Goal: Task Accomplishment & Management: Use online tool/utility

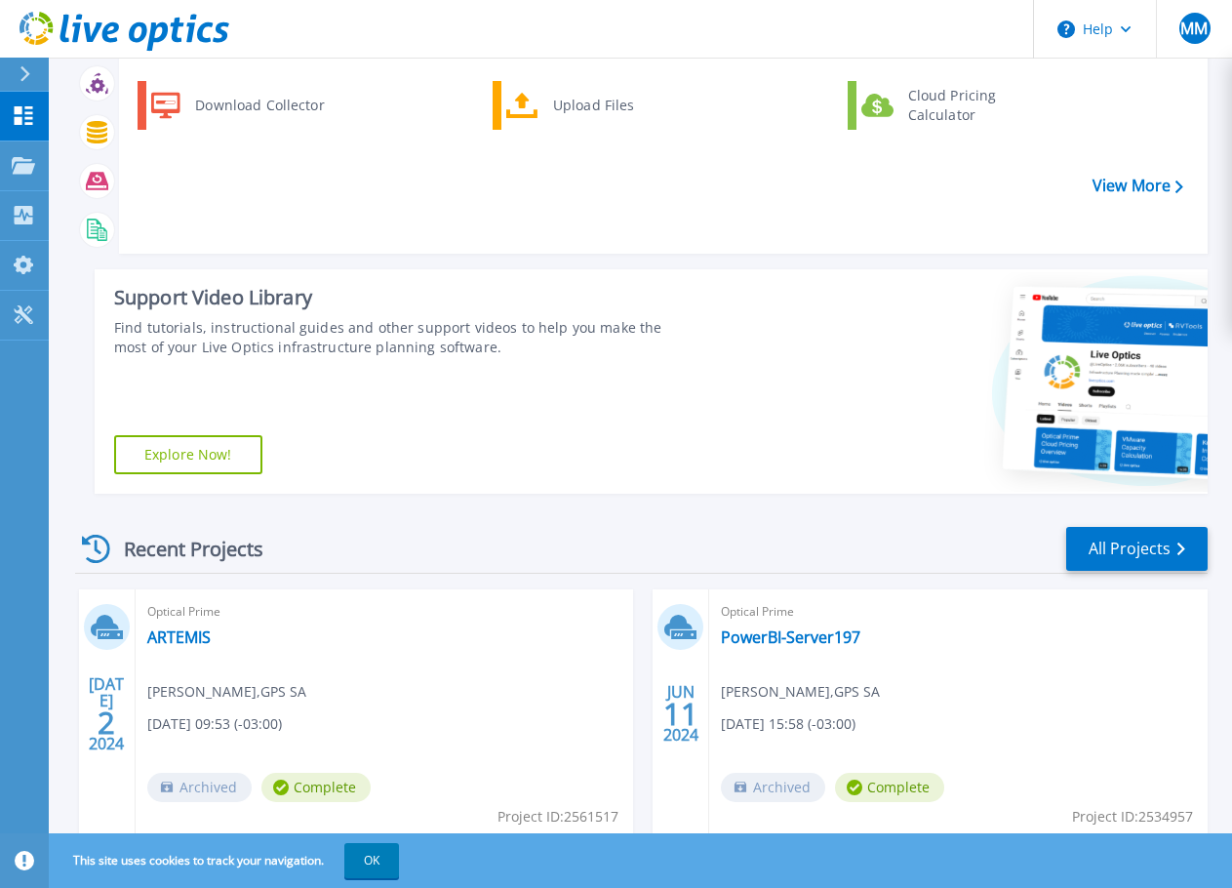
scroll to position [163, 0]
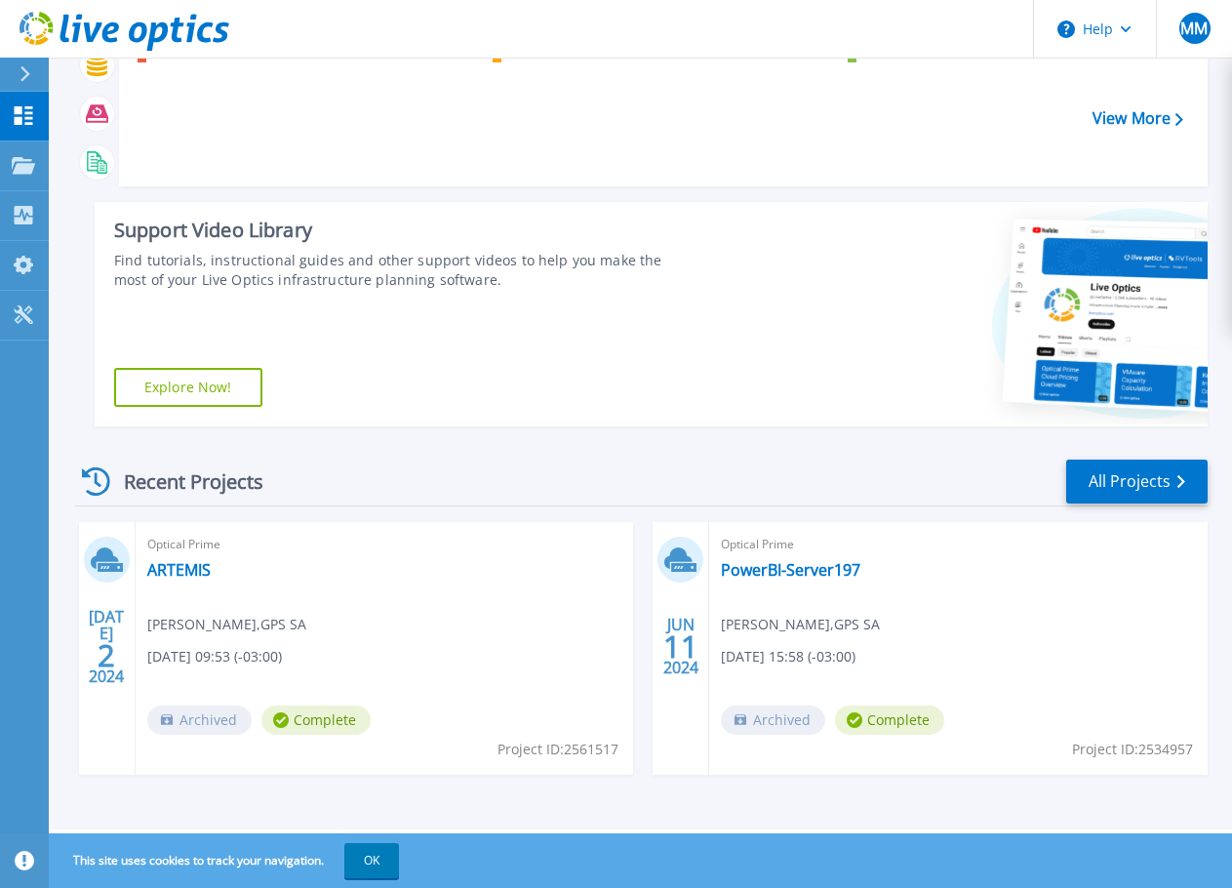
click at [470, 806] on div "JUL 2 2024 Optical Prime ARTEMIS Marcio Maia , GPS SA 07/02/2024, 09:53 (-03:00…" at bounding box center [634, 668] width 1148 height 292
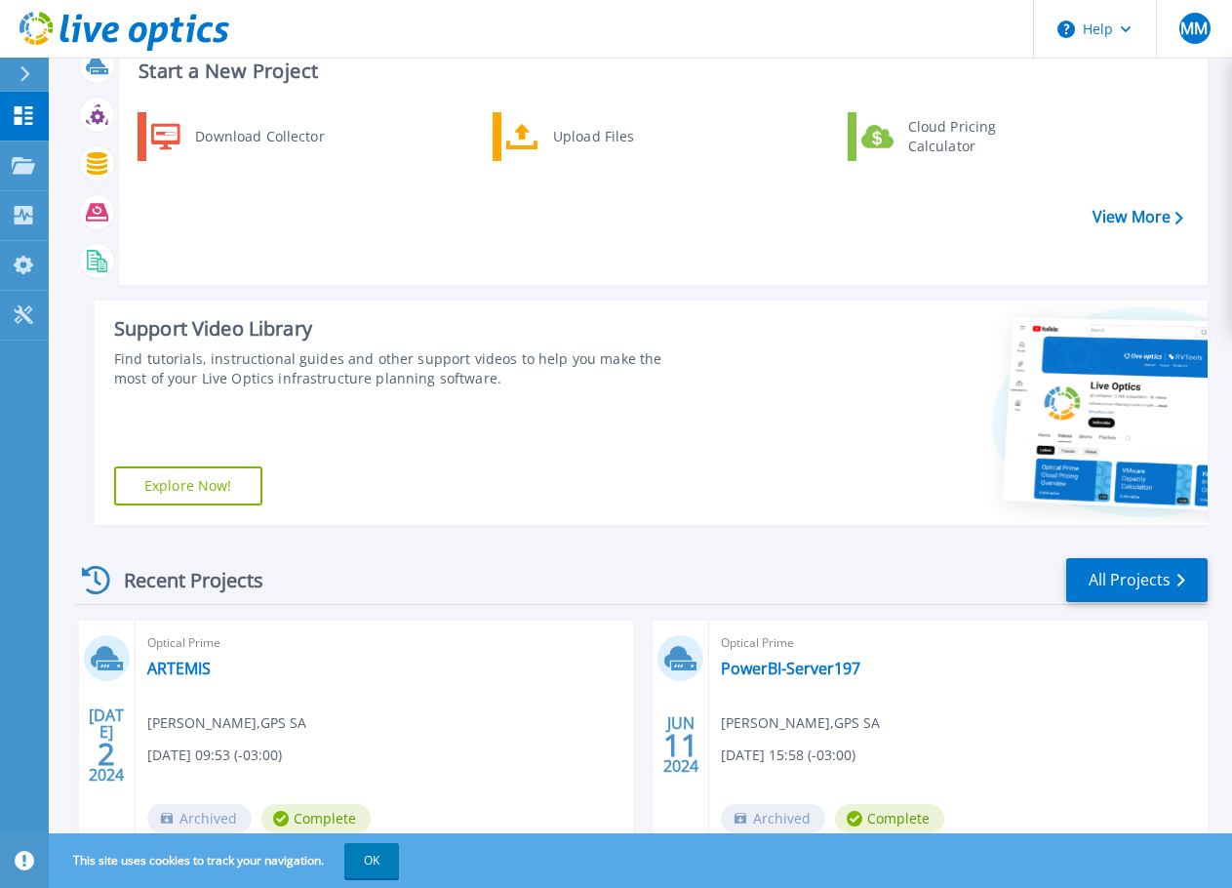
scroll to position [0, 0]
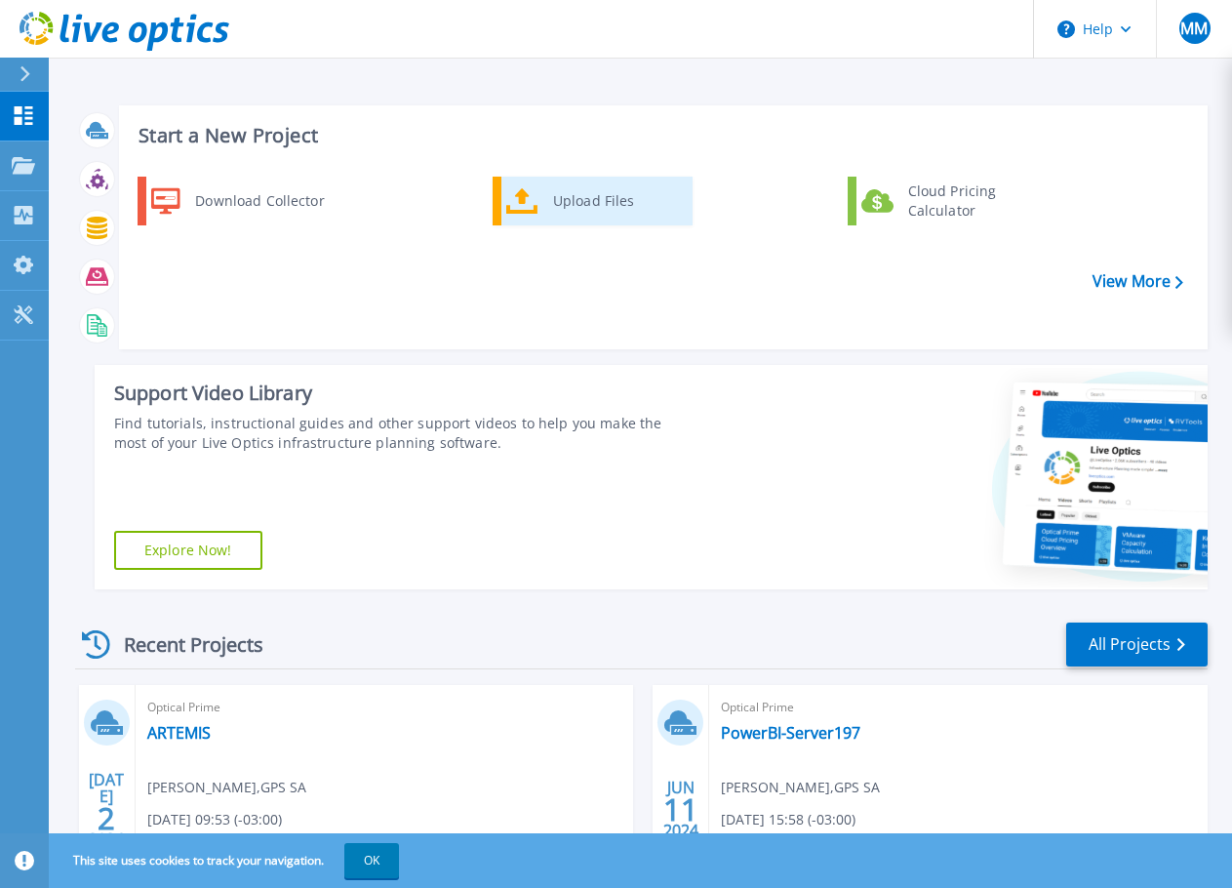
click at [590, 191] on div "Upload Files" at bounding box center [615, 200] width 144 height 39
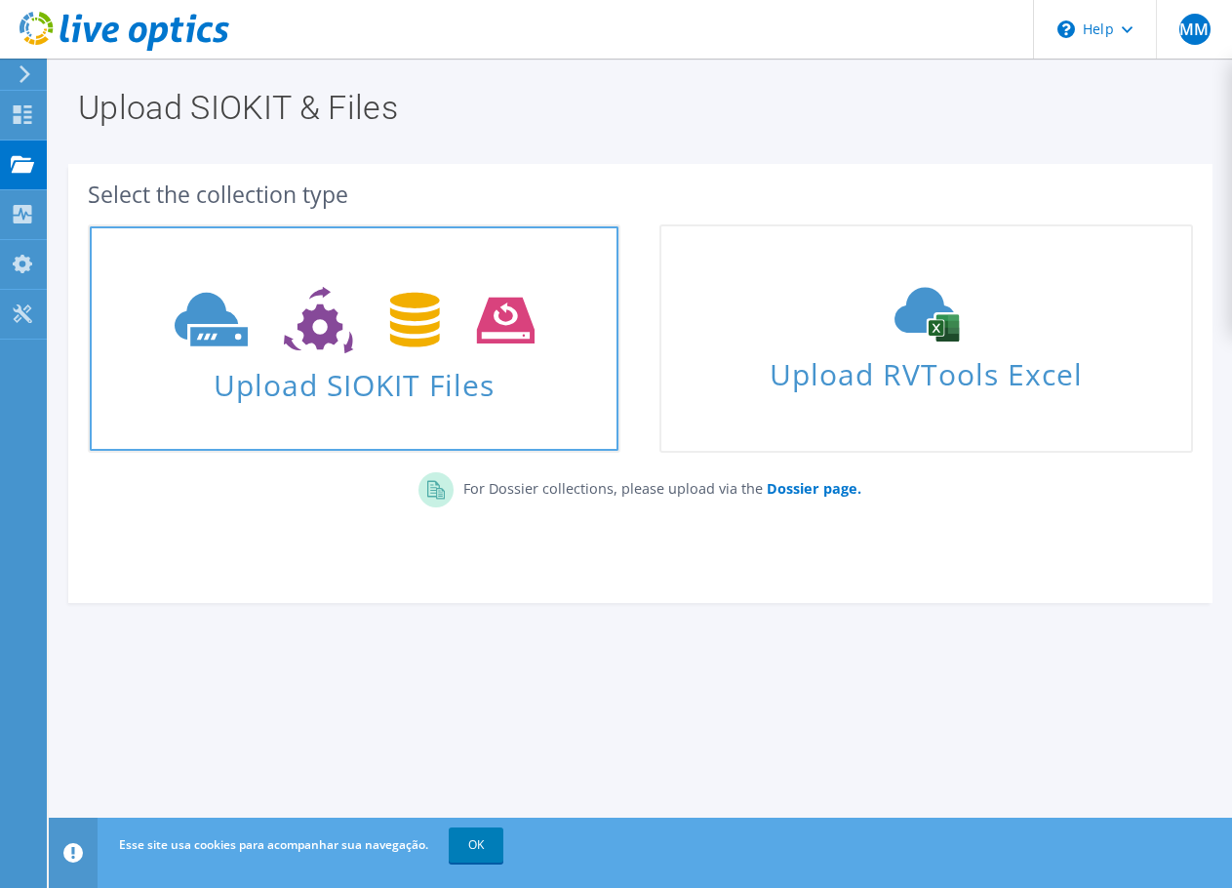
click at [523, 394] on span "Upload SIOKIT Files" at bounding box center [354, 379] width 529 height 42
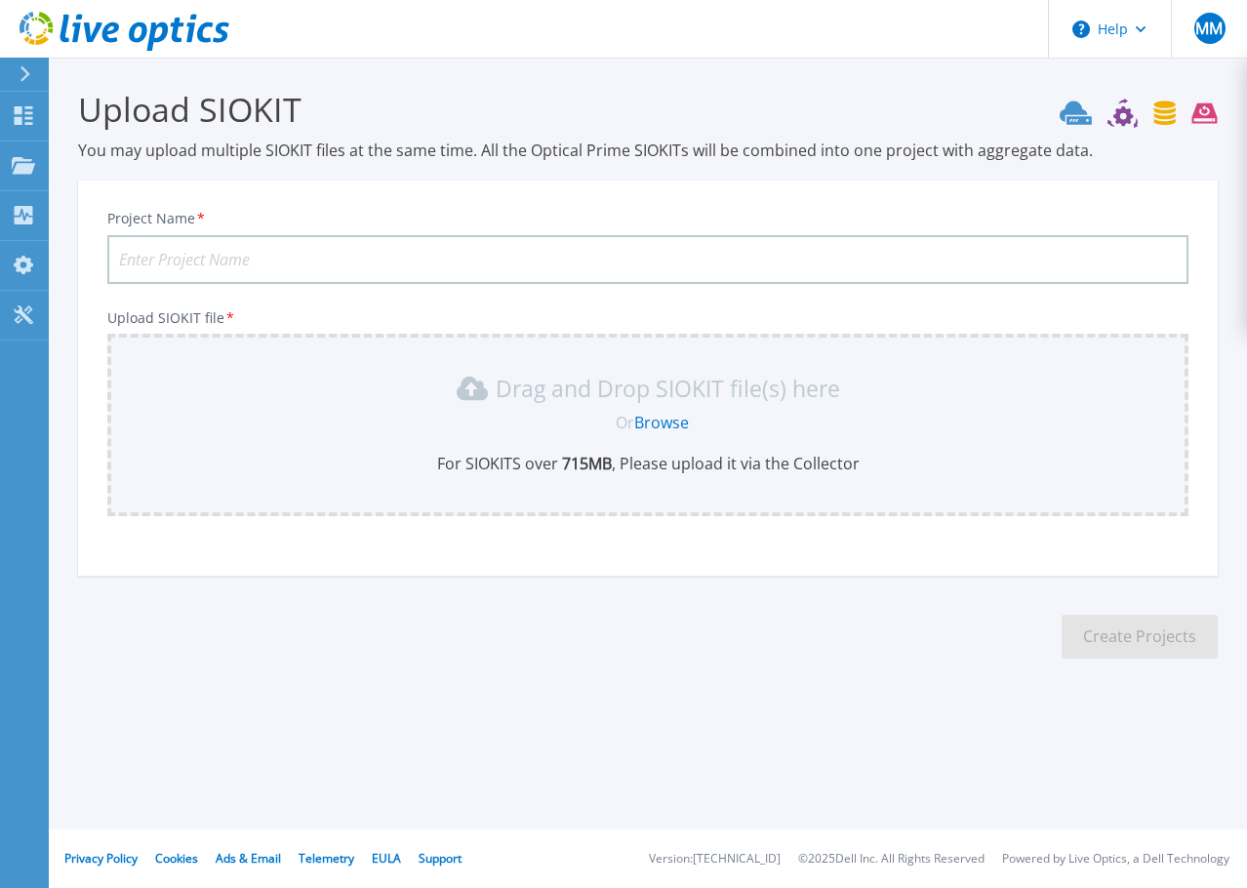
click at [664, 424] on link "Browse" at bounding box center [661, 422] width 55 height 21
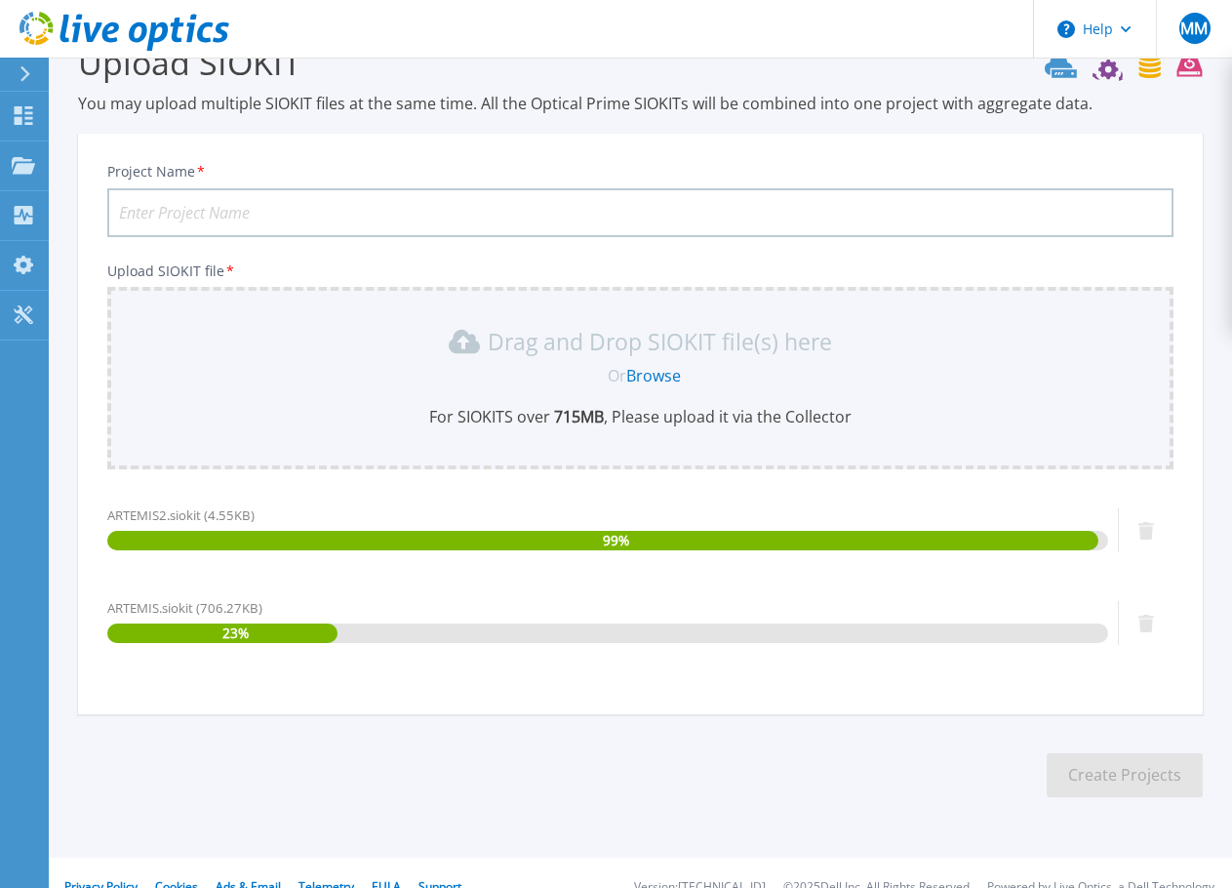
scroll to position [75, 0]
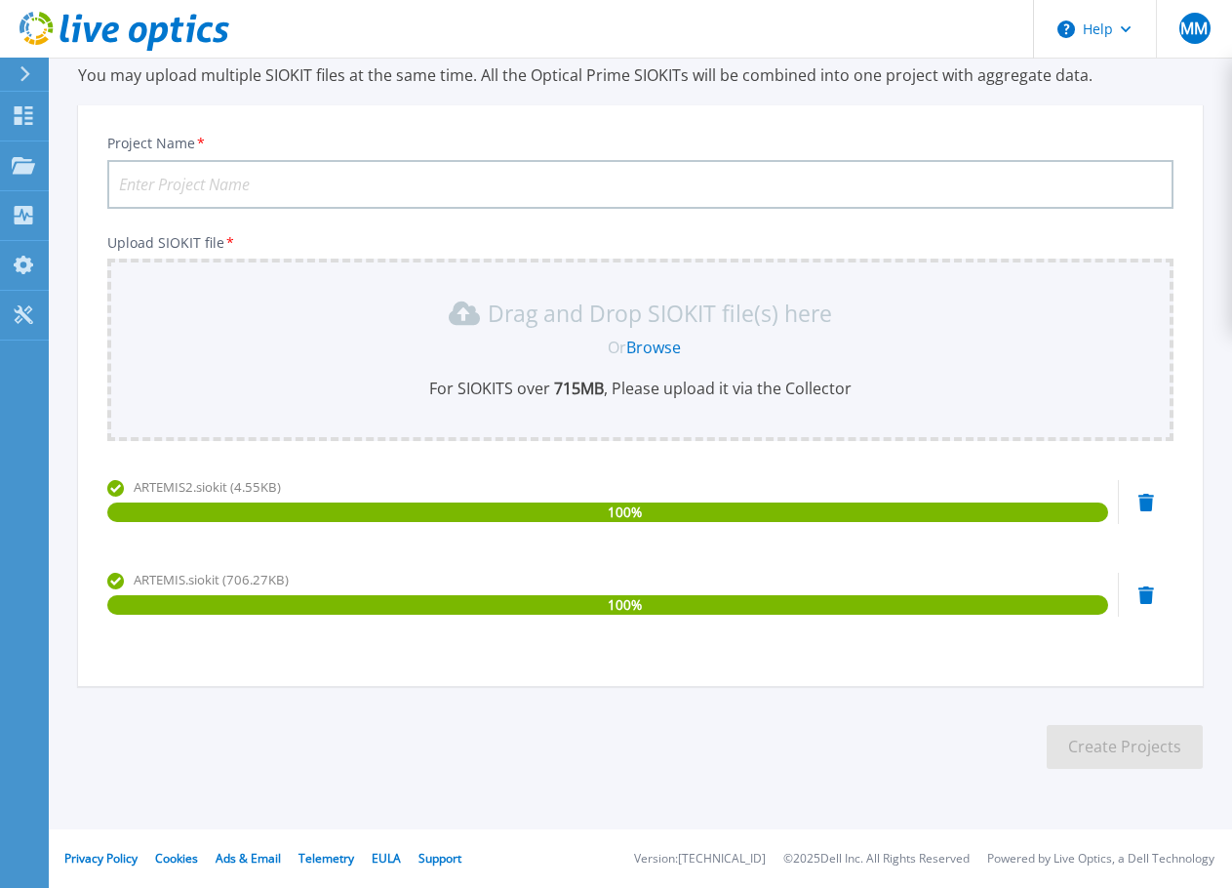
click at [373, 191] on input "Project Name *" at bounding box center [640, 184] width 1066 height 49
type input "ARTEMISfalha"
click at [1114, 751] on button "Create Projects" at bounding box center [1125, 747] width 156 height 44
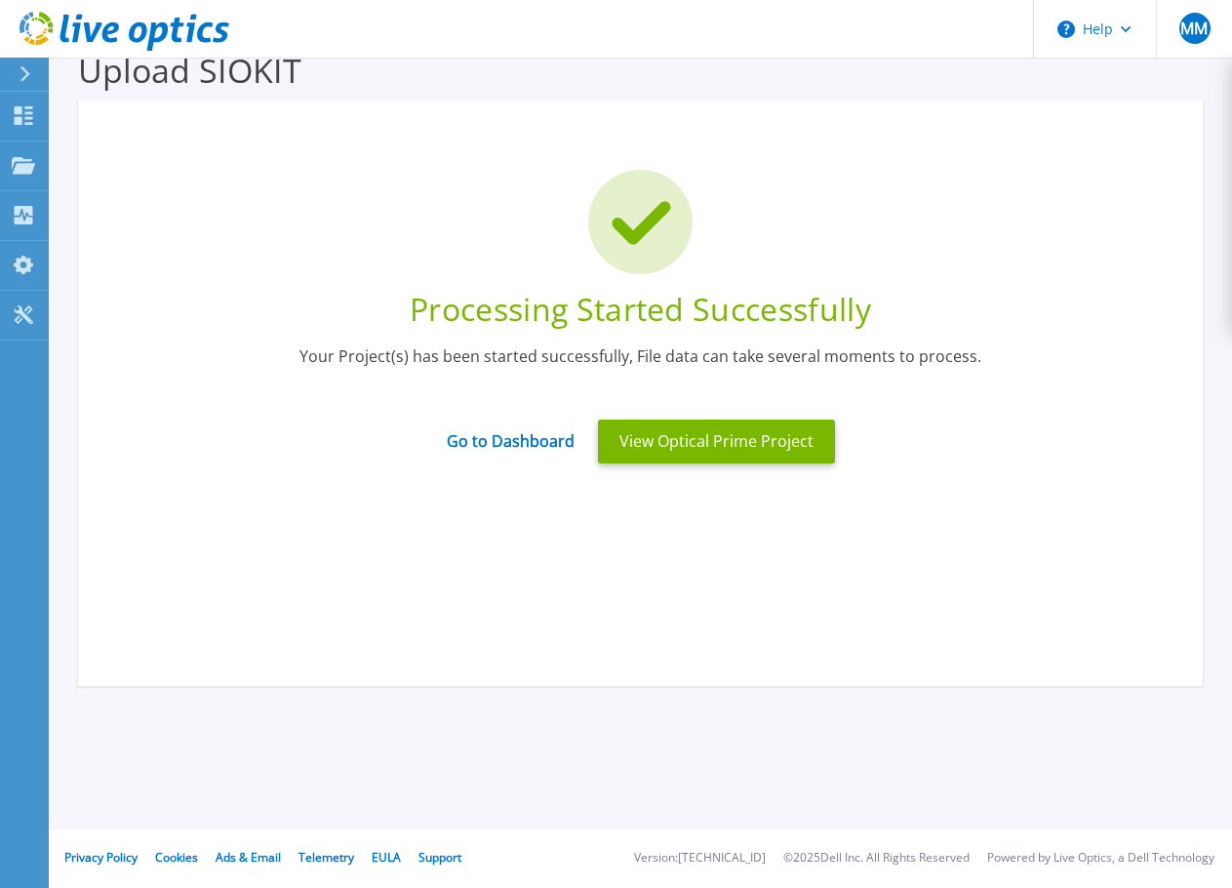
scroll to position [39, 0]
click at [25, 671] on div "Dashboard Dashboard Projects Projects Search Projects Upload SIOKIT & Files Opt…" at bounding box center [24, 491] width 49 height 798
click at [684, 529] on div "Processing Started Successfully Your Project(s) has been started successfully, …" at bounding box center [640, 392] width 1125 height 585
click at [704, 448] on button "View Optical Prime Project" at bounding box center [716, 441] width 237 height 44
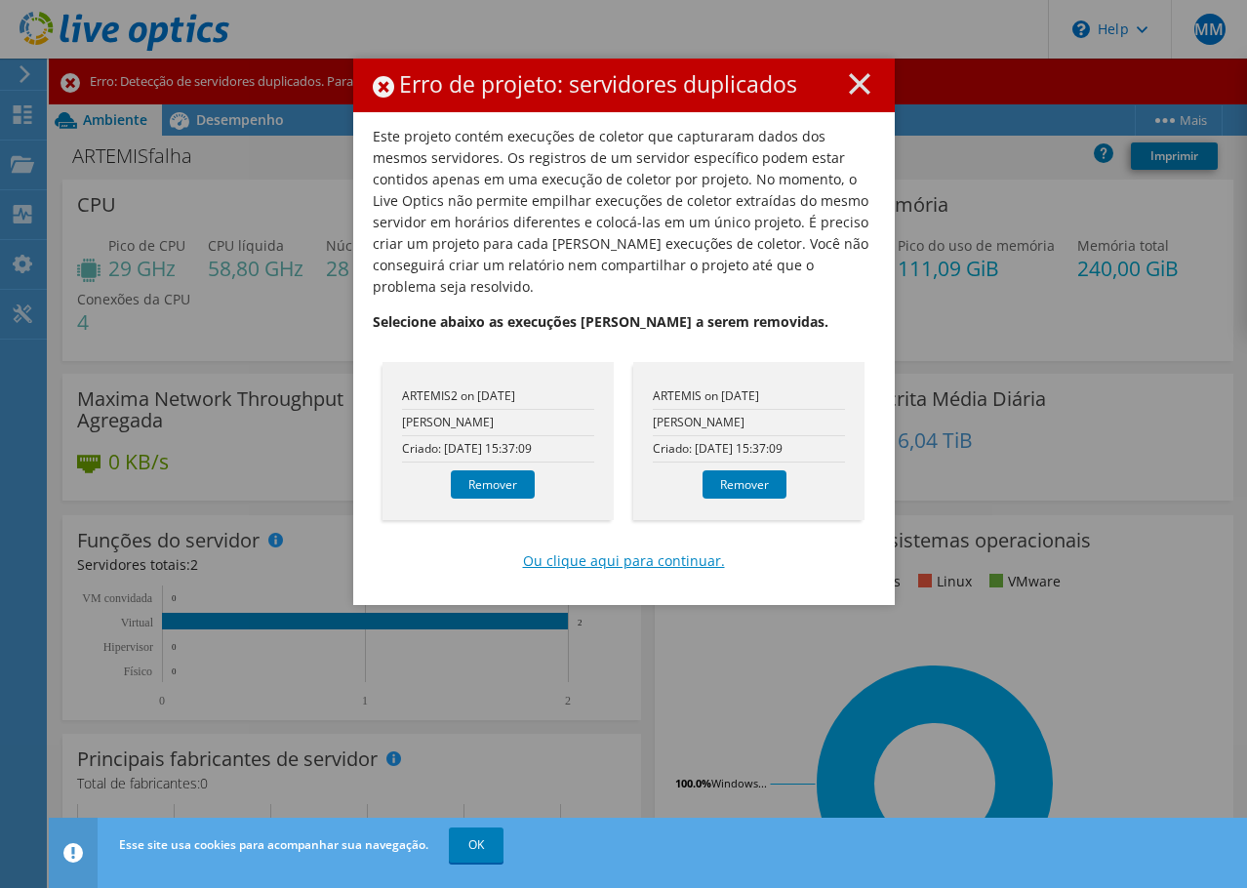
click at [640, 550] on link "Ou clique aqui para continuar." at bounding box center [624, 560] width 202 height 21
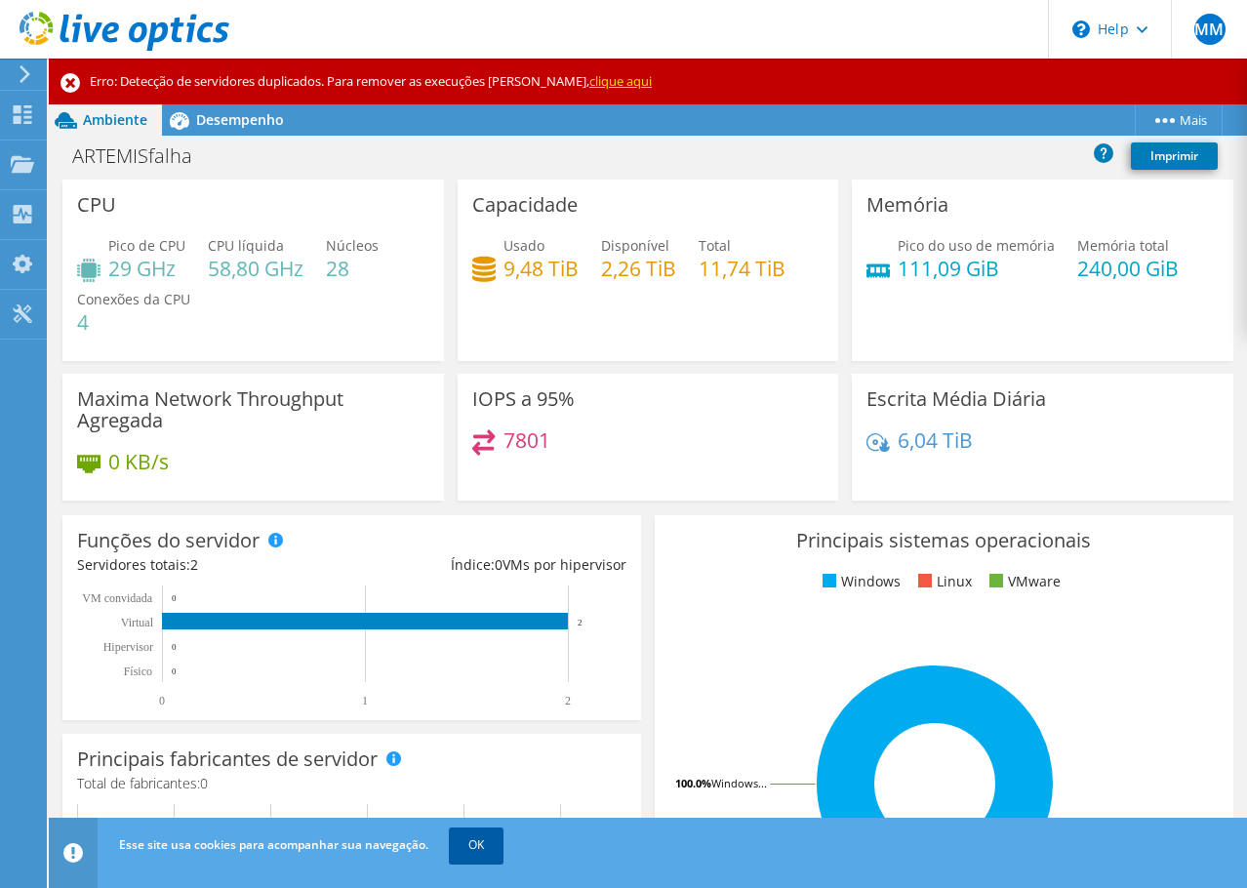
click at [498, 837] on link "OK" at bounding box center [476, 844] width 55 height 35
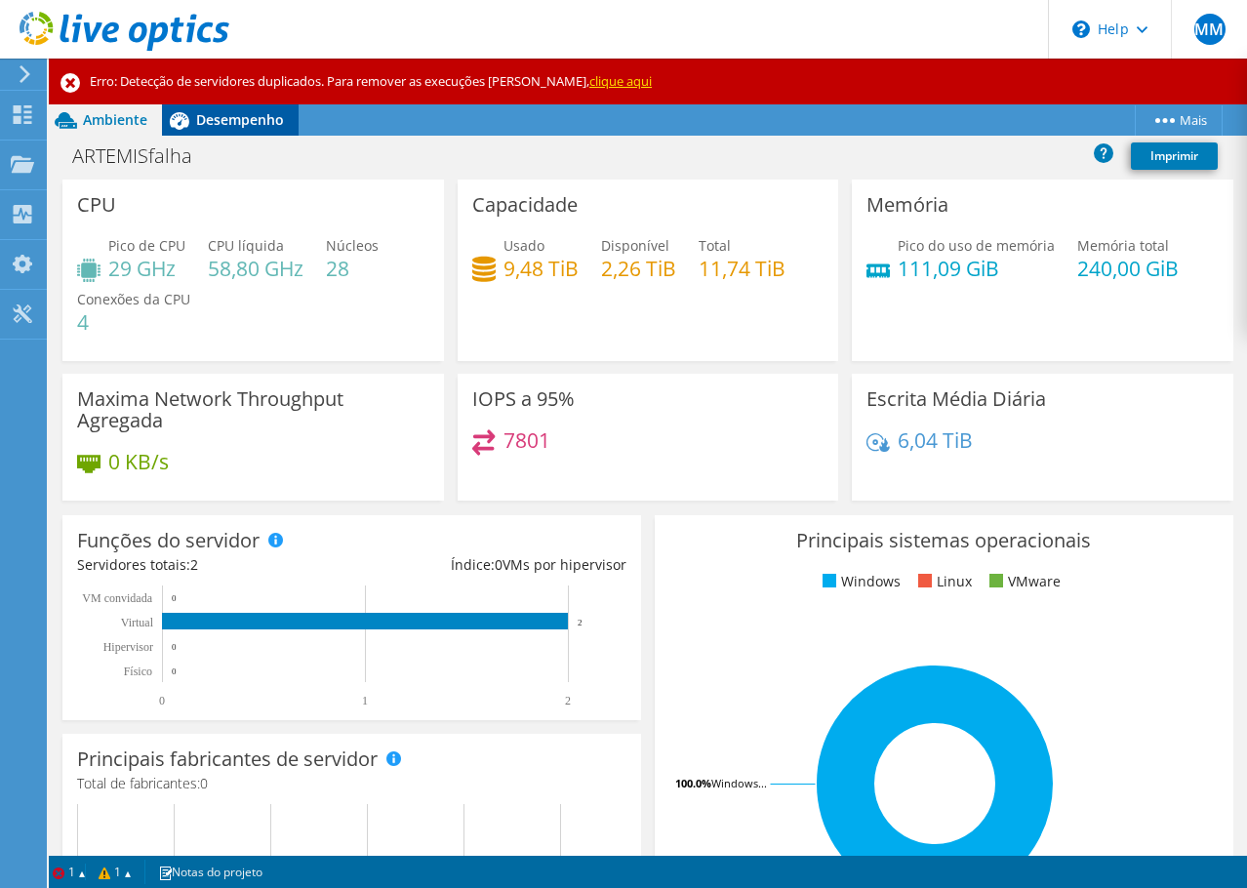
click at [228, 110] on span "Desempenho" at bounding box center [240, 119] width 88 height 19
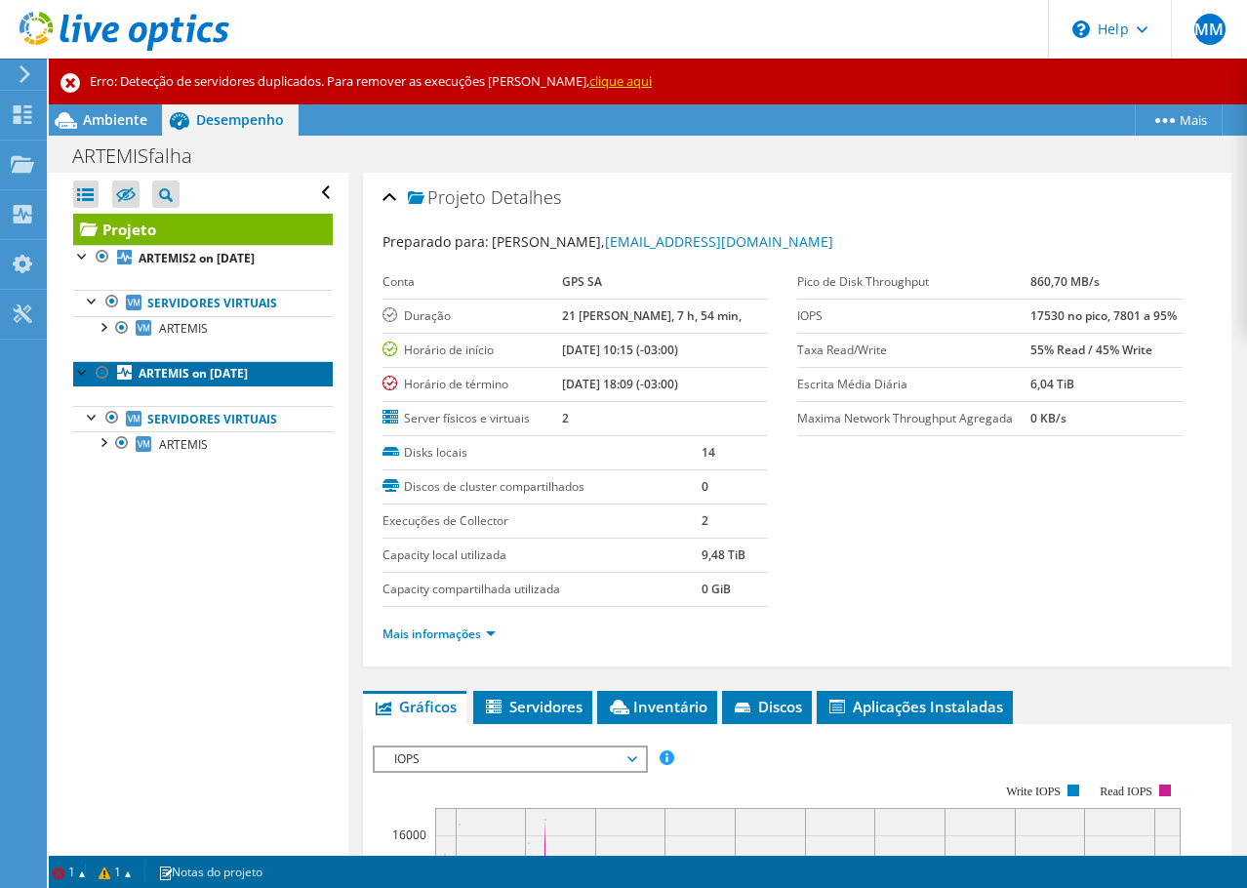
click at [209, 380] on b "ARTEMIS on [DATE]" at bounding box center [193, 373] width 109 height 17
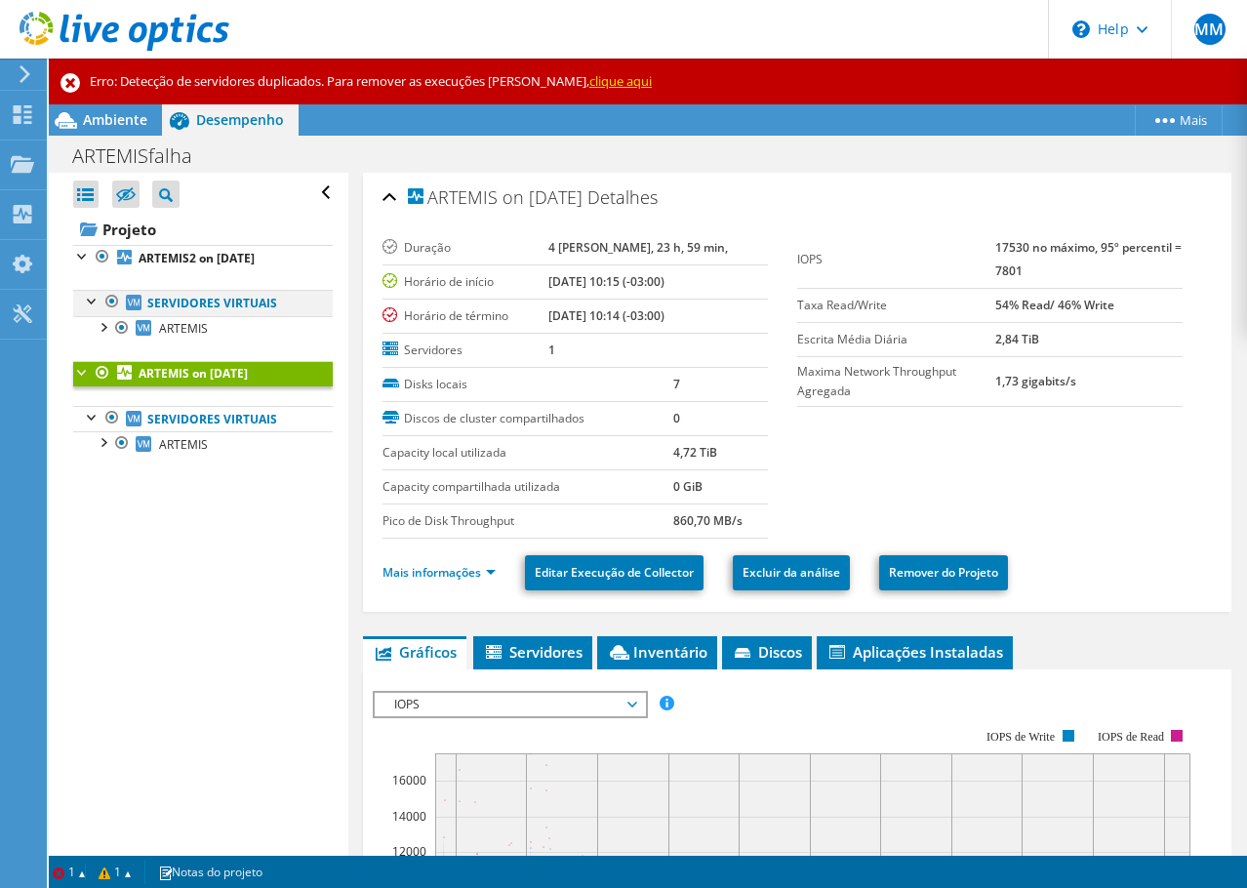
click at [85, 301] on div at bounding box center [93, 300] width 20 height 20
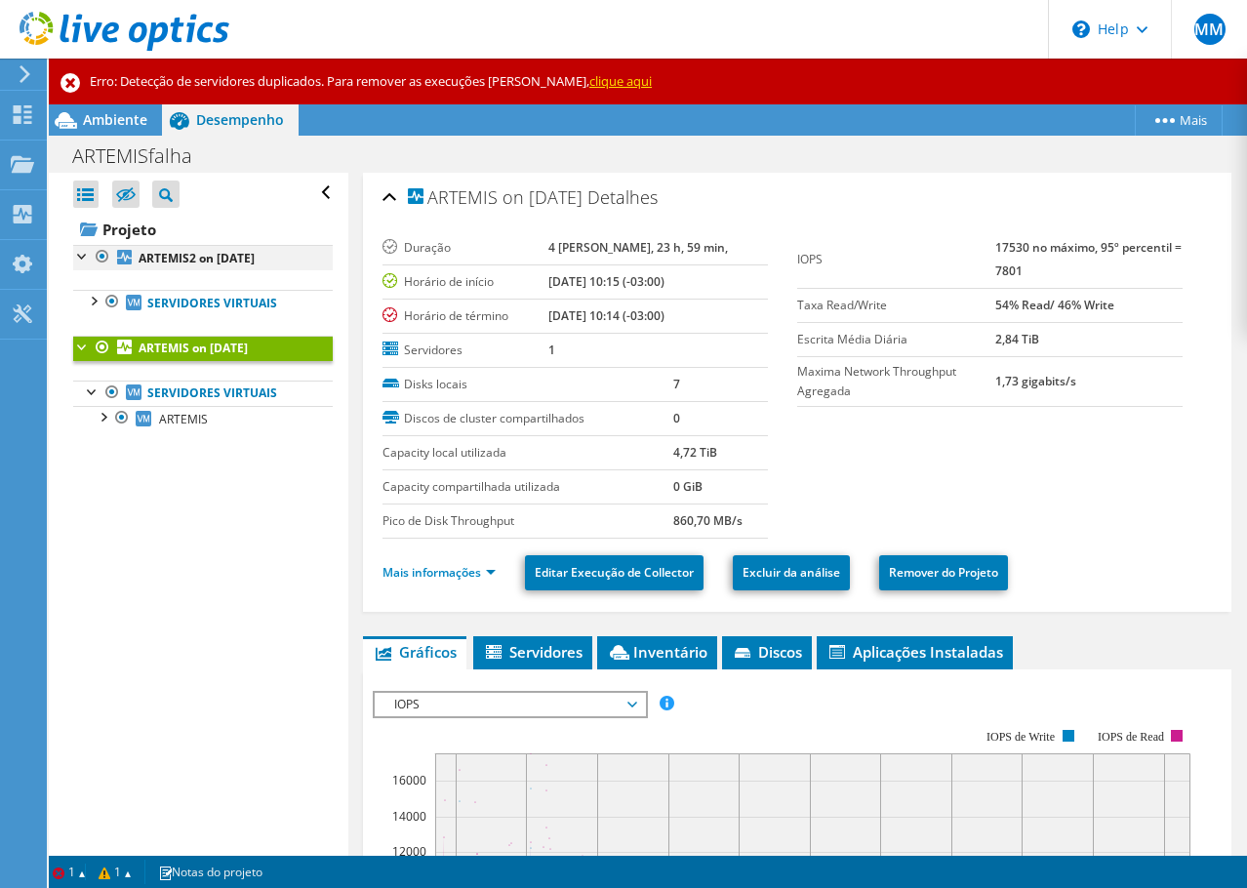
click at [73, 259] on div at bounding box center [83, 255] width 20 height 20
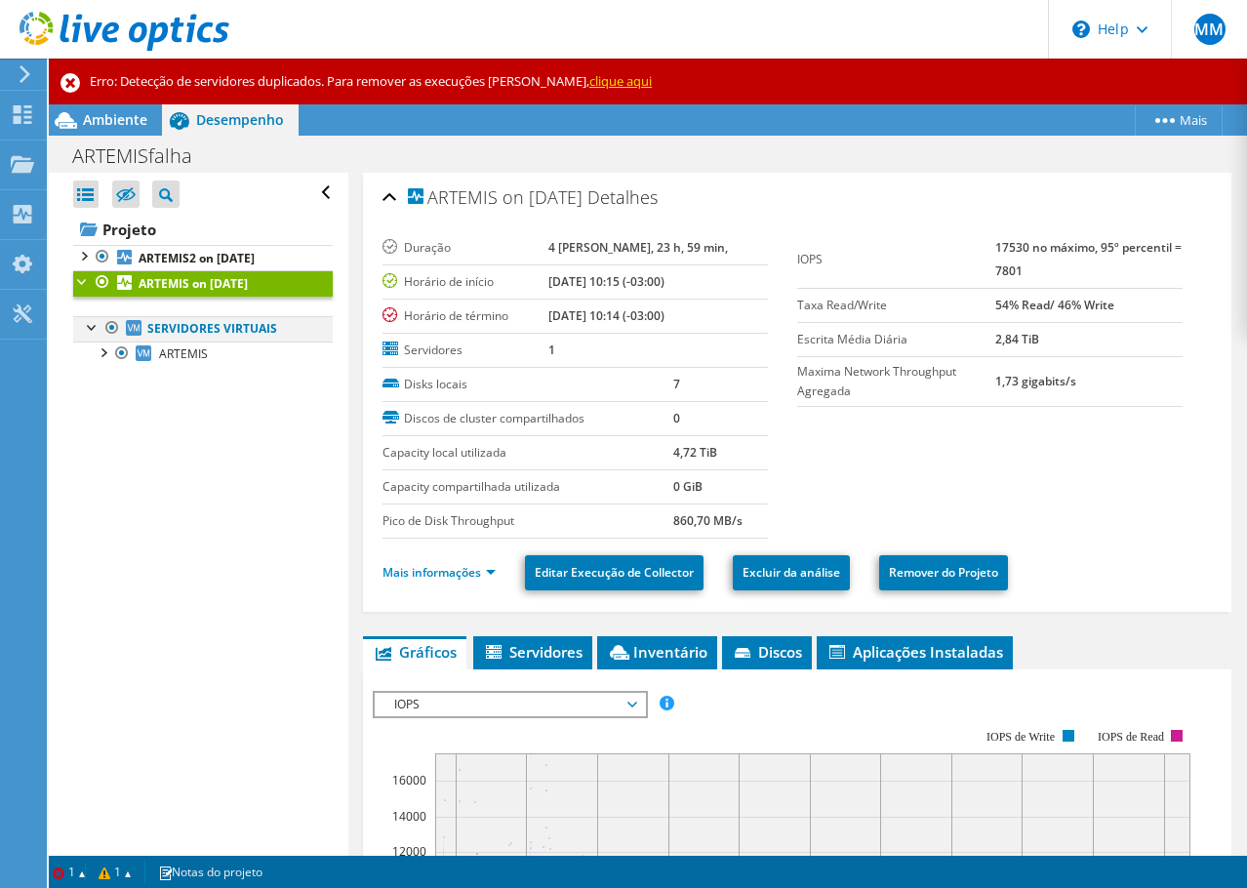
click at [92, 325] on div at bounding box center [93, 326] width 20 height 20
click at [79, 287] on div at bounding box center [83, 280] width 20 height 20
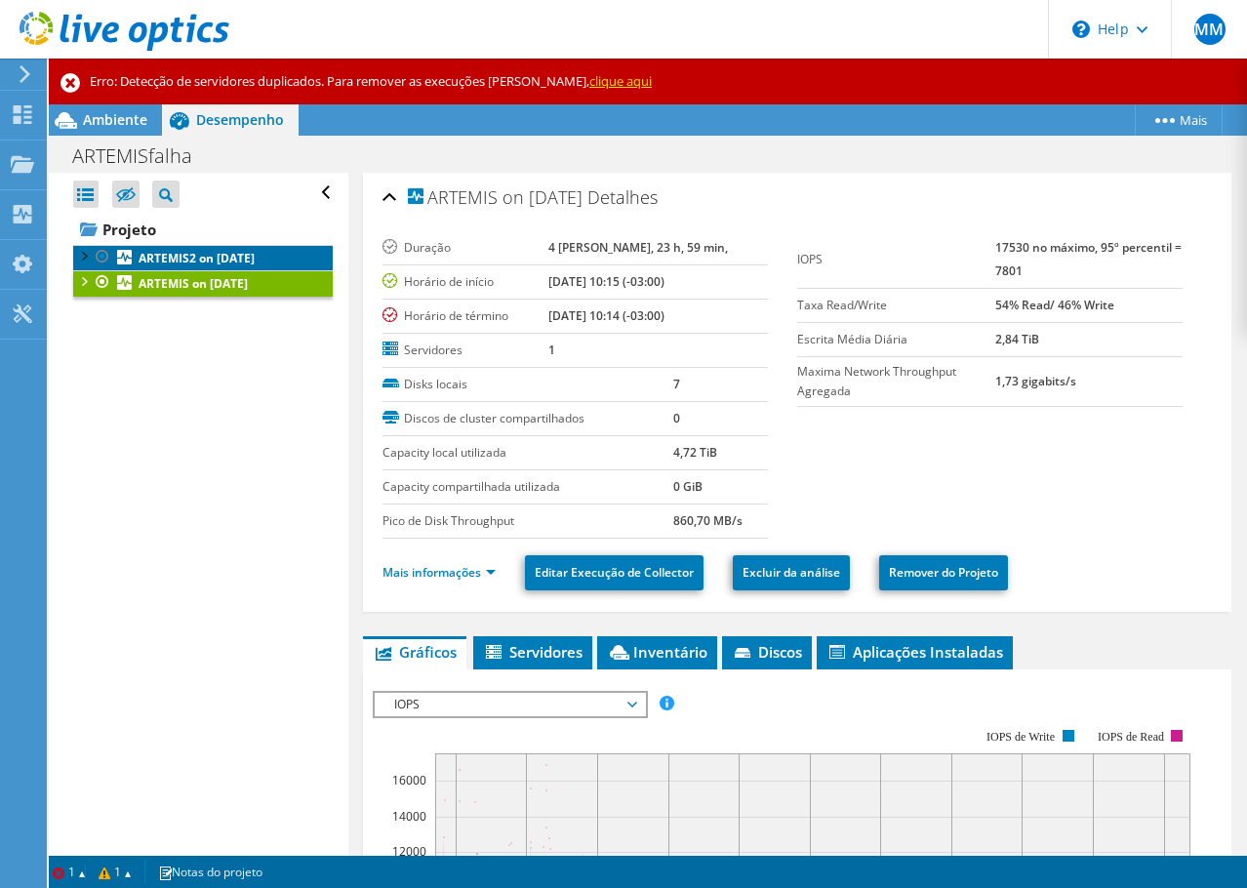
click at [224, 262] on b "ARTEMIS2 on [DATE]" at bounding box center [197, 258] width 116 height 17
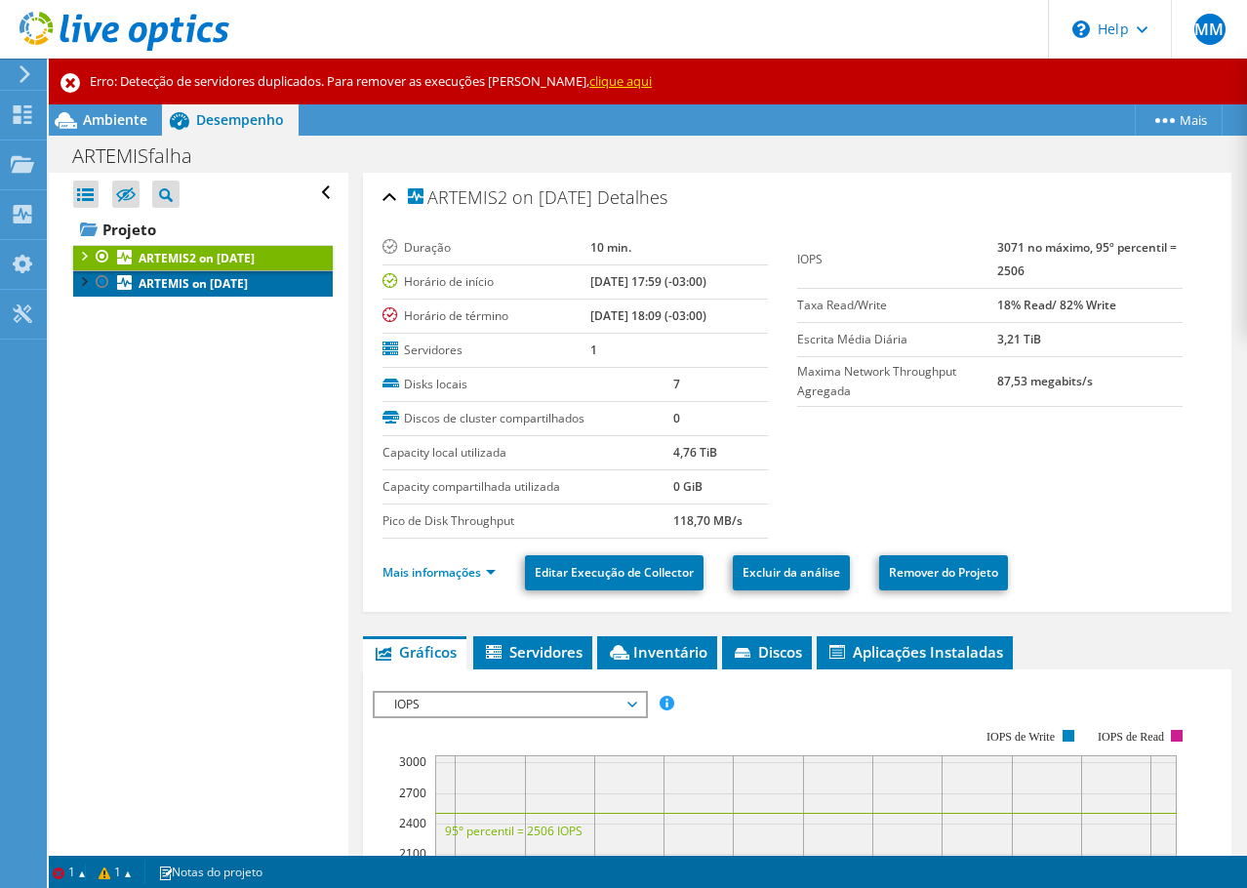
click at [271, 282] on link "ARTEMIS on [DATE]" at bounding box center [202, 282] width 259 height 25
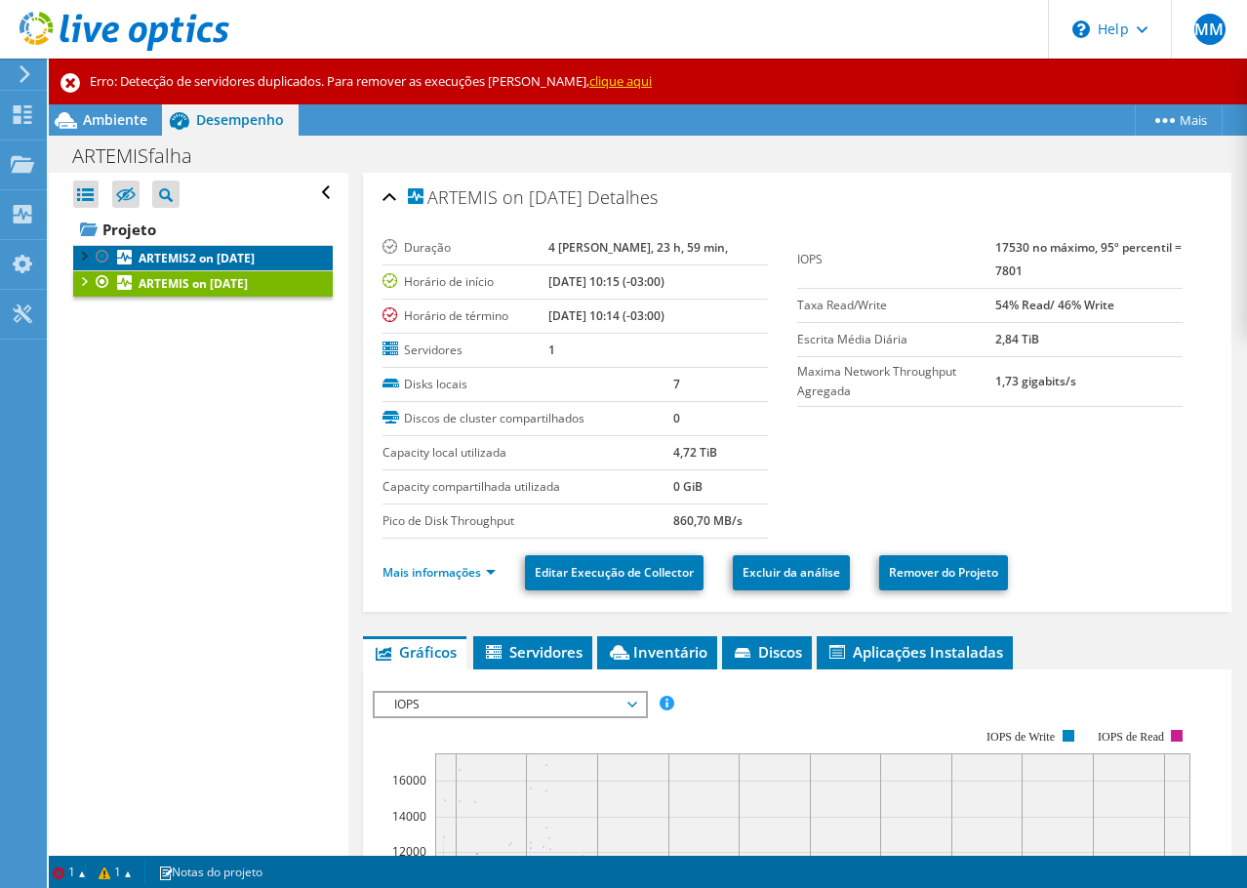
click at [253, 260] on b "ARTEMIS2 on [DATE]" at bounding box center [197, 258] width 116 height 17
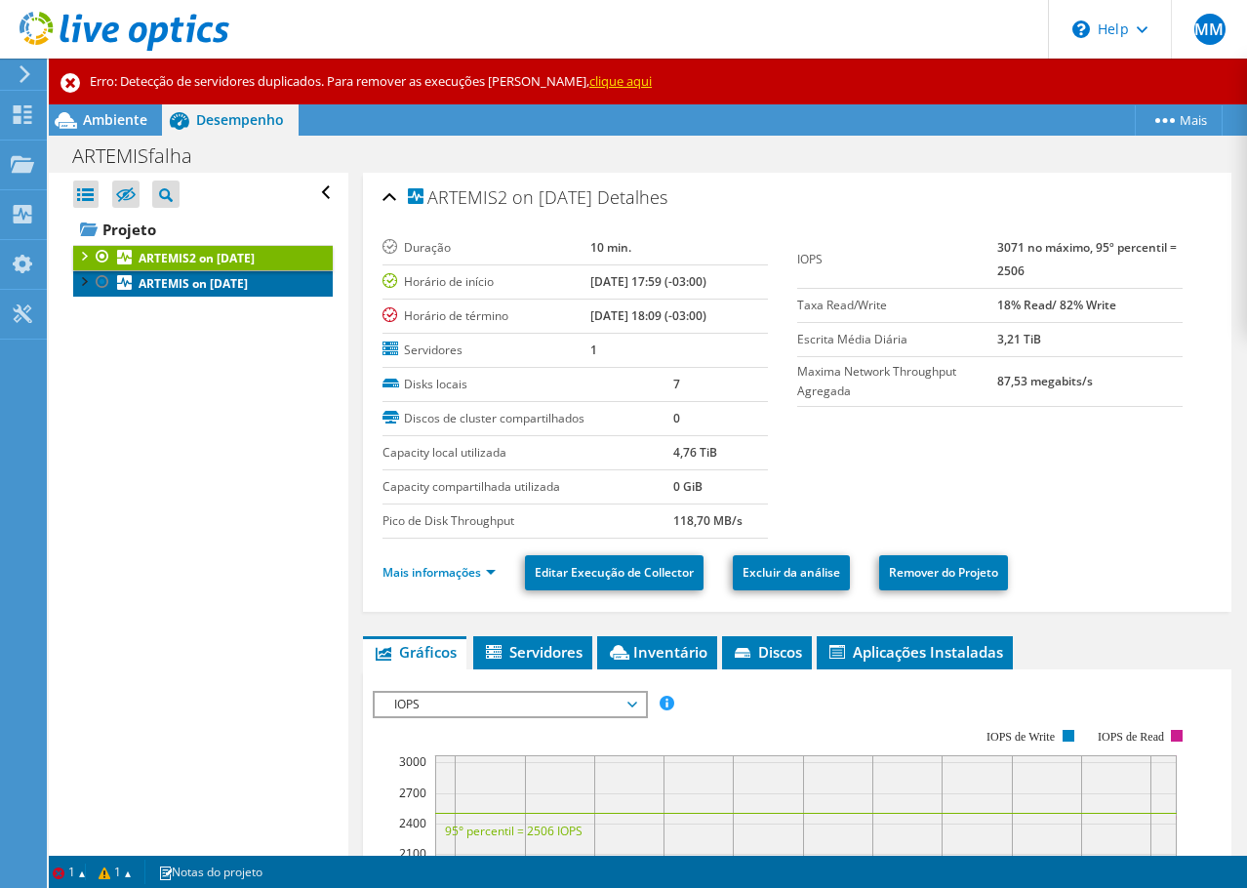
click at [248, 281] on b "ARTEMIS on [DATE]" at bounding box center [193, 283] width 109 height 17
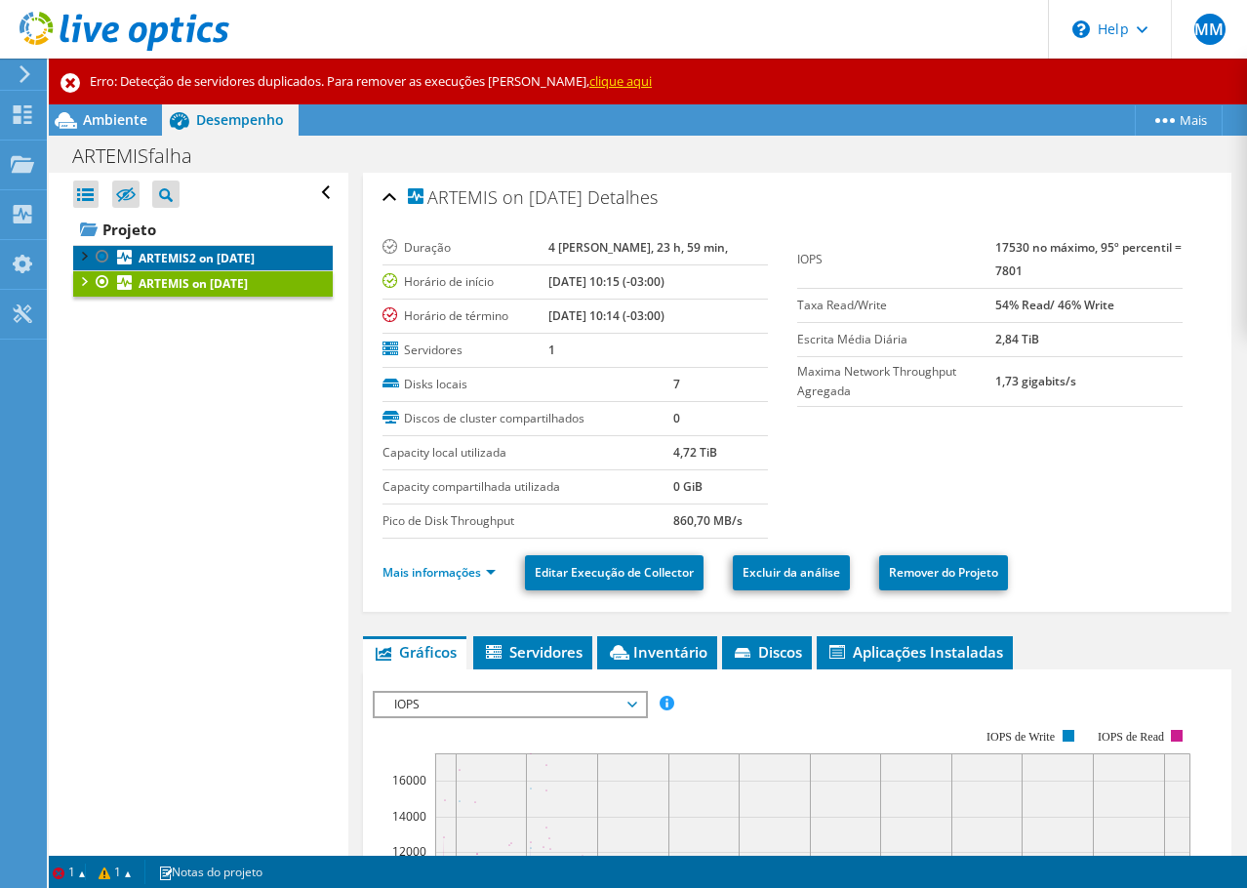
click at [255, 256] on b "ARTEMIS2 on [DATE]" at bounding box center [197, 258] width 116 height 17
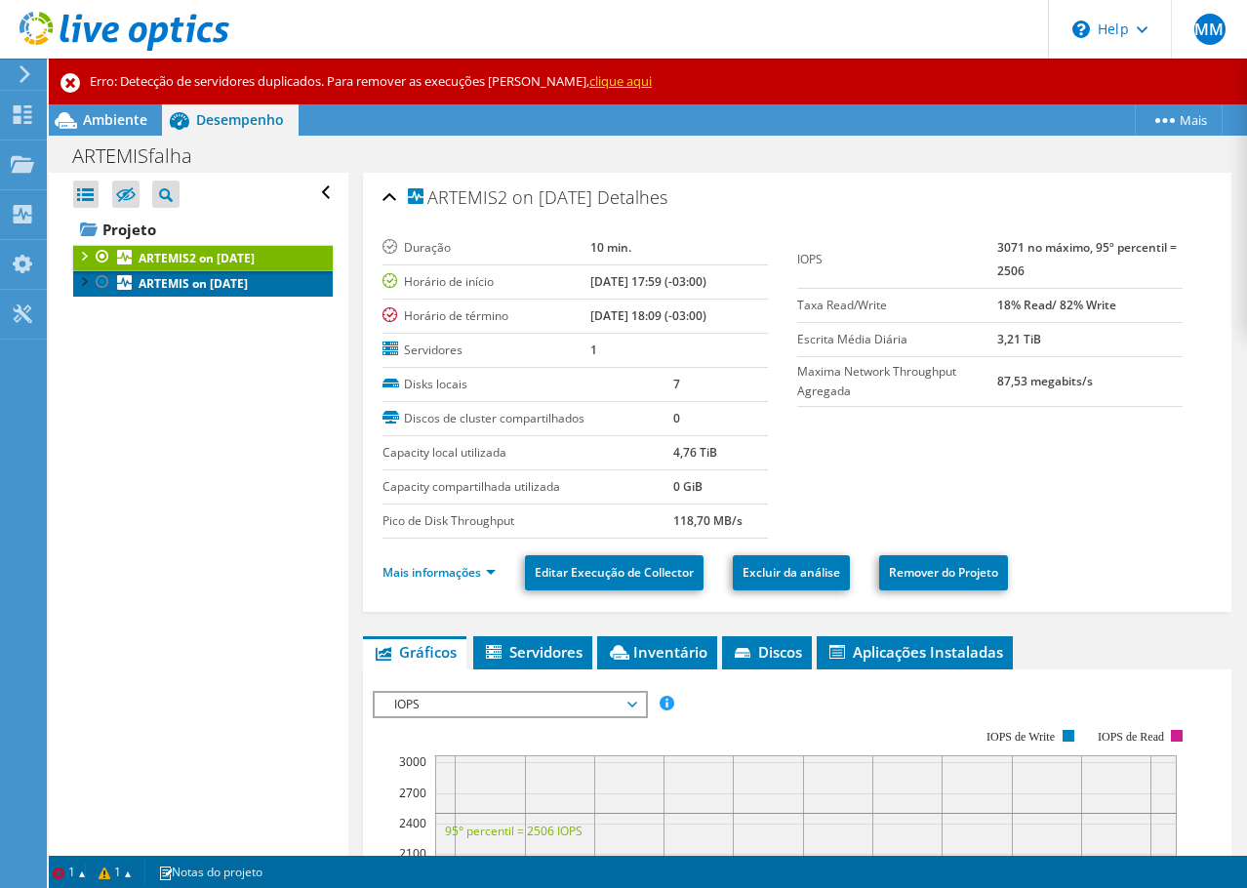
click at [226, 281] on b "ARTEMIS on [DATE]" at bounding box center [193, 283] width 109 height 17
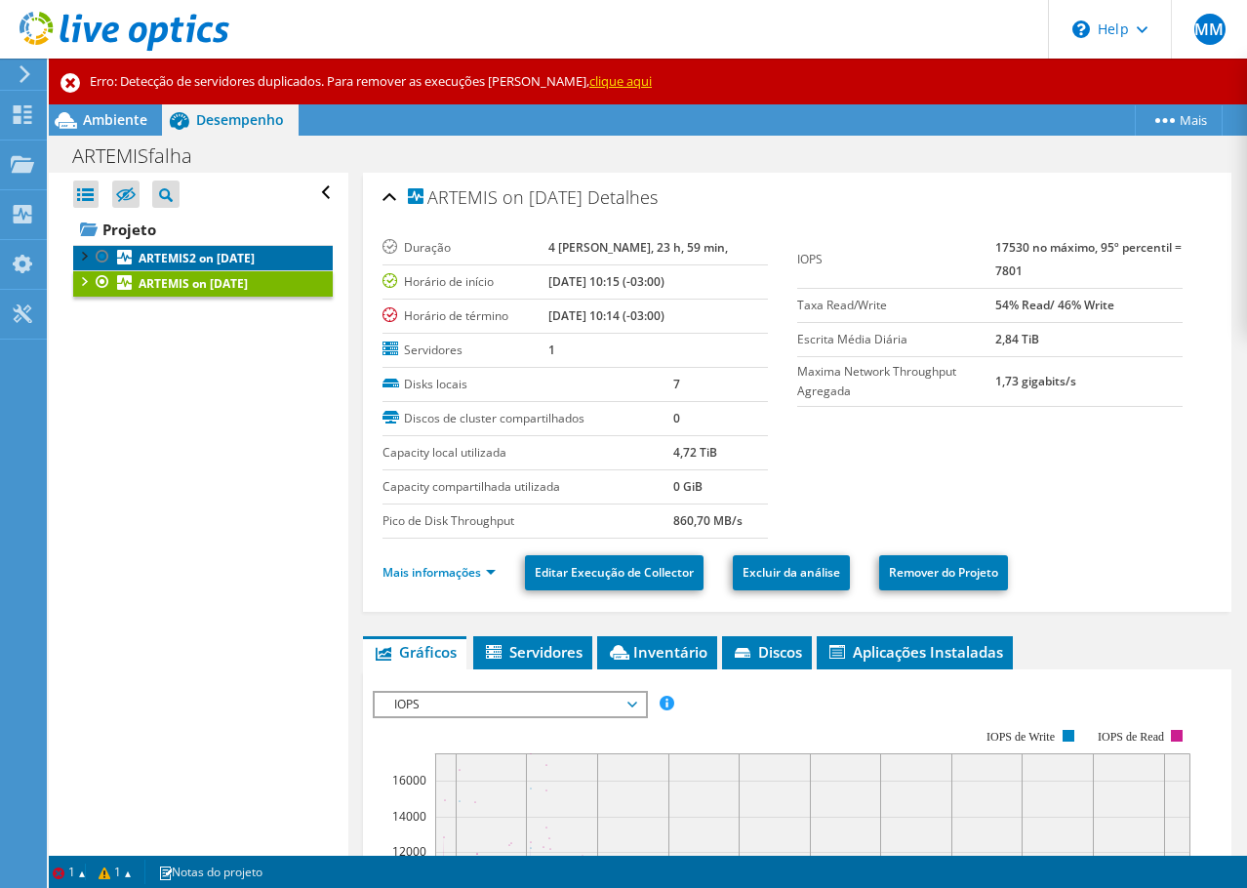
click at [236, 259] on b "ARTEMIS2 on [DATE]" at bounding box center [197, 258] width 116 height 17
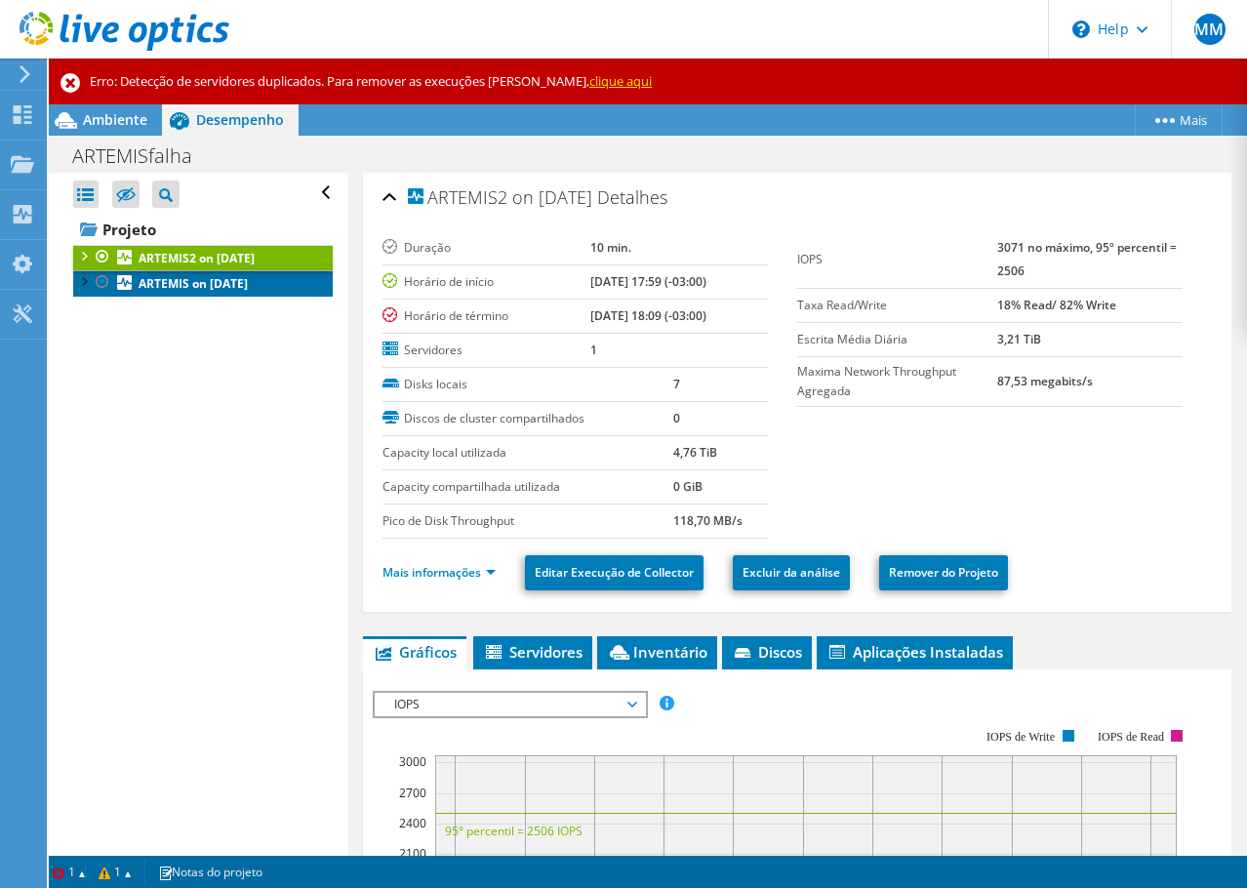
click at [235, 280] on b "ARTEMIS on [DATE]" at bounding box center [193, 283] width 109 height 17
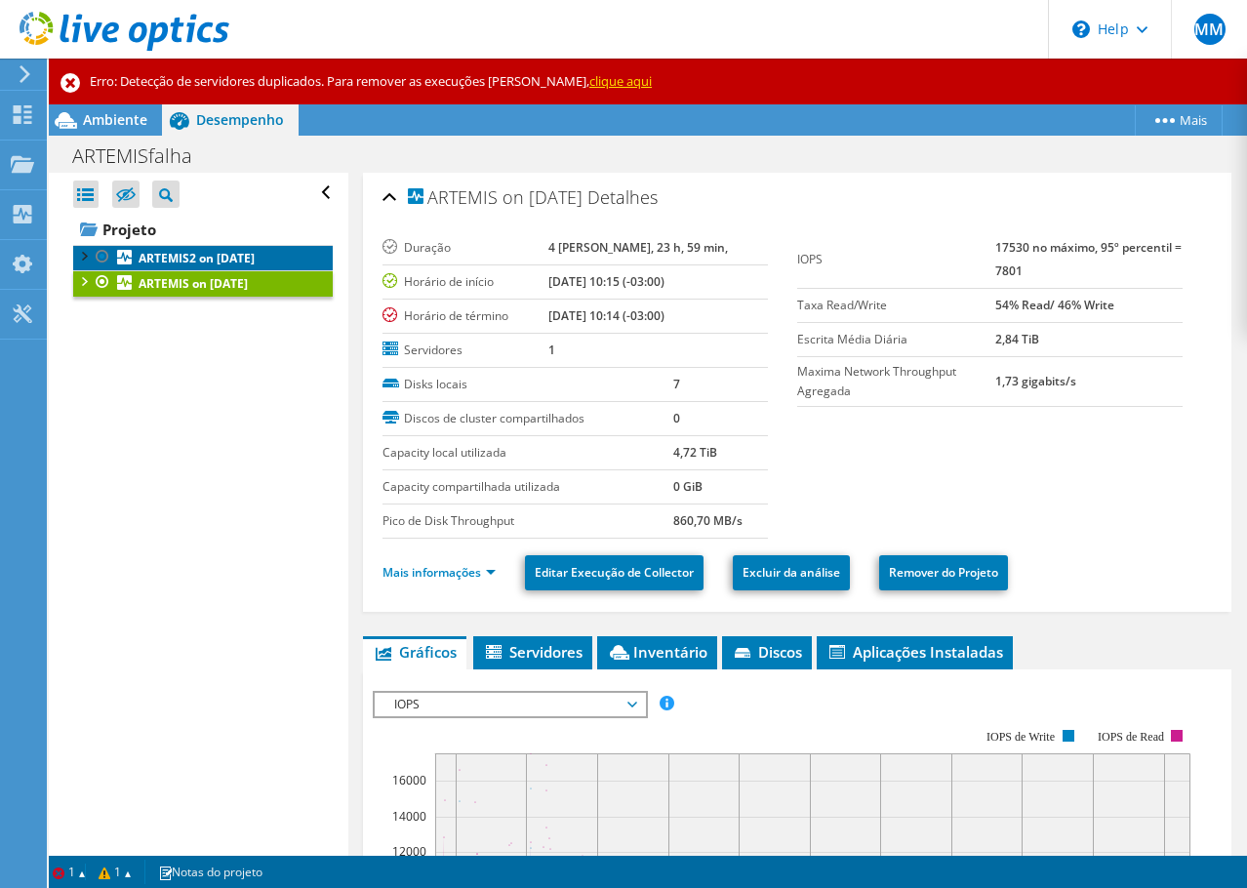
click at [255, 259] on b "ARTEMIS2 on [DATE]" at bounding box center [197, 258] width 116 height 17
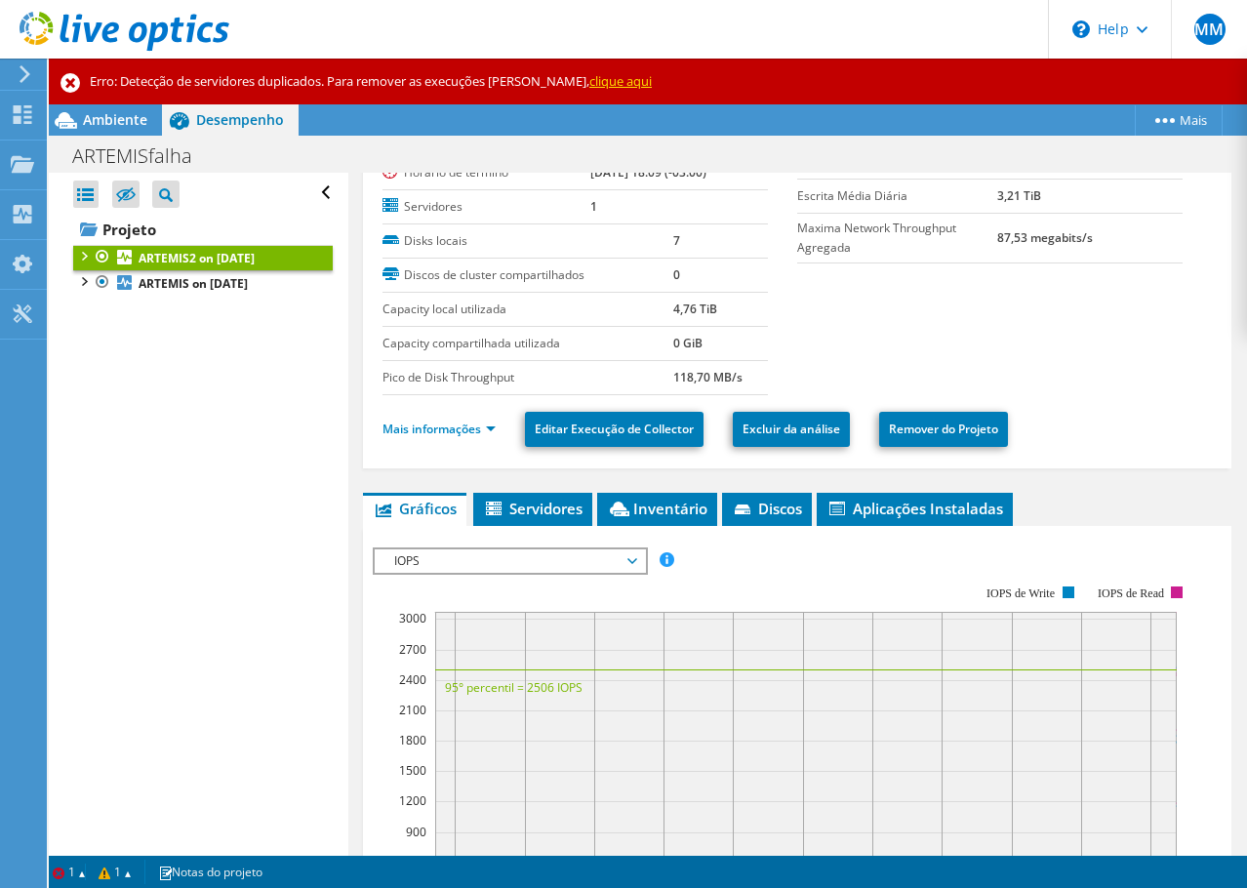
scroll to position [293, 0]
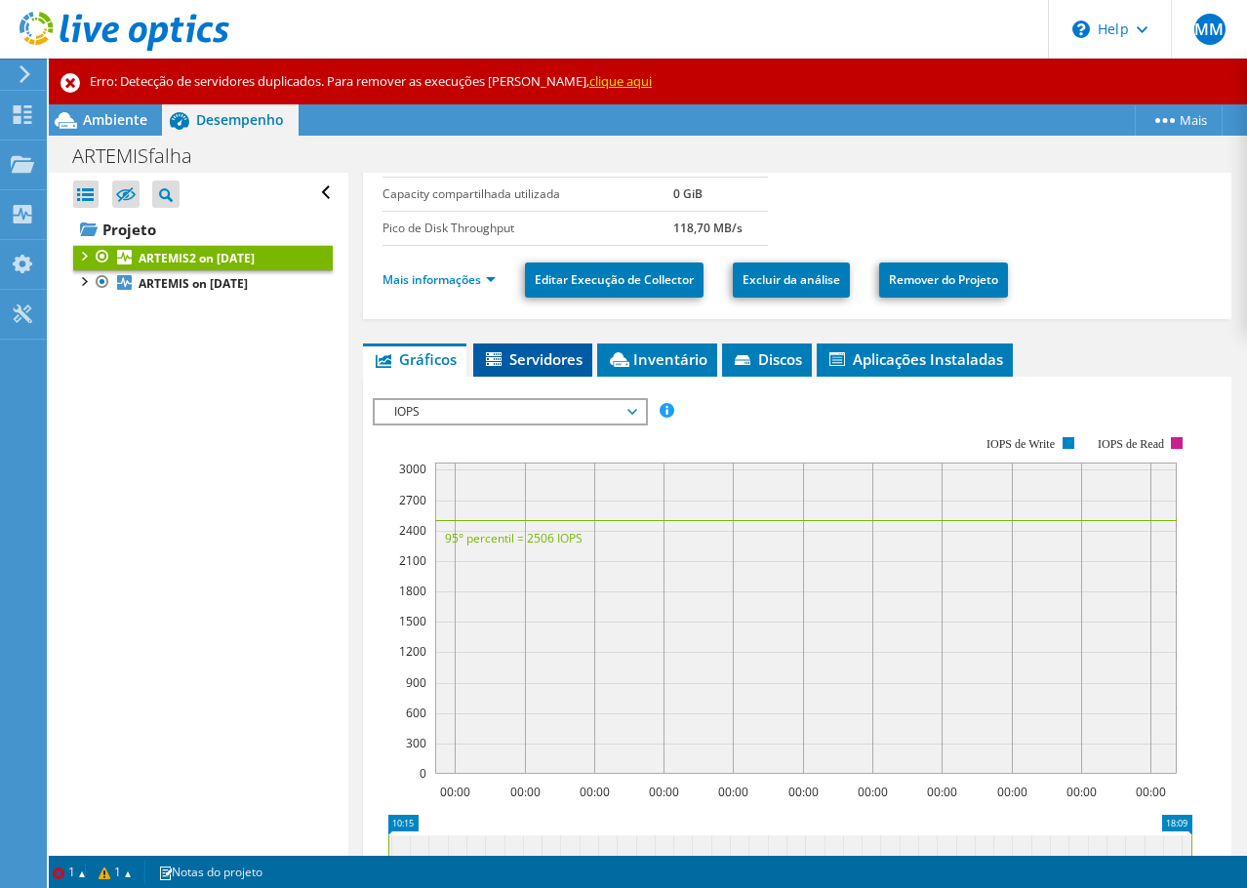
click at [525, 360] on span "Servidores" at bounding box center [533, 359] width 100 height 20
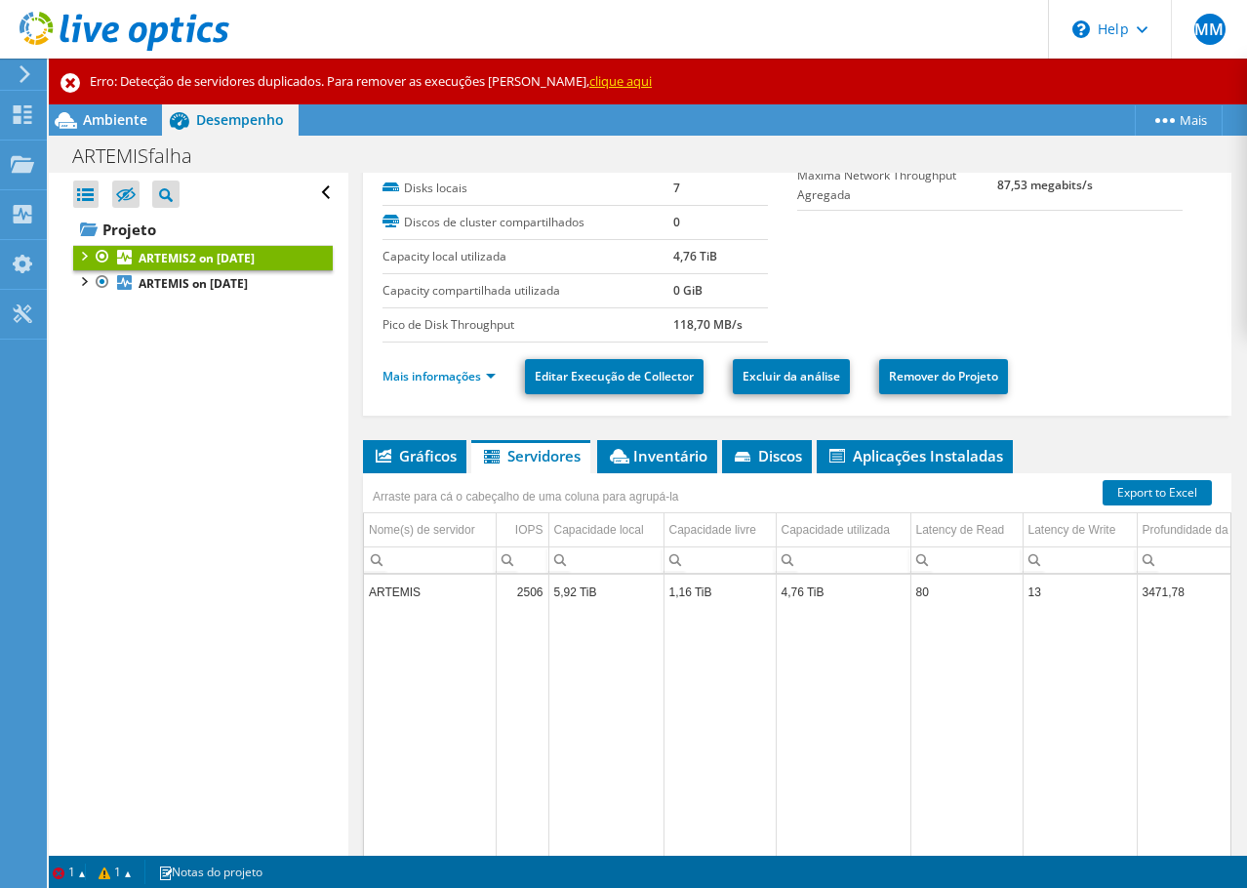
scroll to position [263, 0]
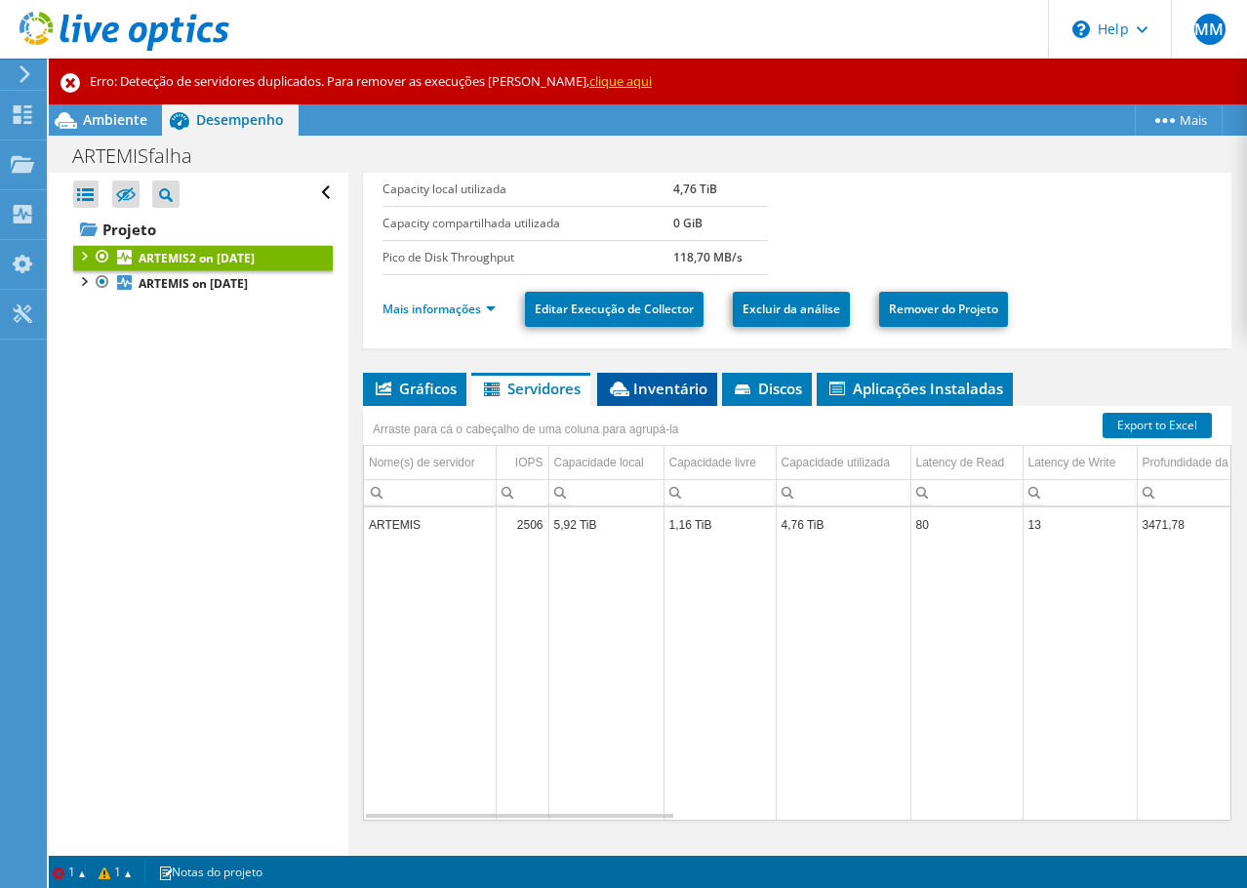
click at [655, 381] on span "Inventário" at bounding box center [657, 389] width 100 height 20
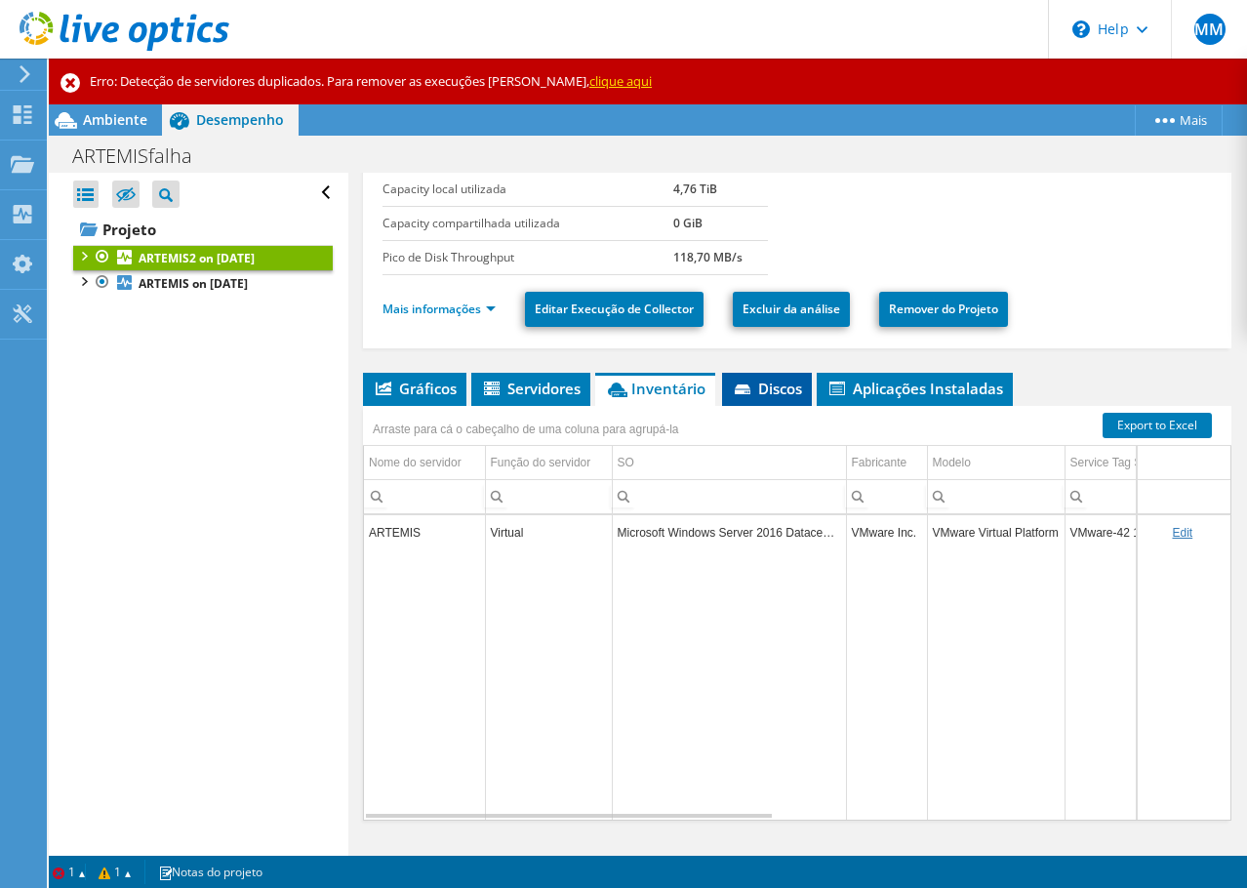
click at [764, 380] on span "Discos" at bounding box center [767, 389] width 70 height 20
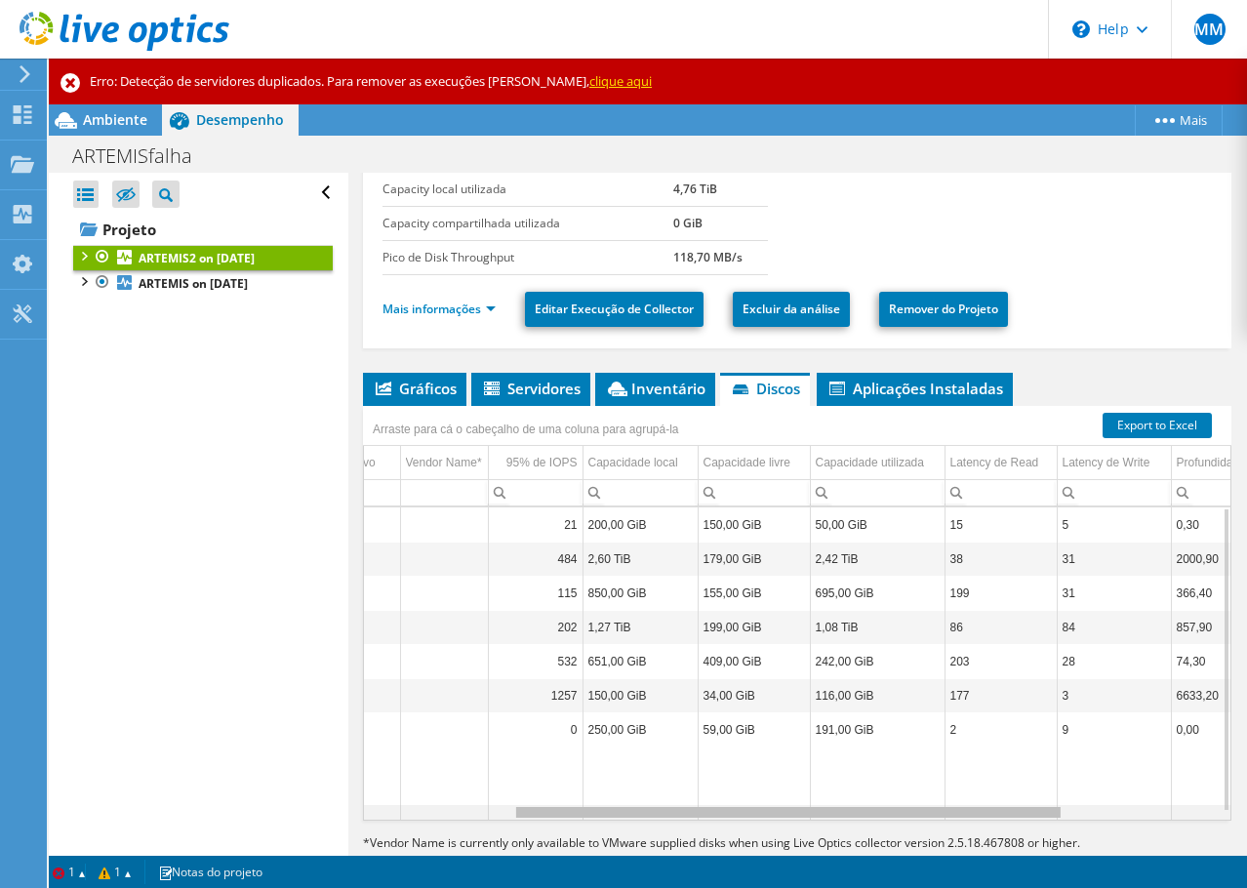
scroll to position [0, 0]
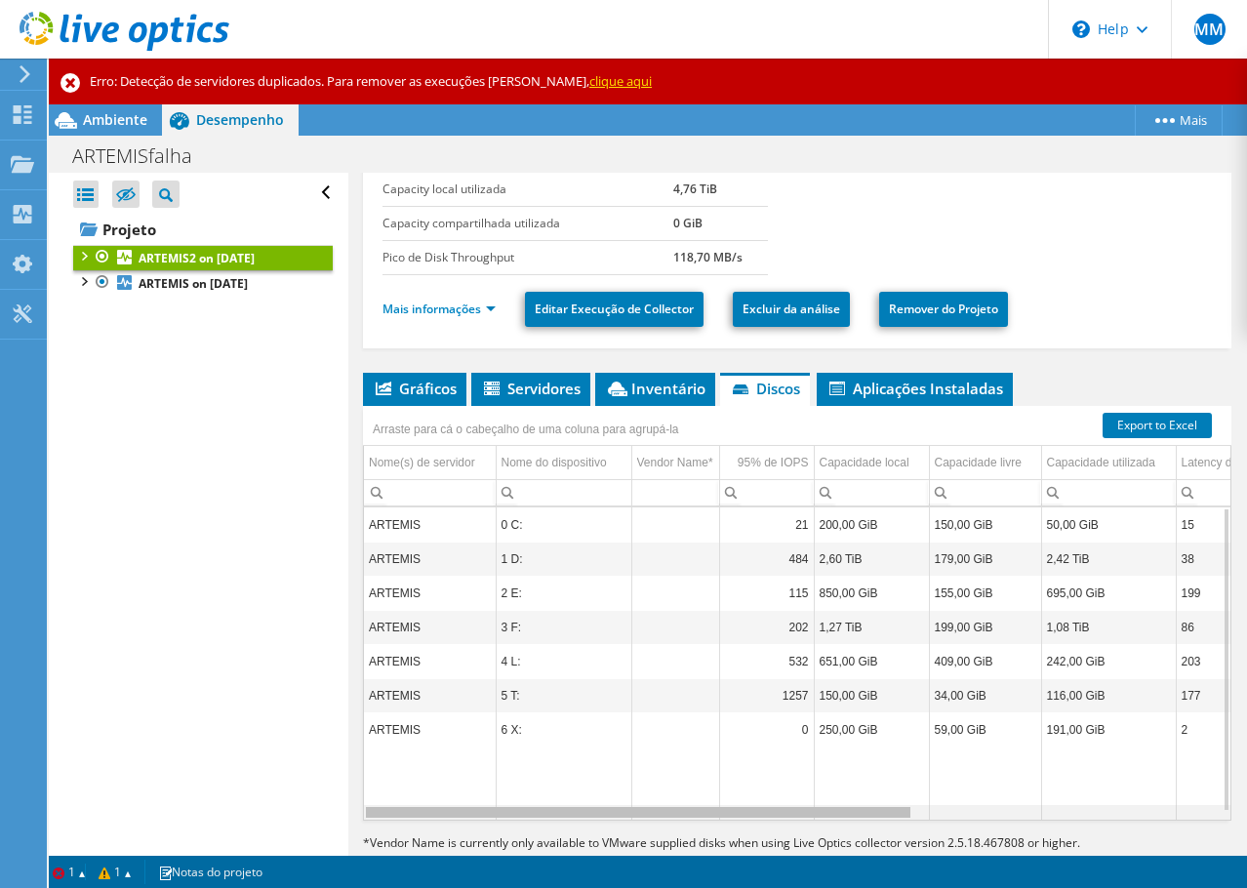
drag, startPoint x: 727, startPoint y: 815, endPoint x: 633, endPoint y: 795, distance: 95.7
click at [636, 811] on body "MM Usuário Final [PERSON_NAME] [PERSON_NAME][EMAIL_ADDRESS][DOMAIN_NAME] GPS SA…" at bounding box center [623, 444] width 1247 height 888
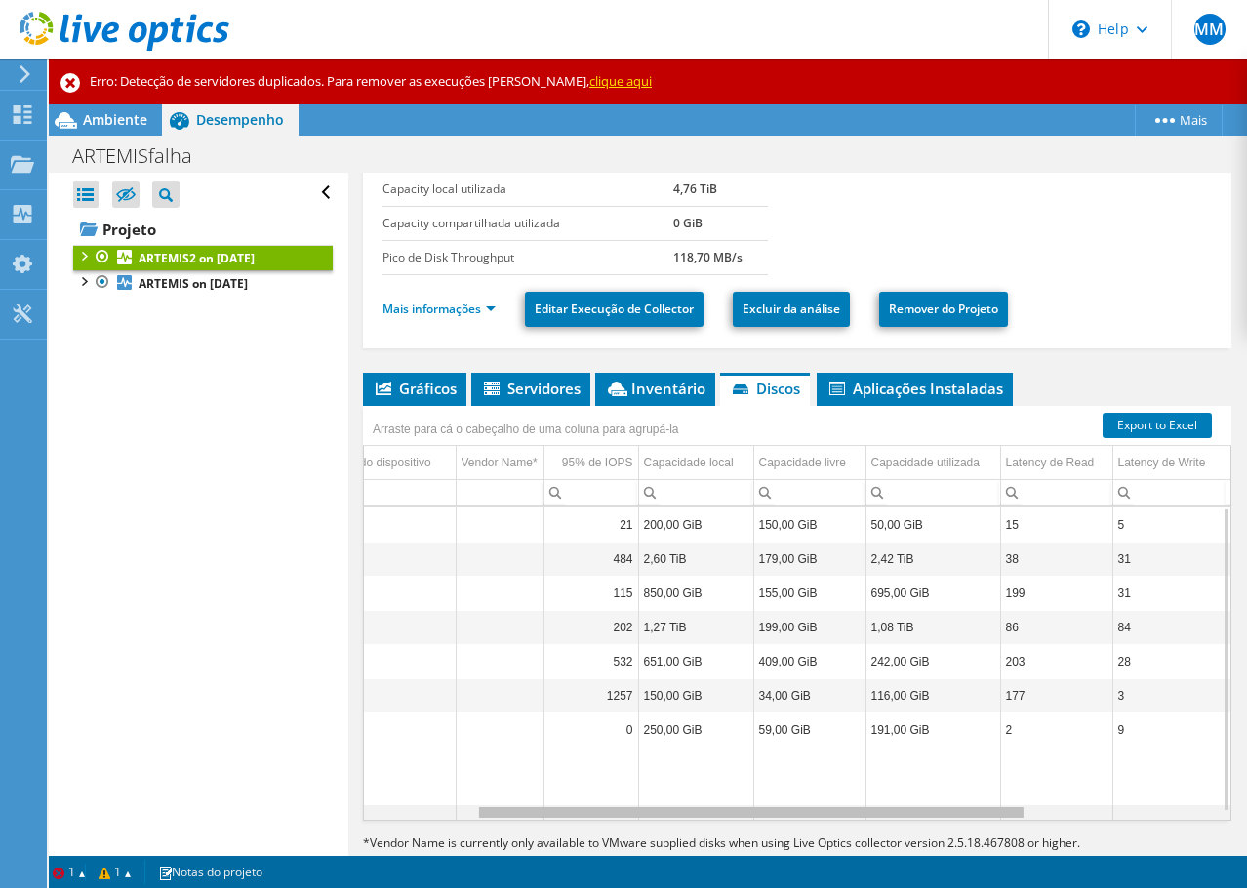
drag, startPoint x: 818, startPoint y: 814, endPoint x: 937, endPoint y: 810, distance: 118.1
click at [937, 810] on body "MM Usuário Final [PERSON_NAME] [PERSON_NAME][EMAIL_ADDRESS][DOMAIN_NAME] GPS SA…" at bounding box center [623, 444] width 1247 height 888
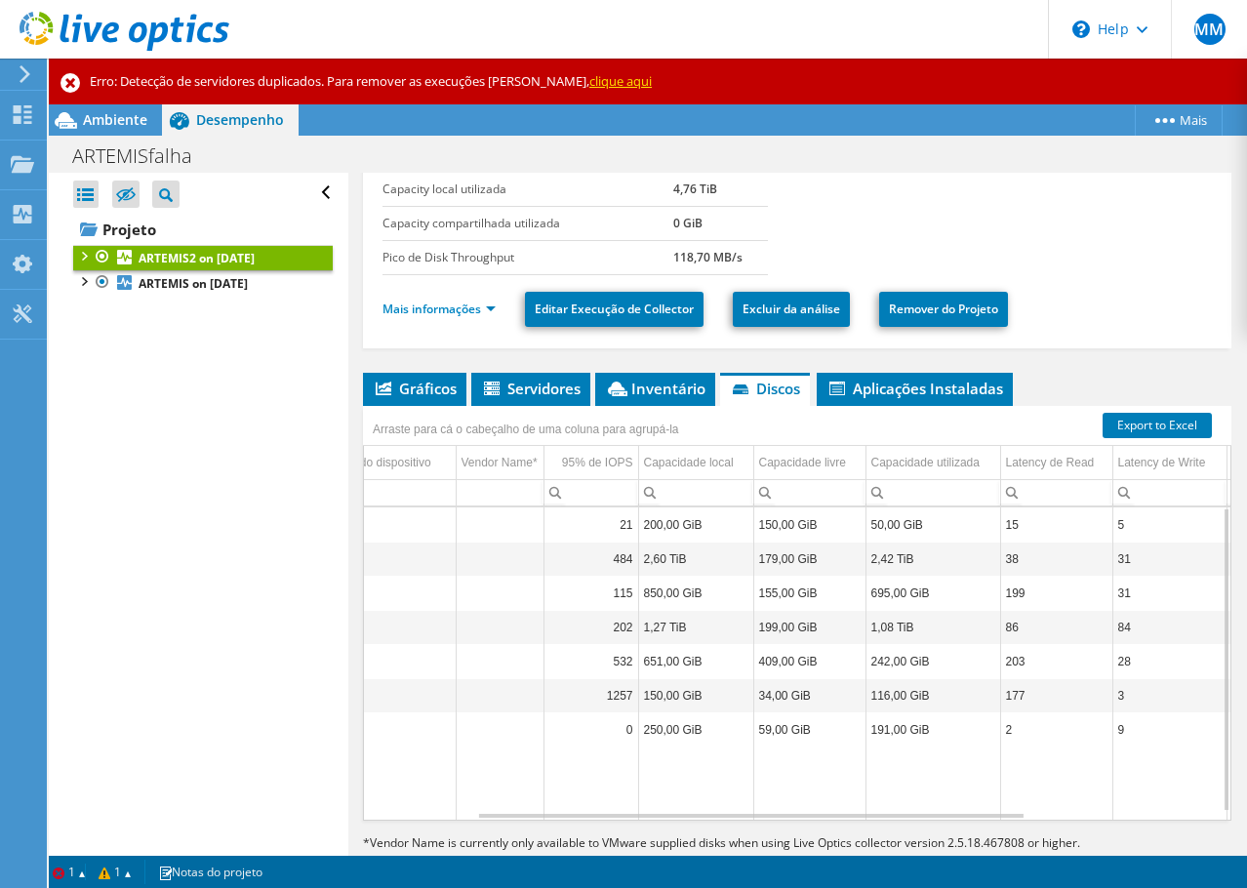
click at [1017, 657] on td "203" at bounding box center [1056, 662] width 112 height 34
drag, startPoint x: 994, startPoint y: 658, endPoint x: 810, endPoint y: 658, distance: 184.4
click at [810, 658] on tr "ARTEMIS 4 L: 532 651,00 GiB 409,00 GiB 242,00 GiB 203 28 74,30 1% / 99%" at bounding box center [849, 662] width 1323 height 34
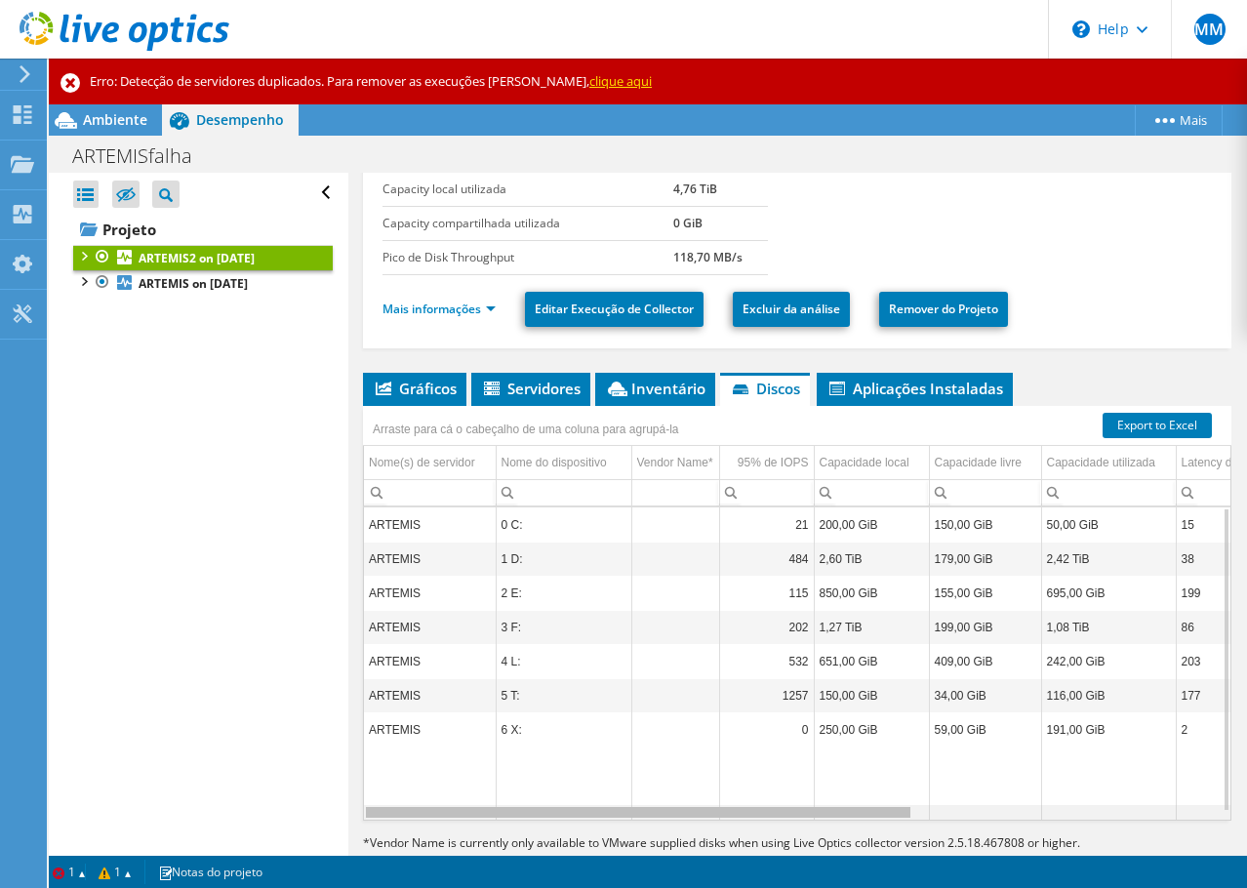
drag, startPoint x: 764, startPoint y: 815, endPoint x: 507, endPoint y: 796, distance: 257.2
click at [507, 796] on body "MM Usuário Final [PERSON_NAME] [PERSON_NAME][EMAIL_ADDRESS][DOMAIN_NAME] GPS SA…" at bounding box center [623, 444] width 1247 height 888
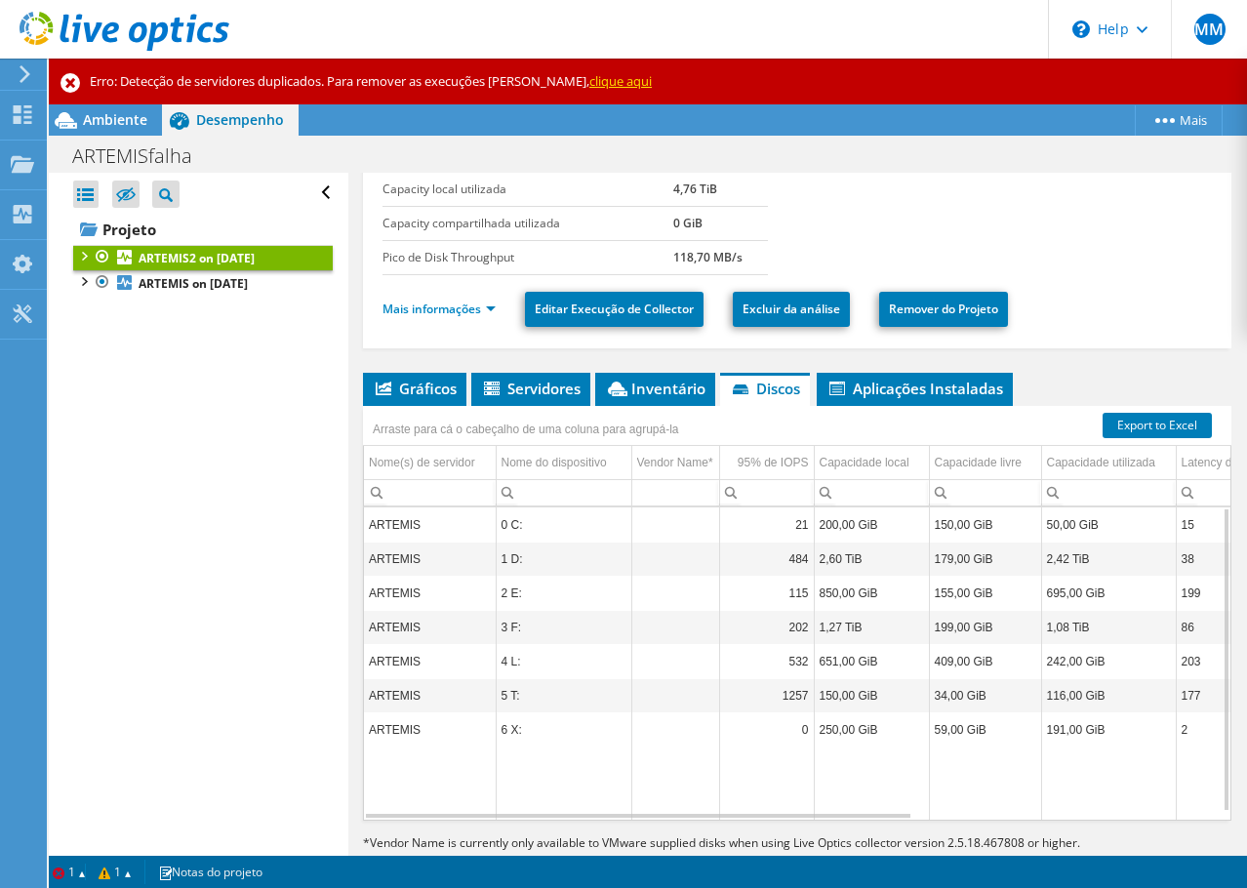
click at [385, 658] on td "ARTEMIS" at bounding box center [430, 662] width 132 height 34
drag, startPoint x: 519, startPoint y: 671, endPoint x: 699, endPoint y: 680, distance: 180.7
click at [698, 680] on tbody "ARTEMIS 0 C: 21 200,00 GiB 150,00 GiB 50,00 GiB 15 5 0,30 51% / 49% ARTEMIS 1 D…" at bounding box center [1025, 663] width 1323 height 311
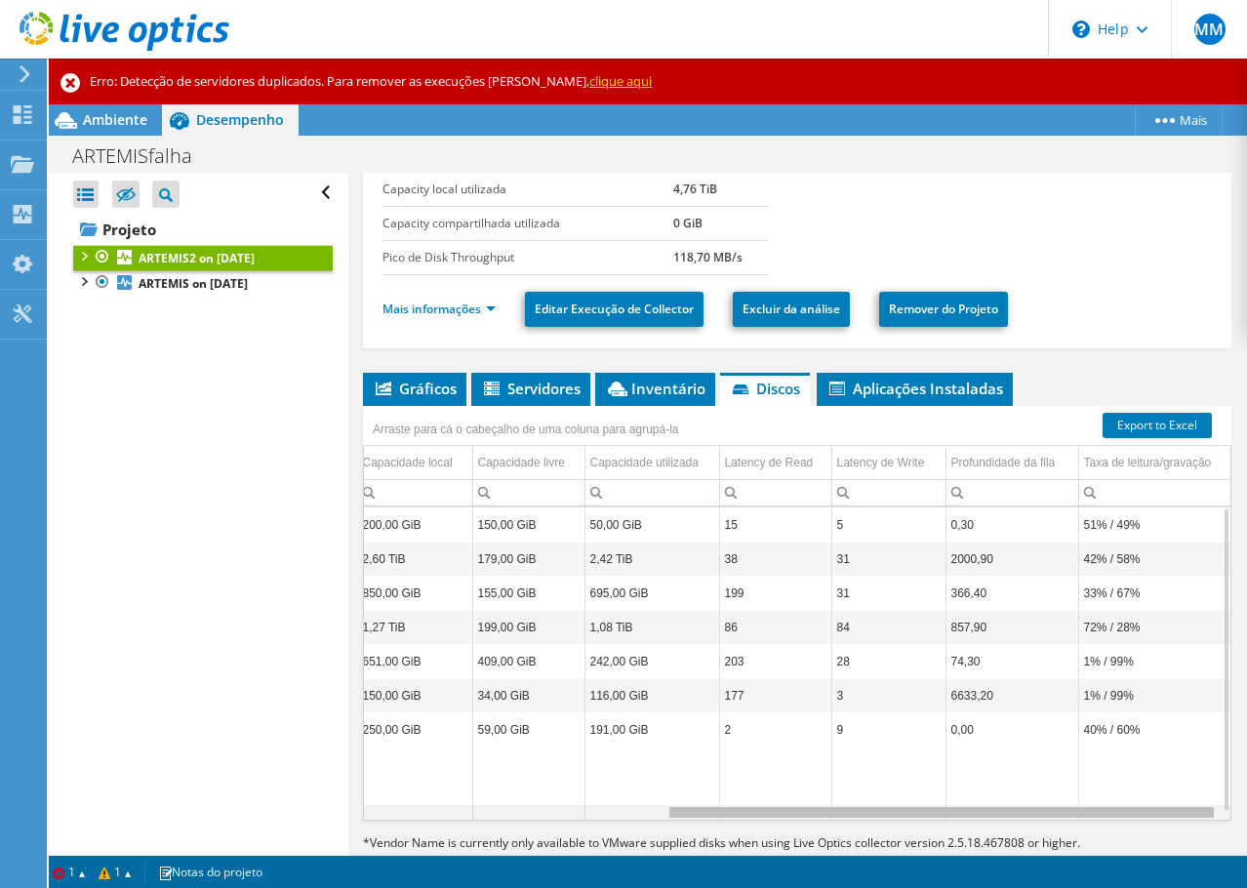
drag, startPoint x: 674, startPoint y: 817, endPoint x: 1087, endPoint y: 818, distance: 412.7
click at [1087, 818] on body "MM Usuário Final [PERSON_NAME] [PERSON_NAME][EMAIL_ADDRESS][DOMAIN_NAME] GPS SA…" at bounding box center [623, 444] width 1247 height 888
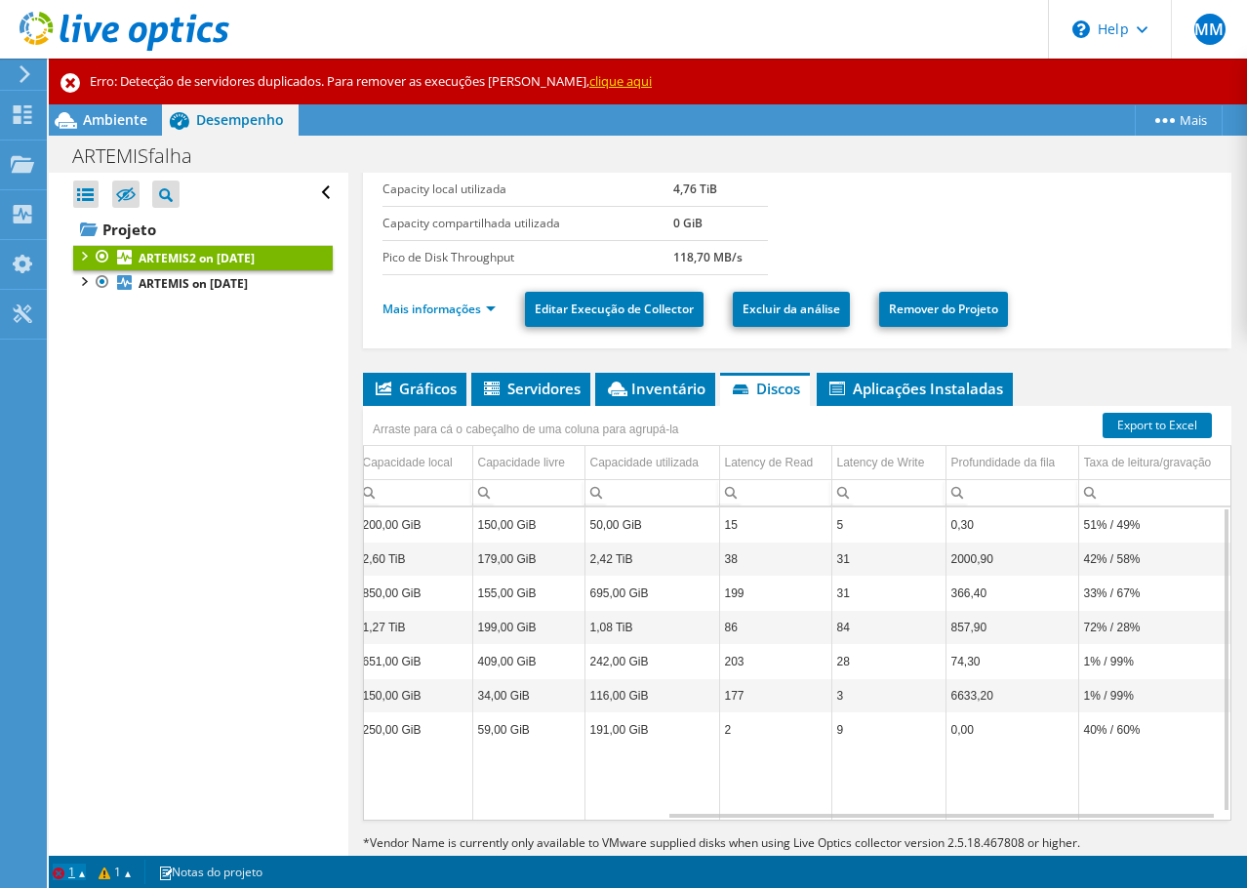
click at [60, 872] on link "1" at bounding box center [69, 871] width 33 height 17
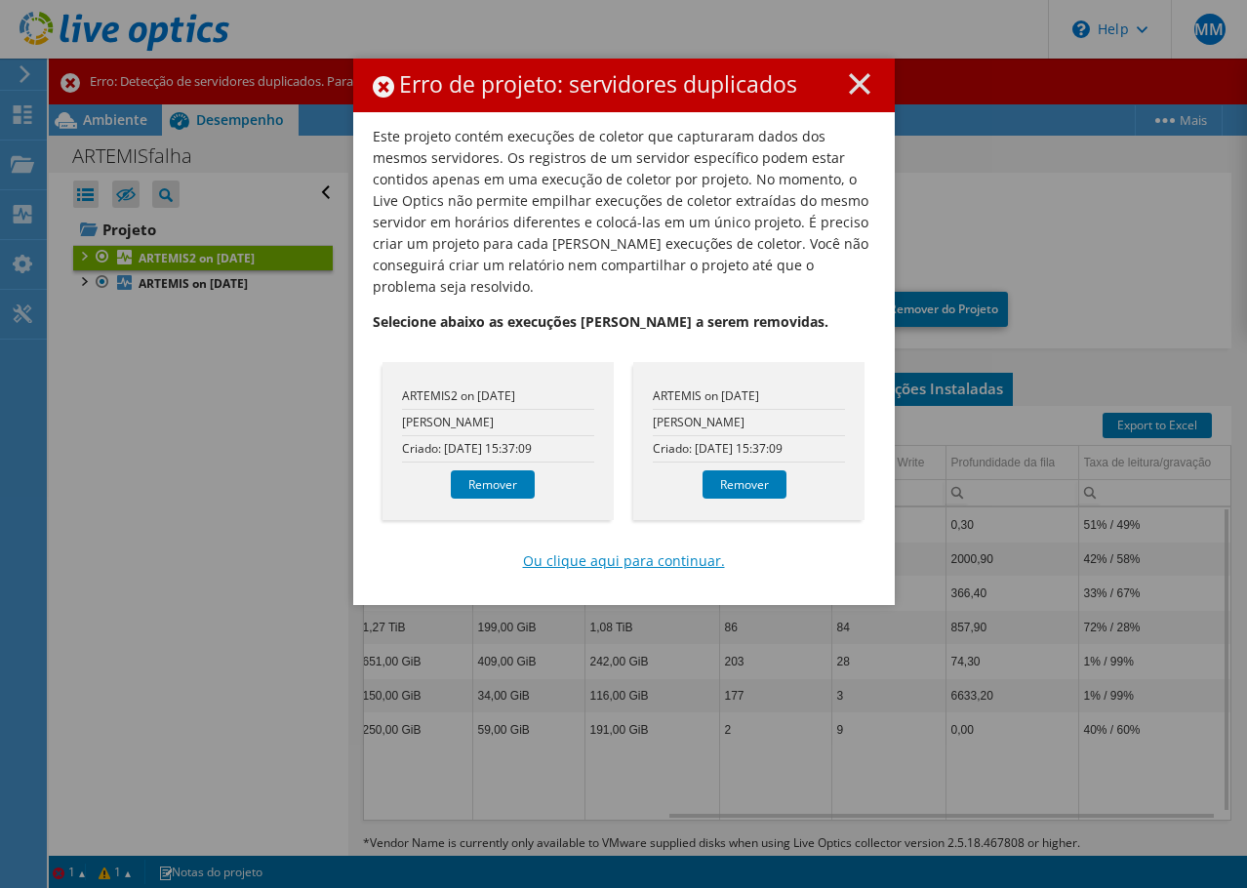
click at [671, 550] on link "Ou clique aqui para continuar." at bounding box center [624, 560] width 202 height 21
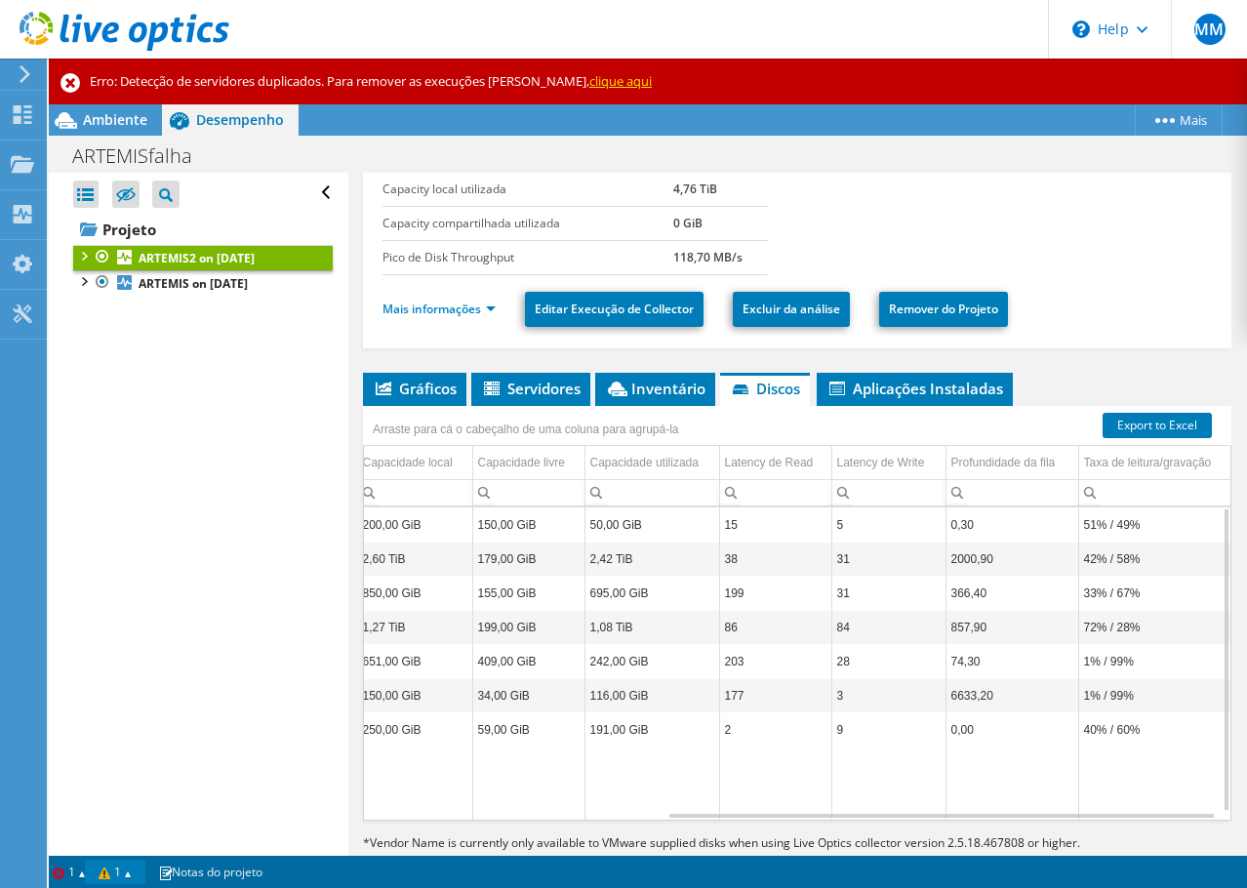
click at [109, 867] on link "1" at bounding box center [115, 871] width 60 height 24
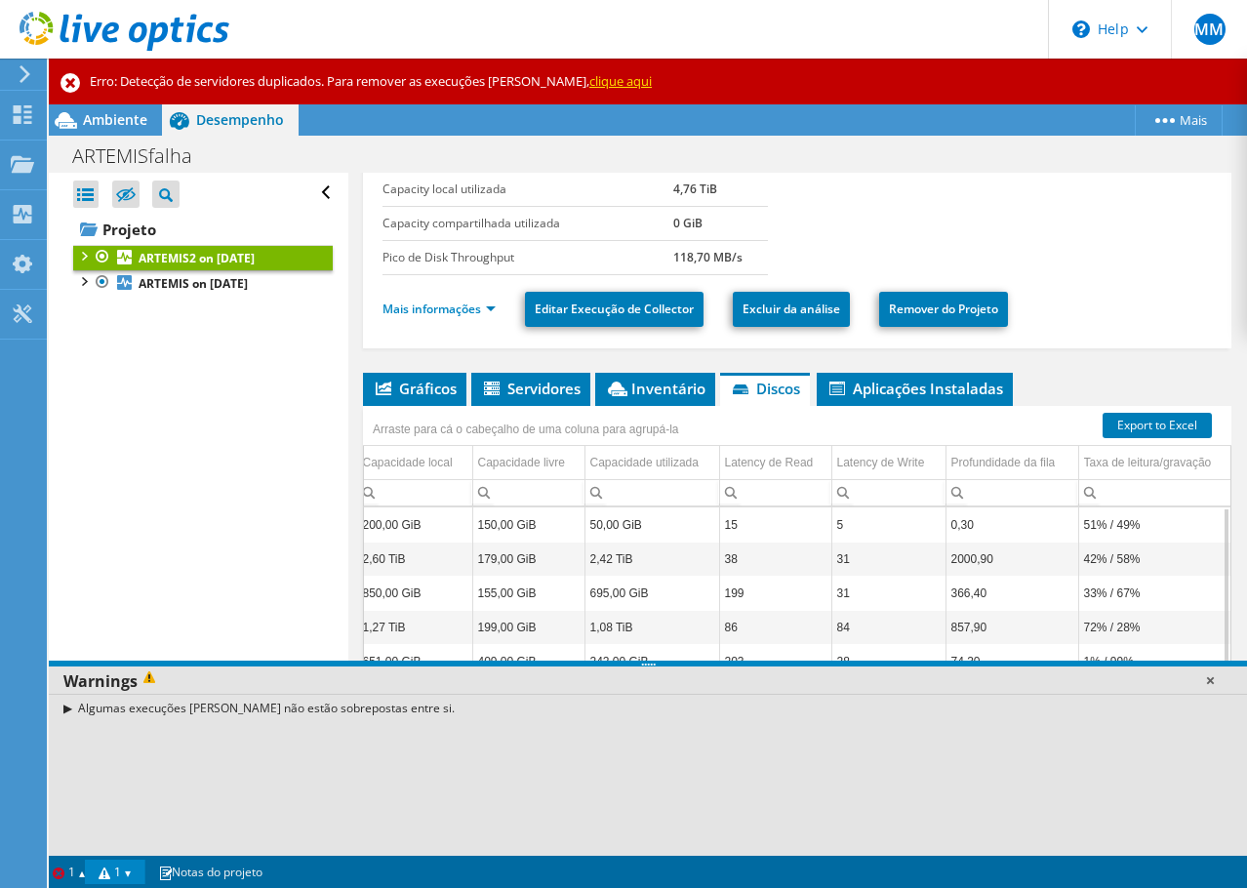
click at [1214, 677] on link at bounding box center [1210, 680] width 20 height 20
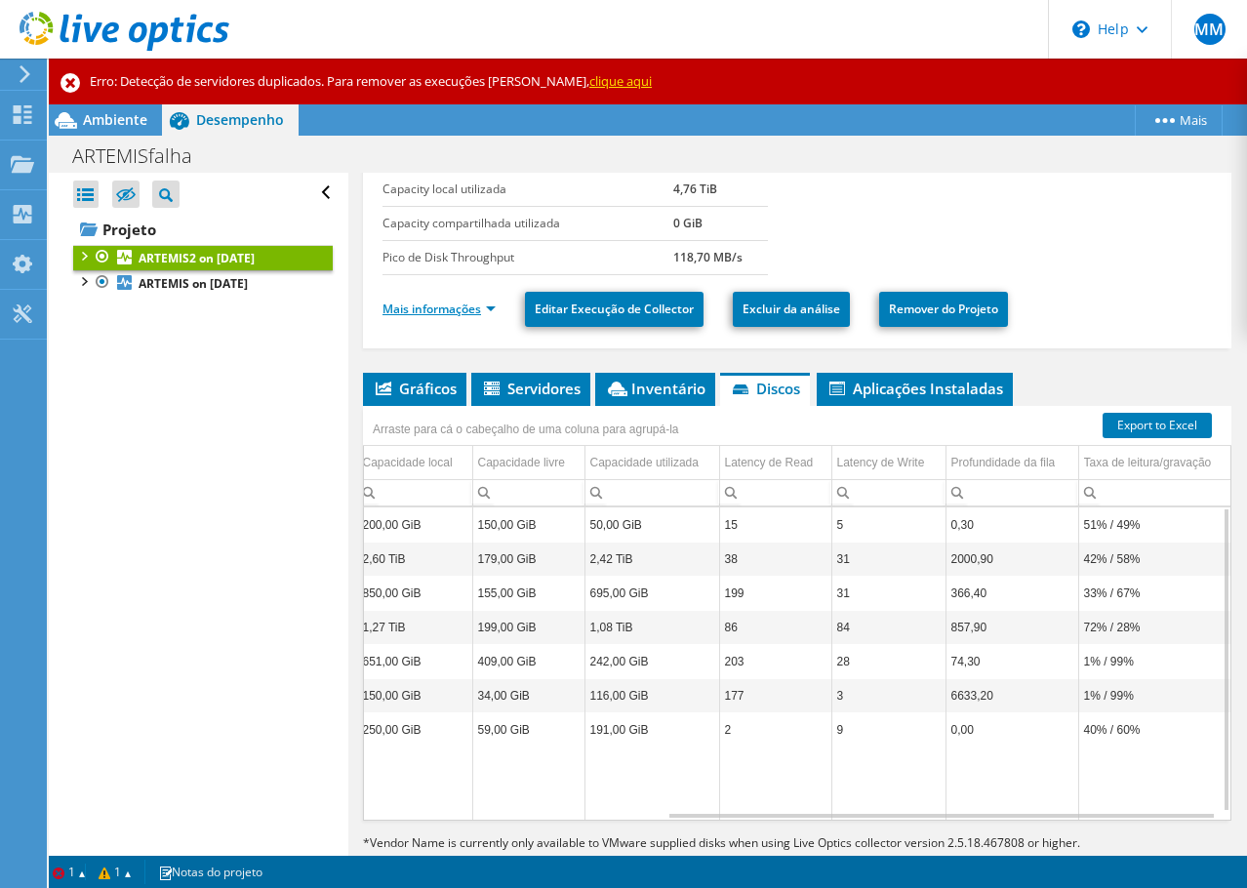
click at [480, 314] on link "Mais informações" at bounding box center [438, 308] width 113 height 17
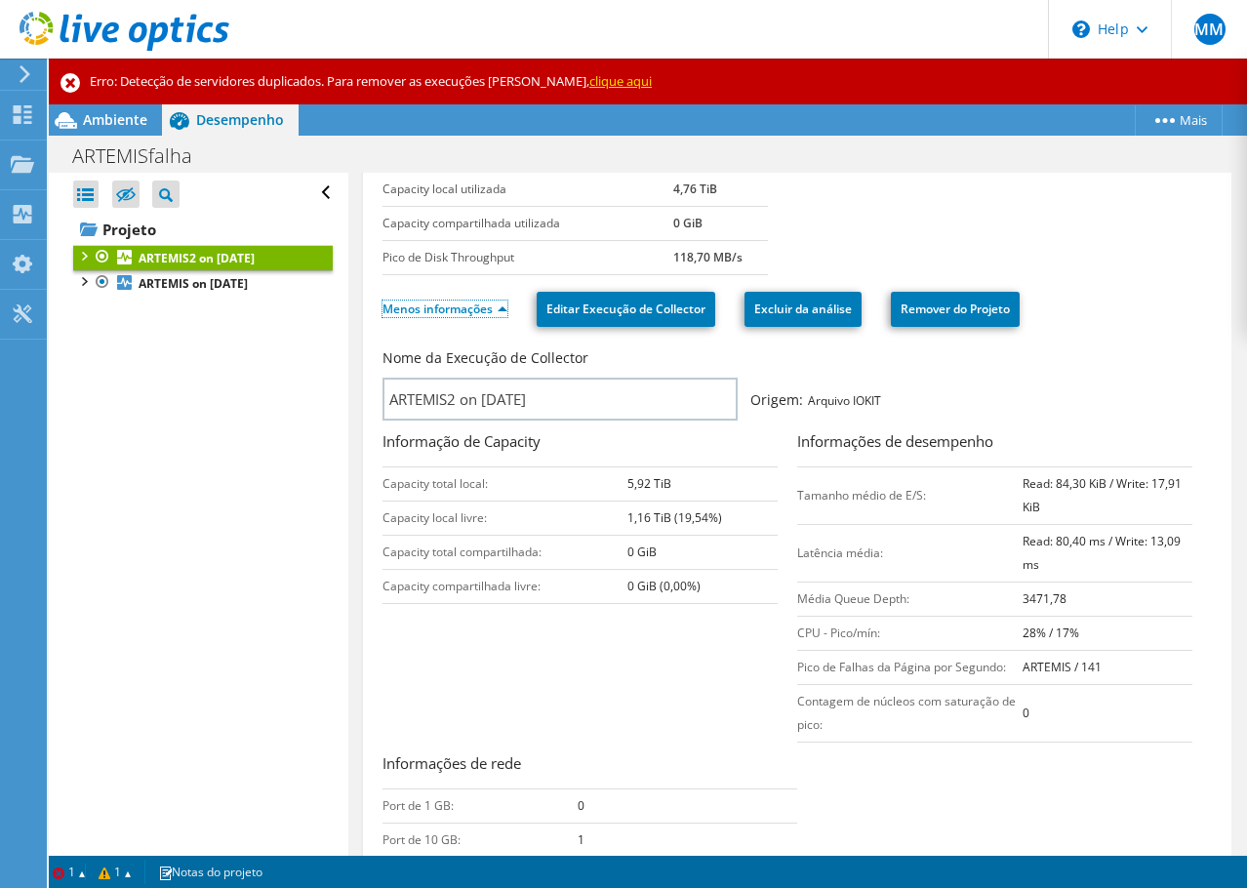
scroll to position [459, 0]
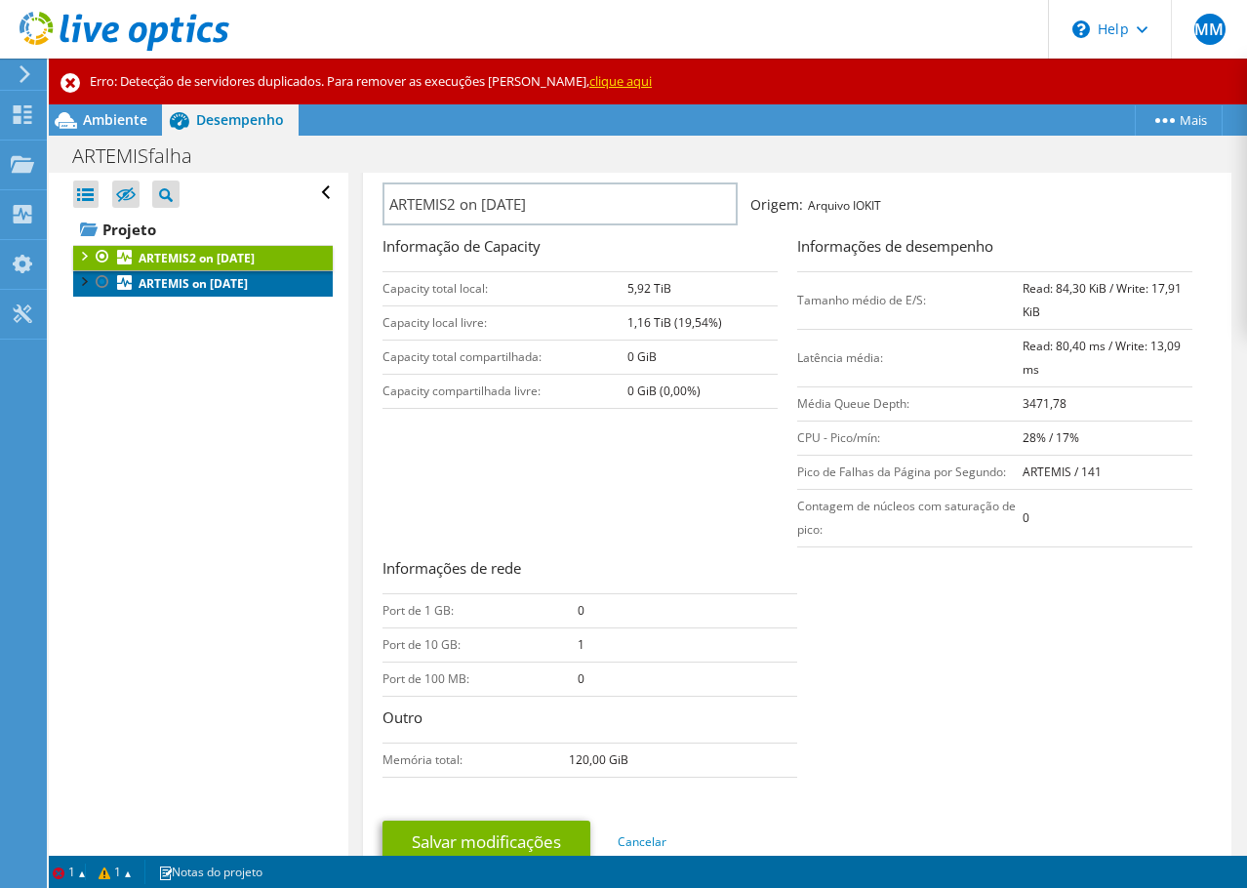
click at [246, 284] on b "ARTEMIS on [DATE]" at bounding box center [193, 283] width 109 height 17
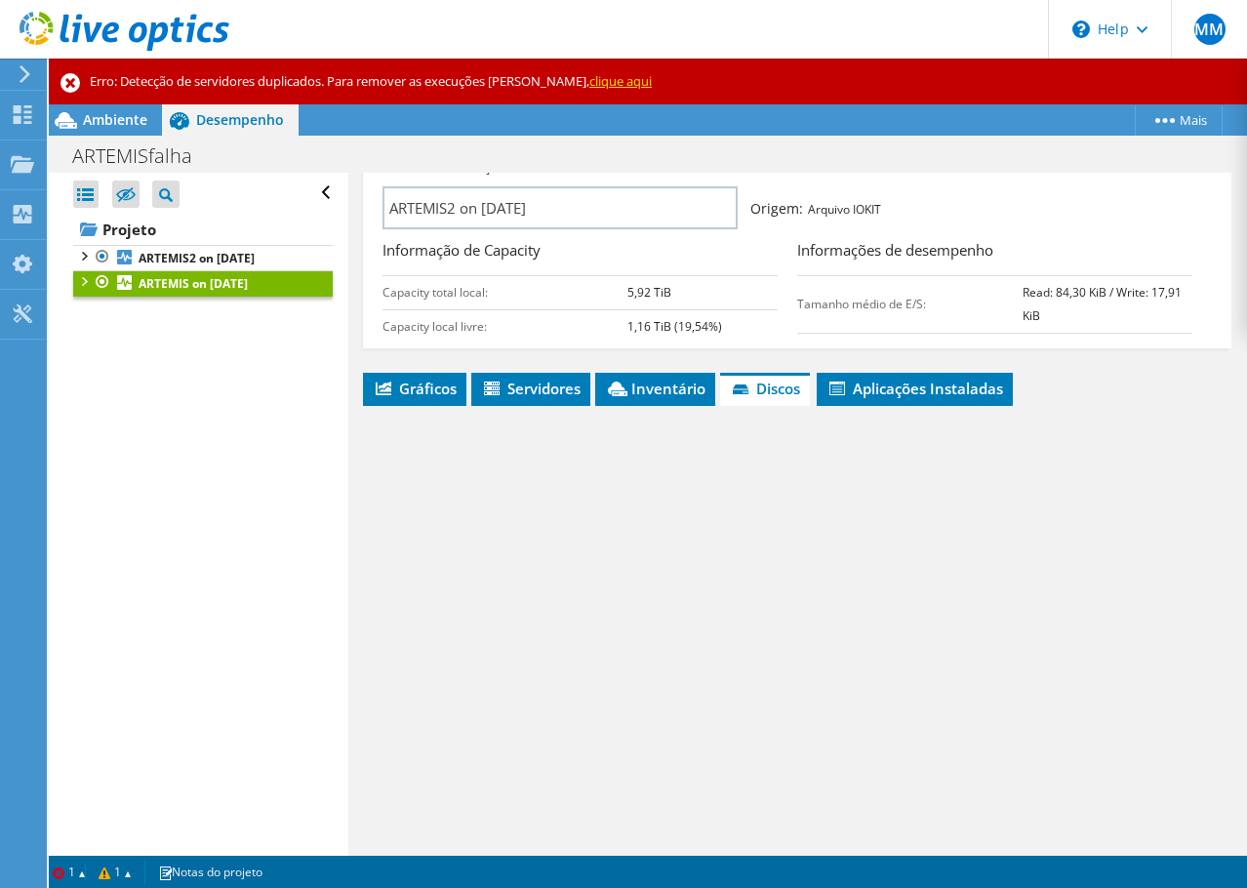
scroll to position [263, 0]
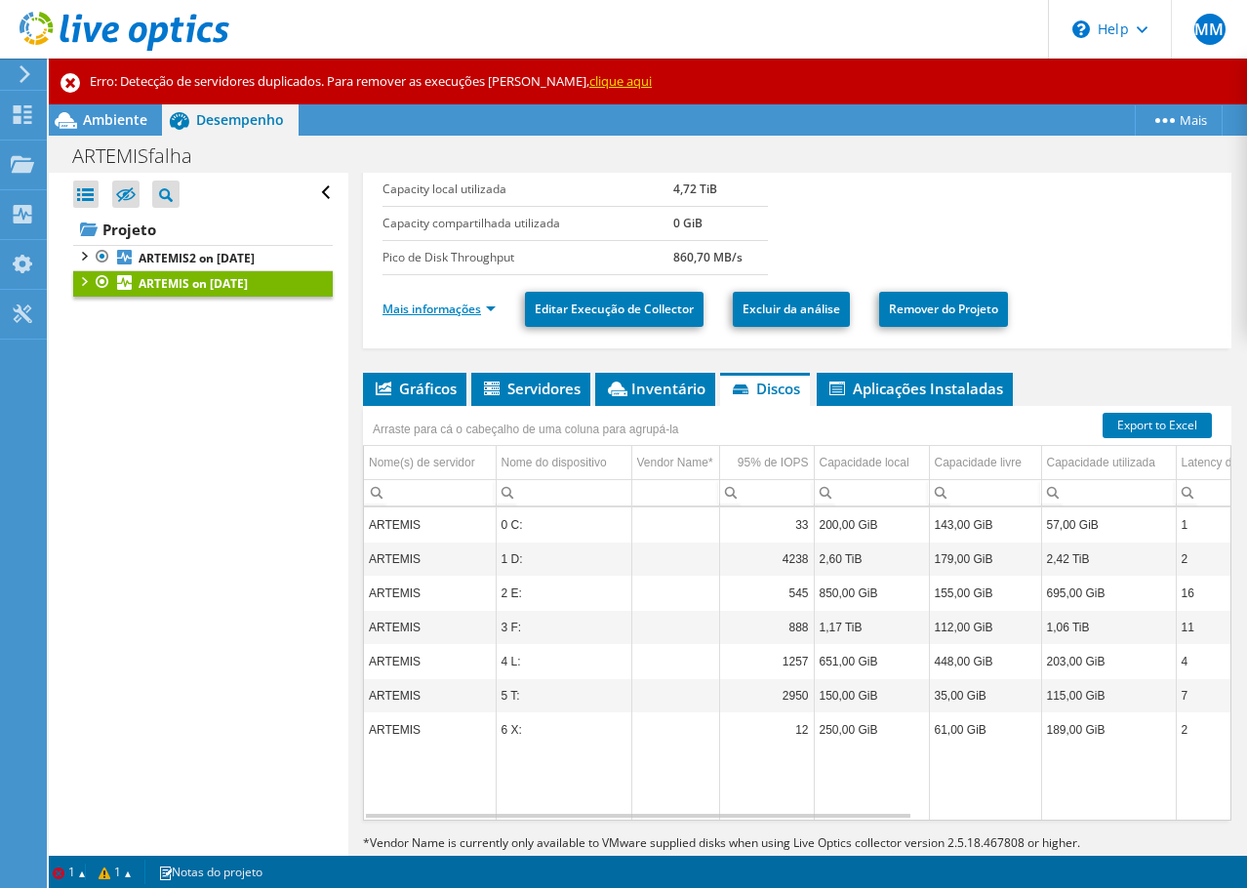
click at [475, 303] on link "Mais informações" at bounding box center [438, 308] width 113 height 17
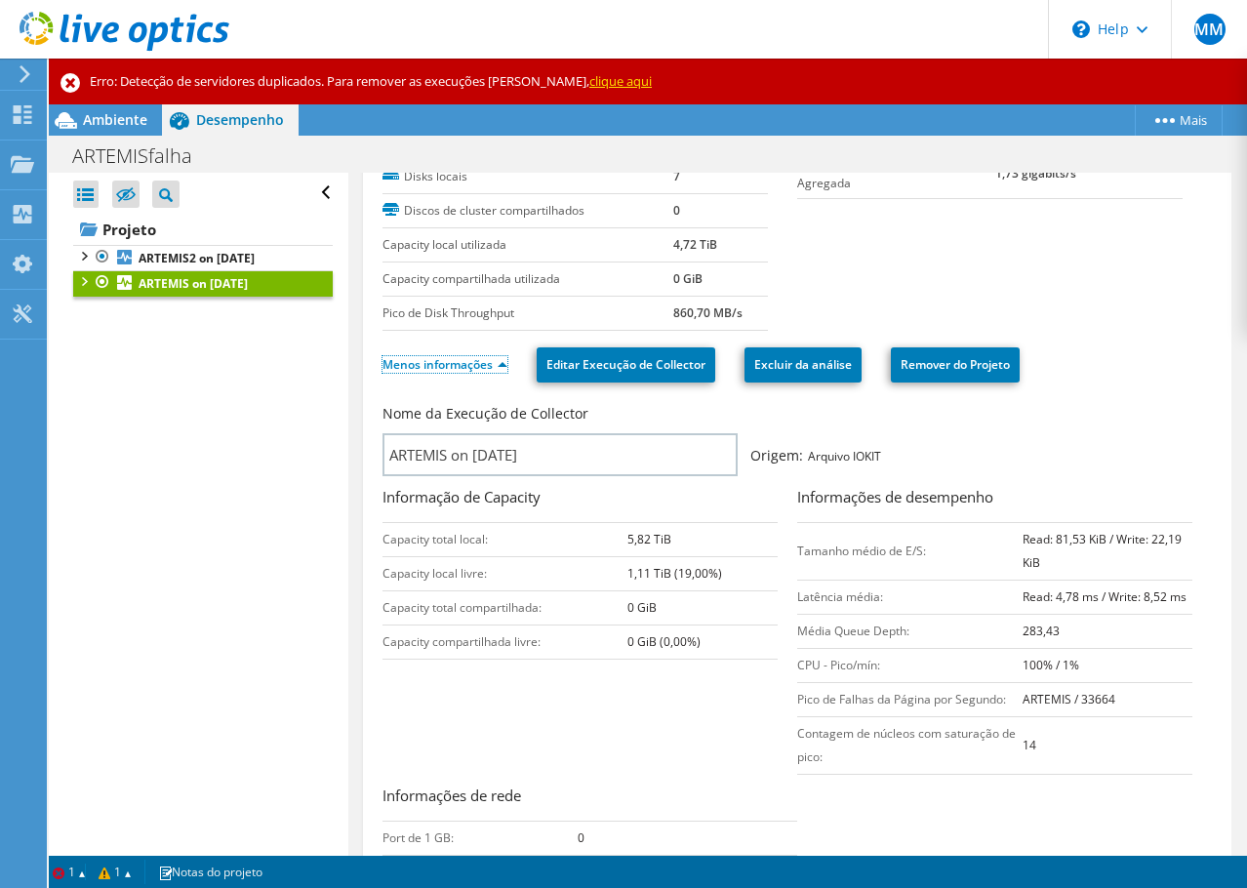
scroll to position [166, 0]
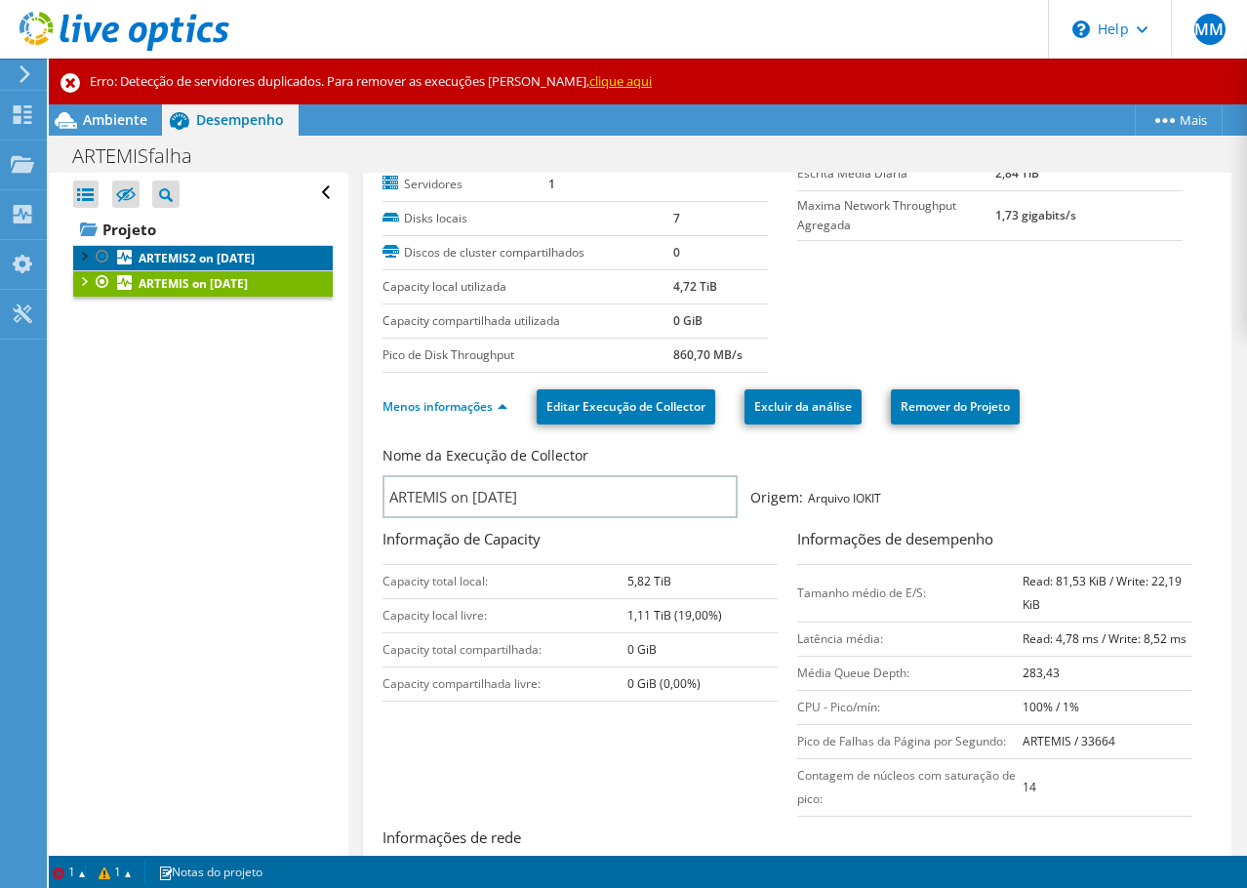
click at [181, 260] on b "ARTEMIS2 on [DATE]" at bounding box center [197, 258] width 116 height 17
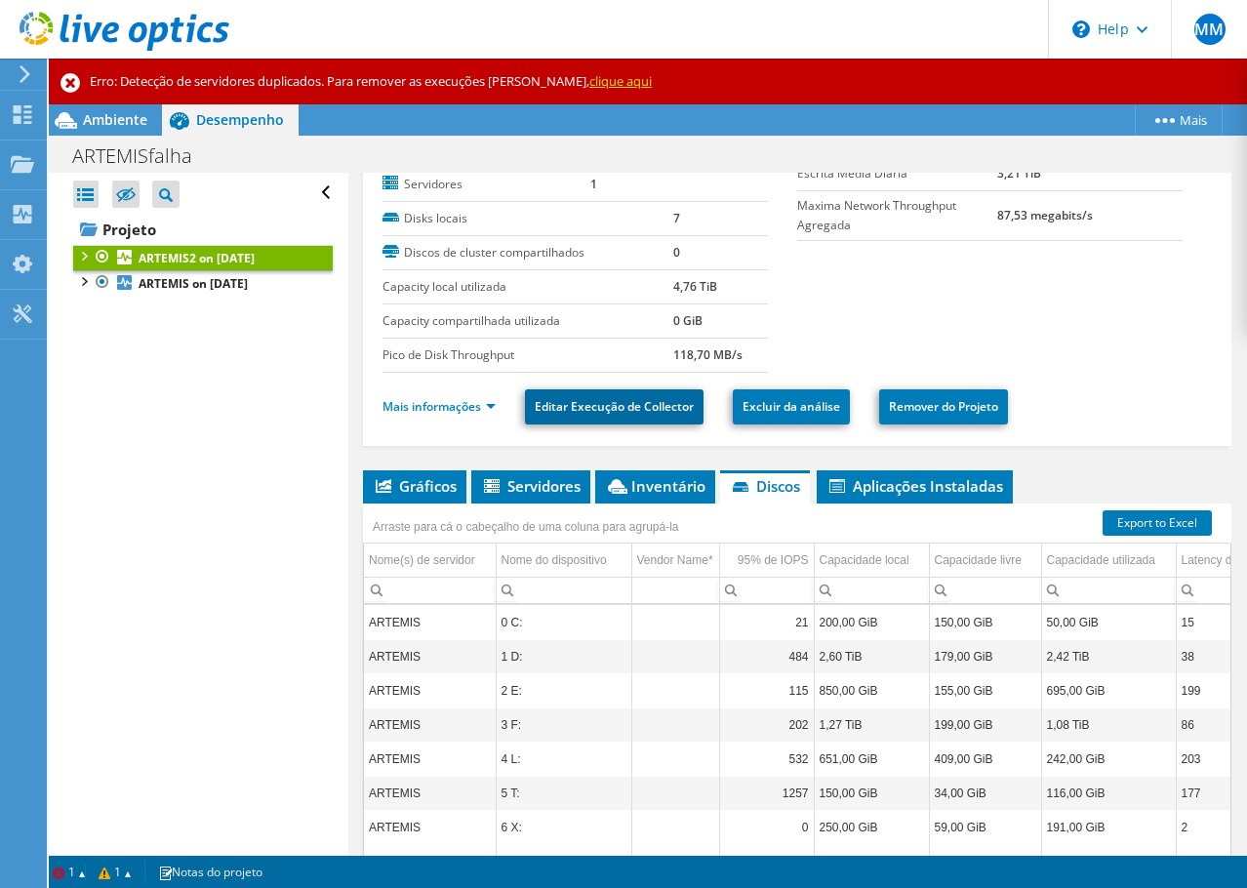
click at [666, 418] on link "Editar Execução de Collector" at bounding box center [614, 406] width 179 height 35
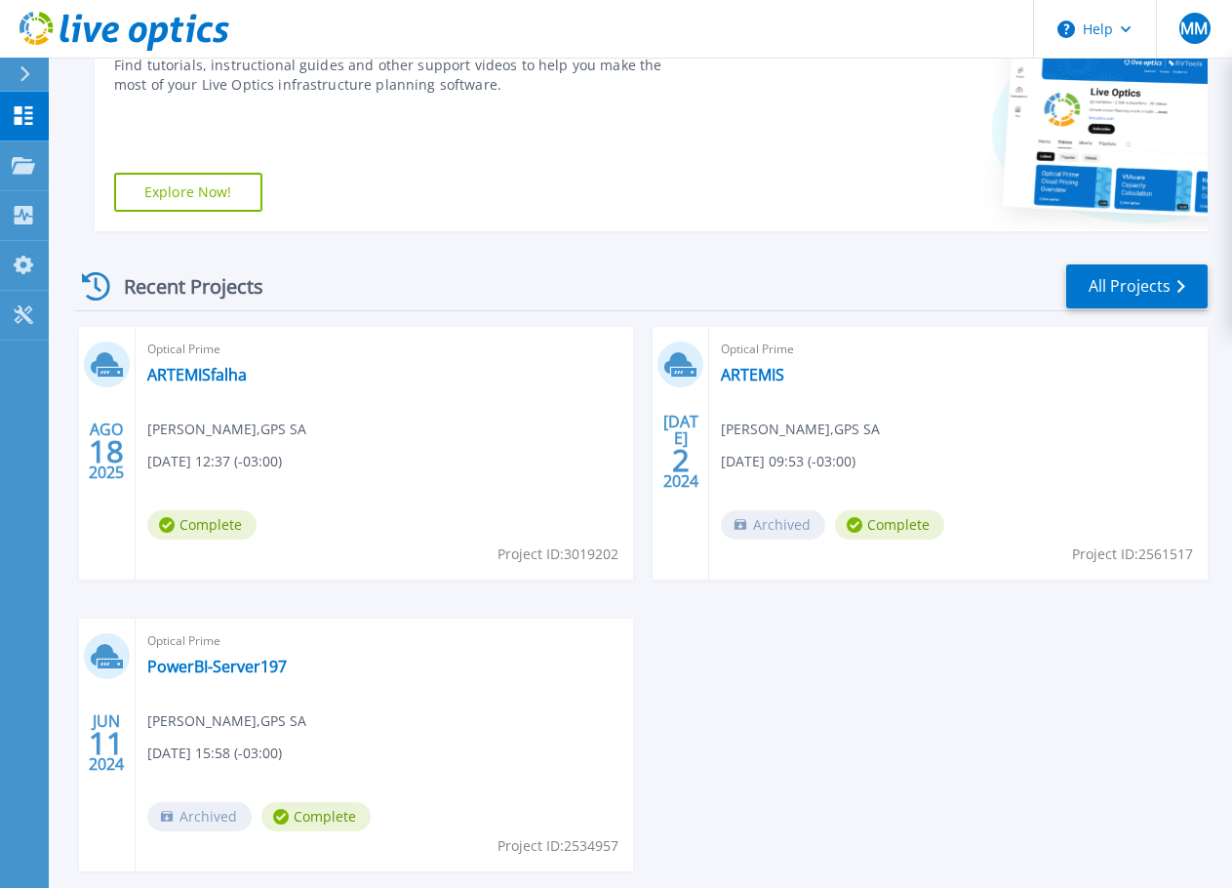
scroll to position [455, 0]
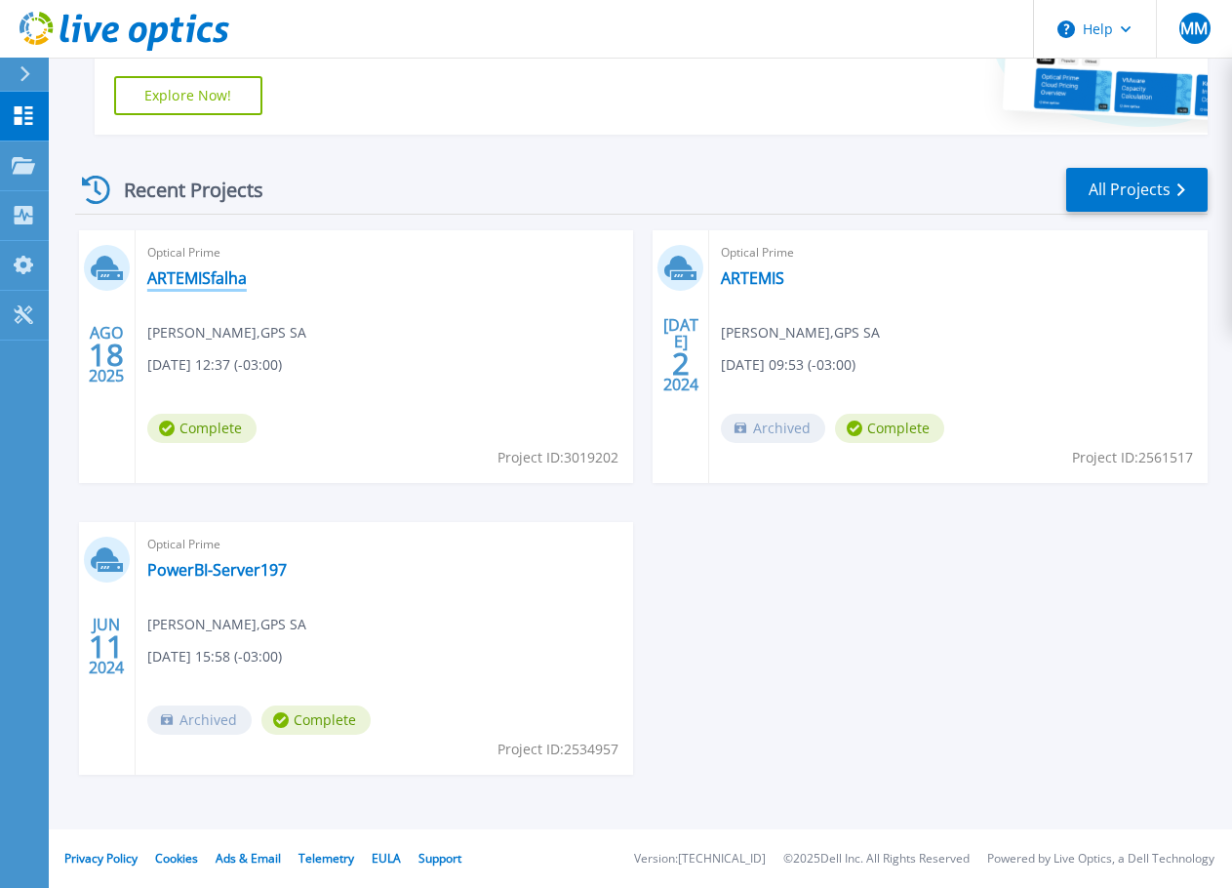
click at [190, 281] on link "ARTEMISfalha" at bounding box center [197, 278] width 100 height 20
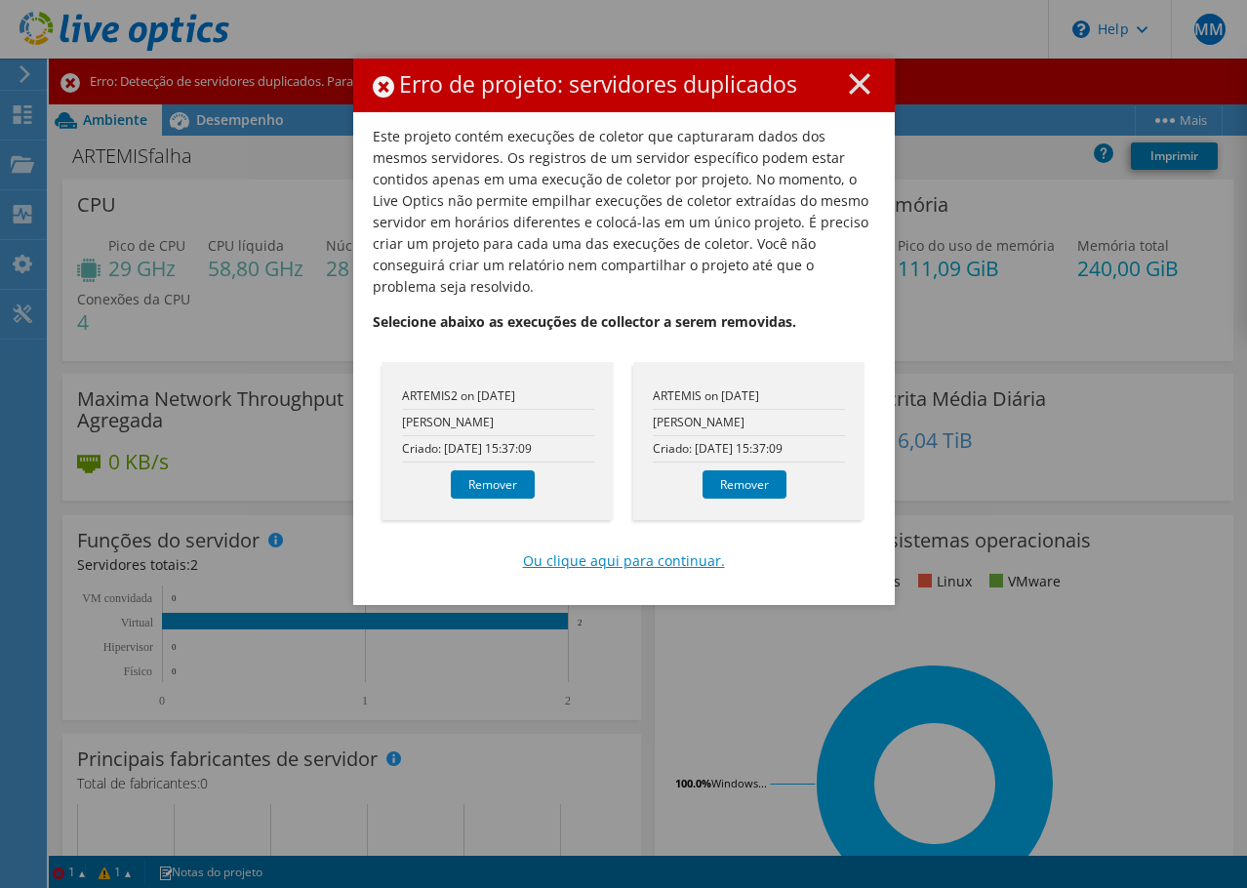
click at [574, 550] on link "Ou clique aqui para continuar." at bounding box center [624, 560] width 202 height 21
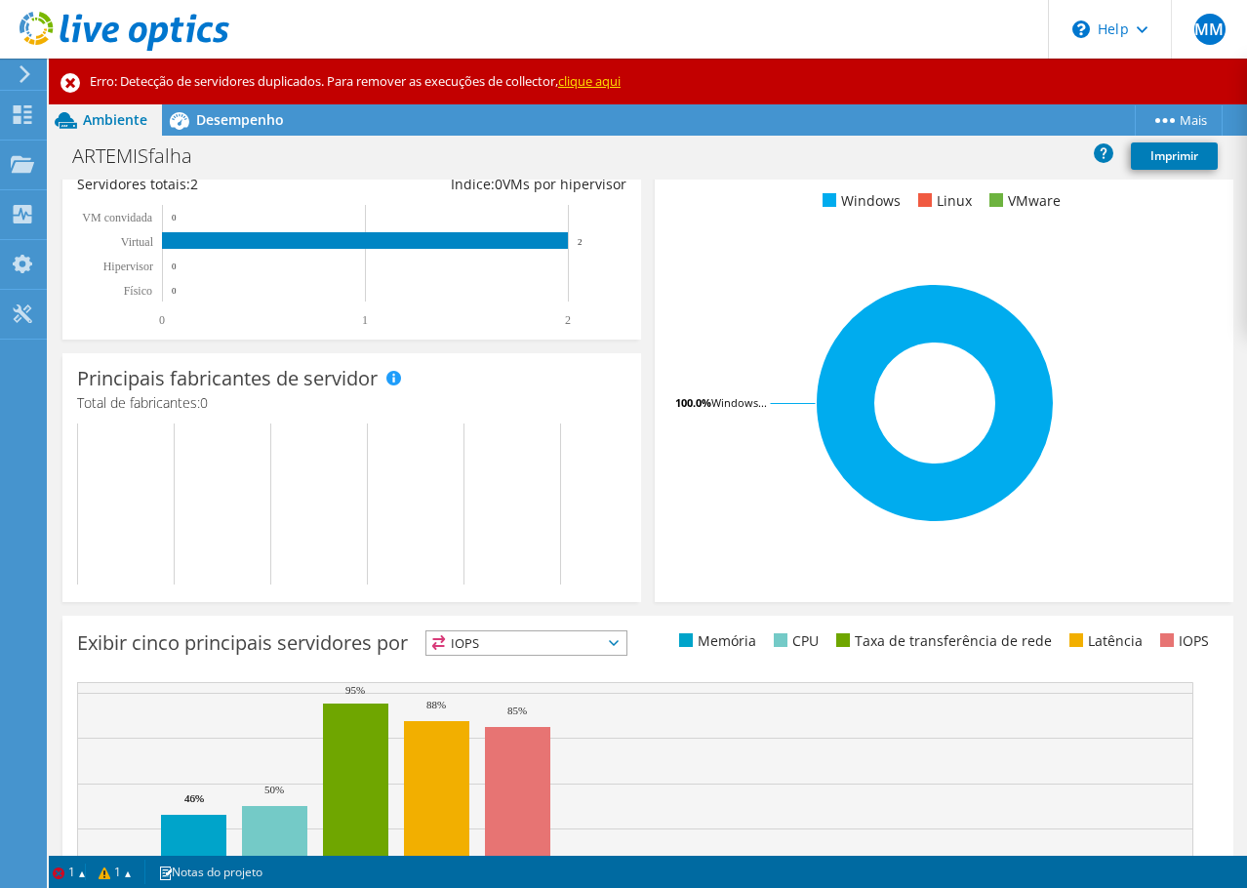
scroll to position [489, 0]
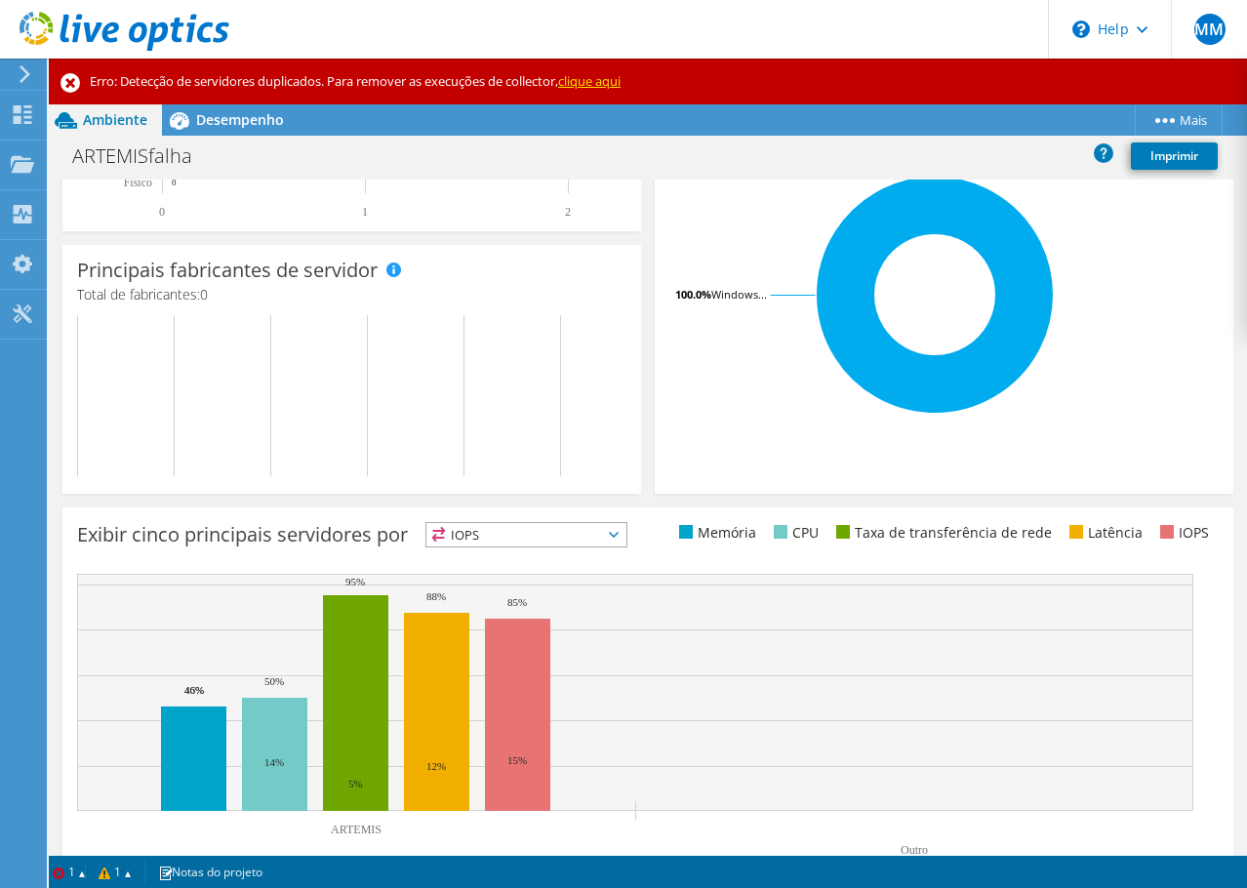
click at [618, 535] on icon at bounding box center [614, 535] width 10 height 6
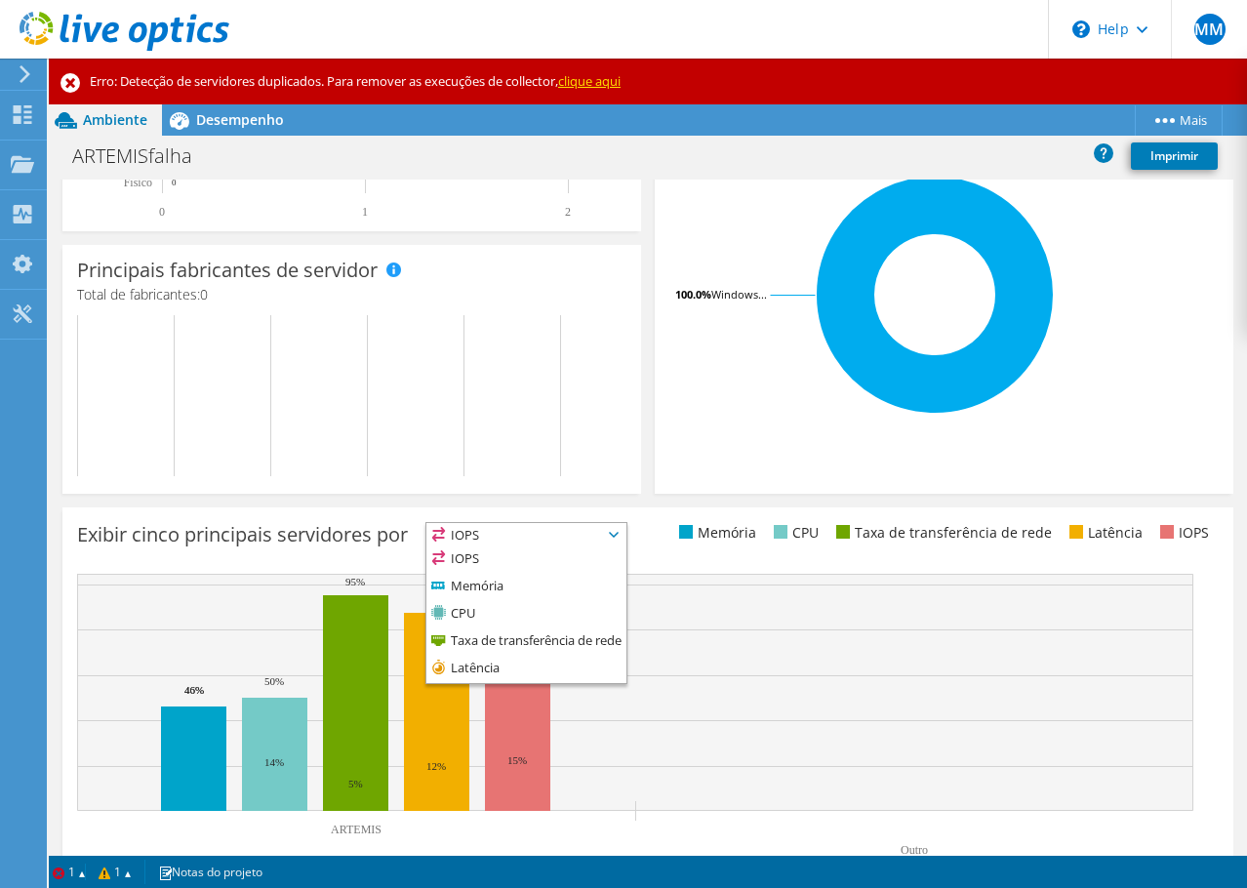
click at [618, 535] on icon at bounding box center [614, 535] width 10 height 6
click at [712, 555] on div "Exibir cinco principais servidores por IOPS IOPS" at bounding box center [647, 697] width 1171 height 380
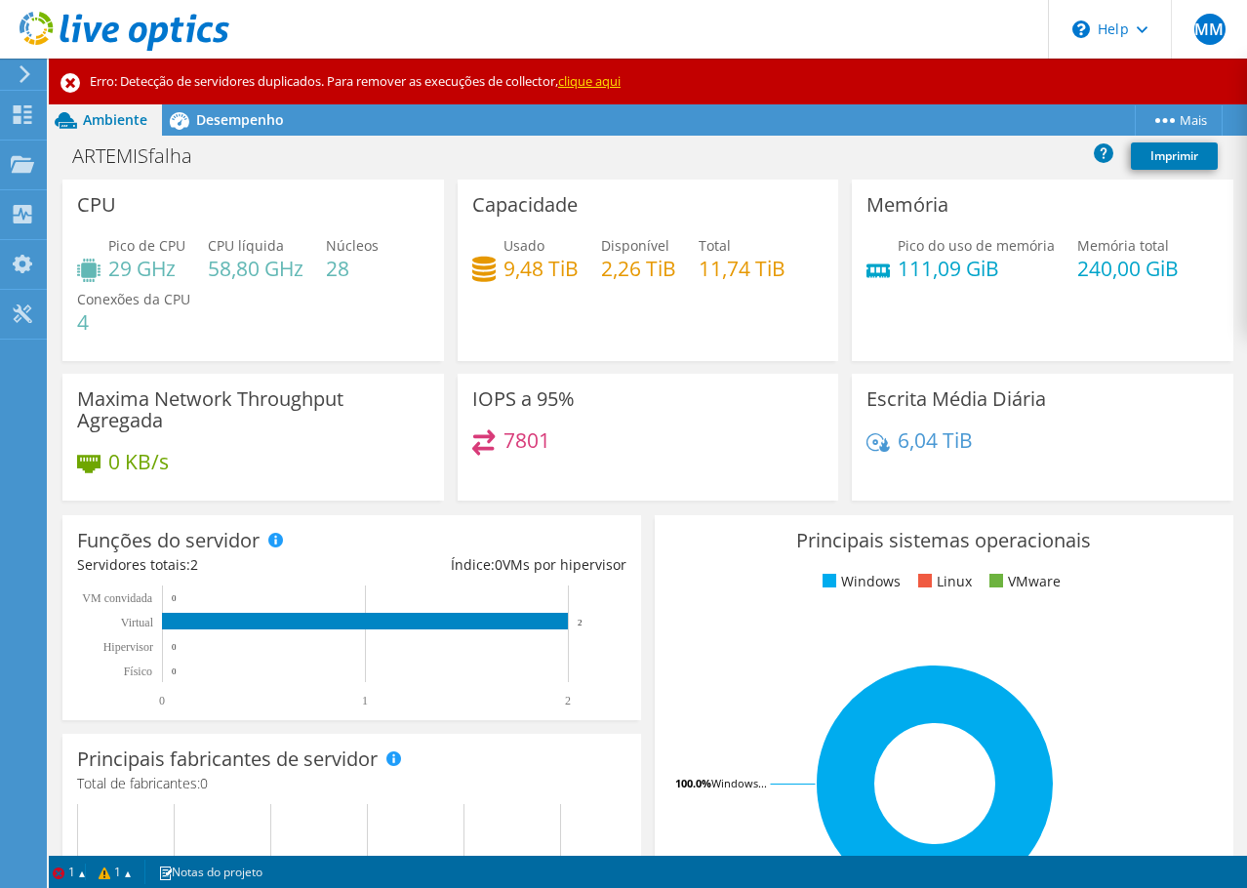
scroll to position [652, 0]
click at [670, 611] on div "Principais sistemas operacionais Windows Linux VMware 100.0% Windows..." at bounding box center [944, 748] width 578 height 467
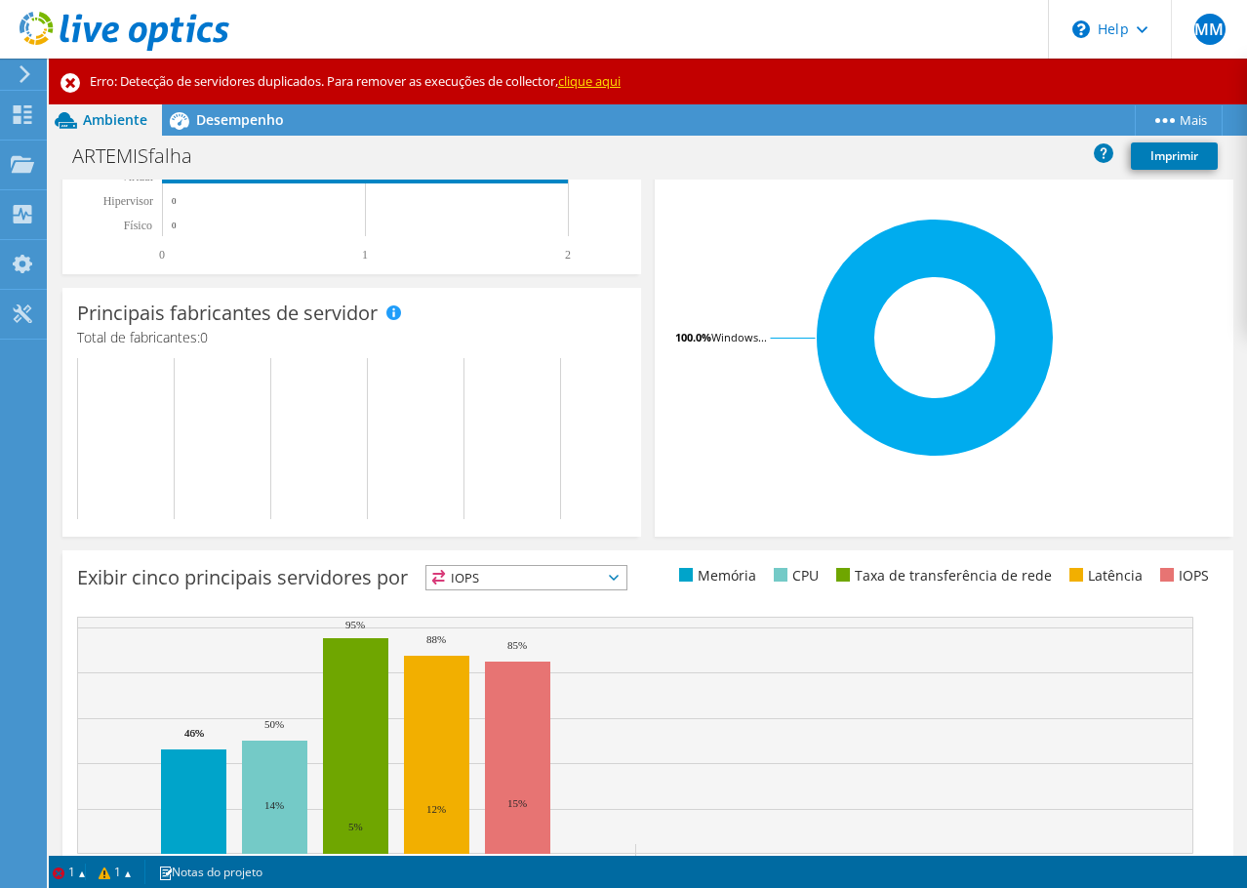
scroll to position [489, 0]
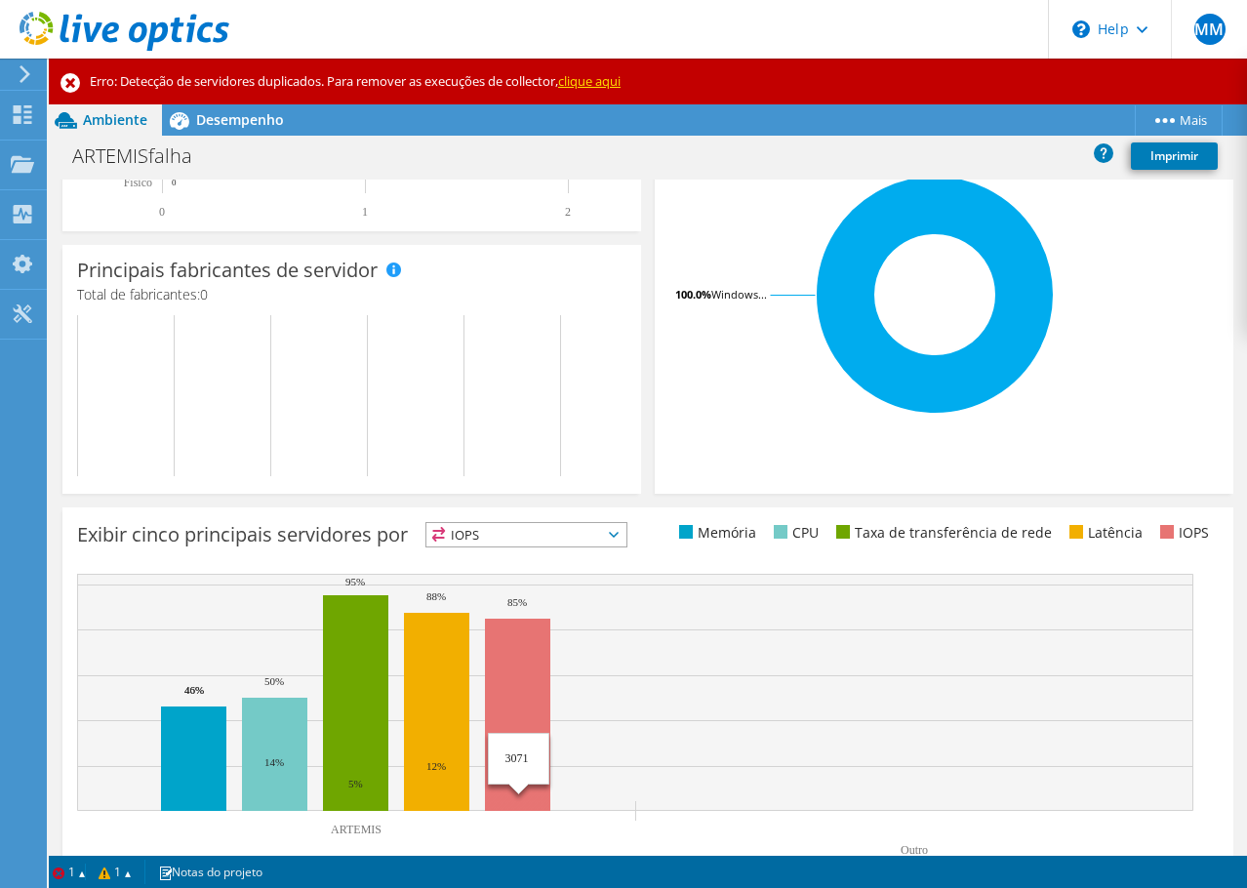
click at [519, 759] on text "15%" at bounding box center [517, 760] width 20 height 12
click at [519, 725] on rect at bounding box center [517, 714] width 65 height 192
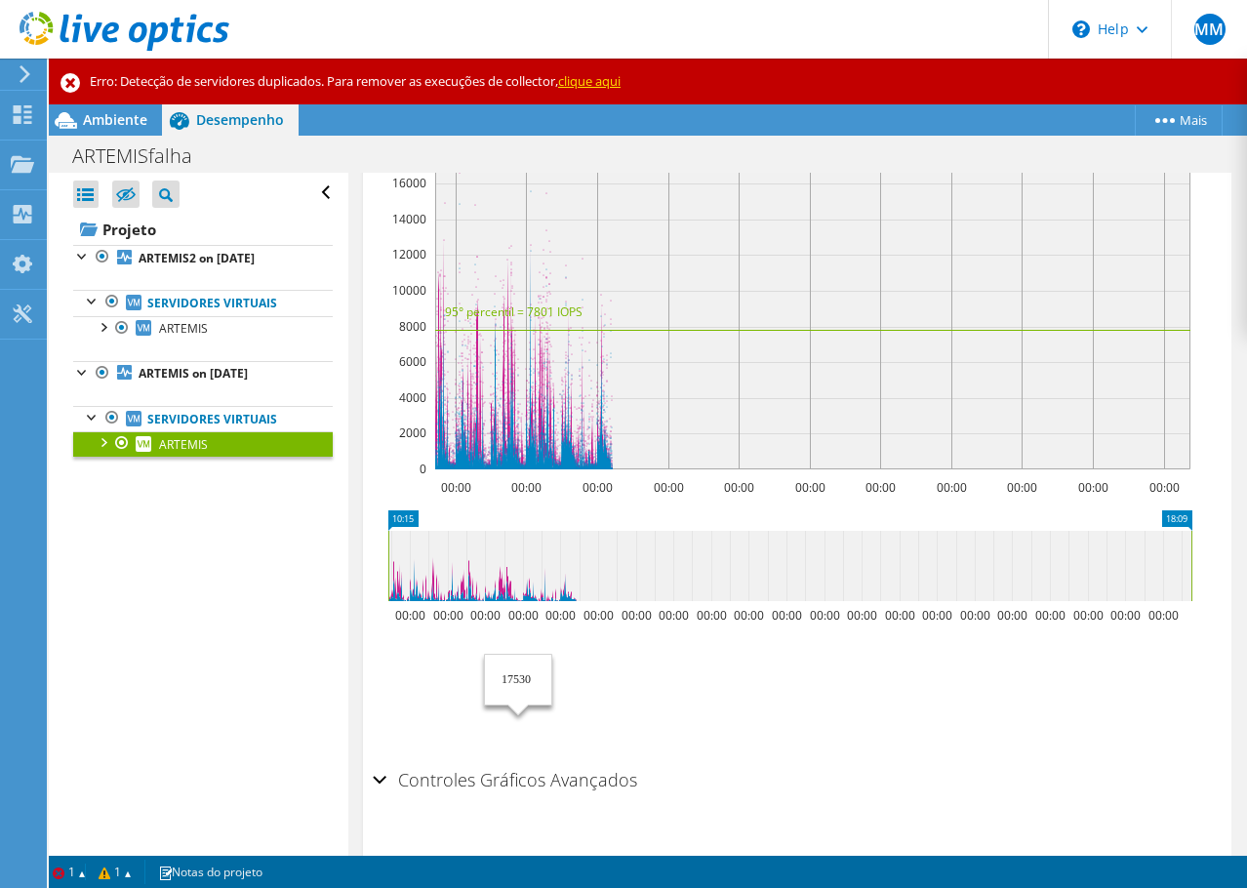
scroll to position [1680, 0]
click at [102, 442] on div at bounding box center [103, 441] width 20 height 20
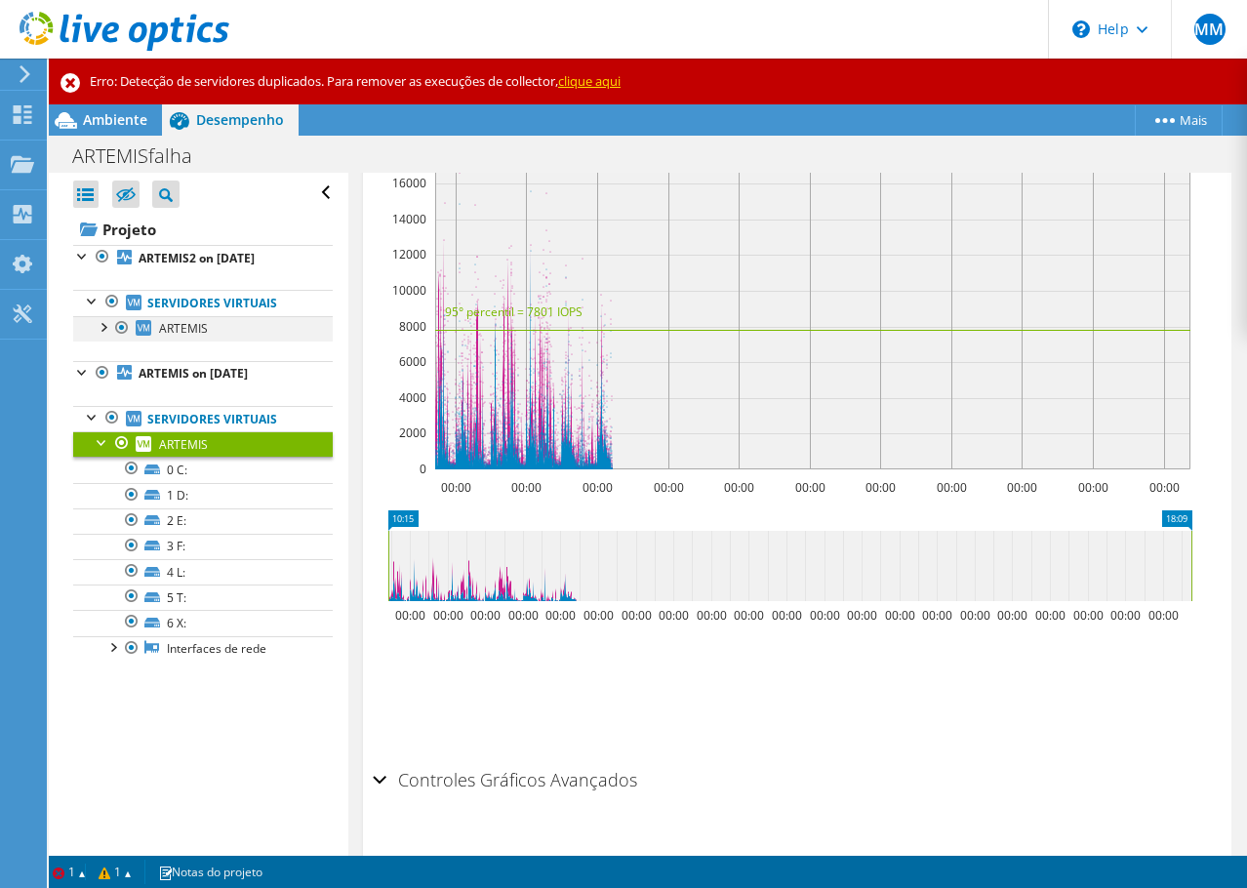
click at [102, 323] on div at bounding box center [103, 326] width 20 height 20
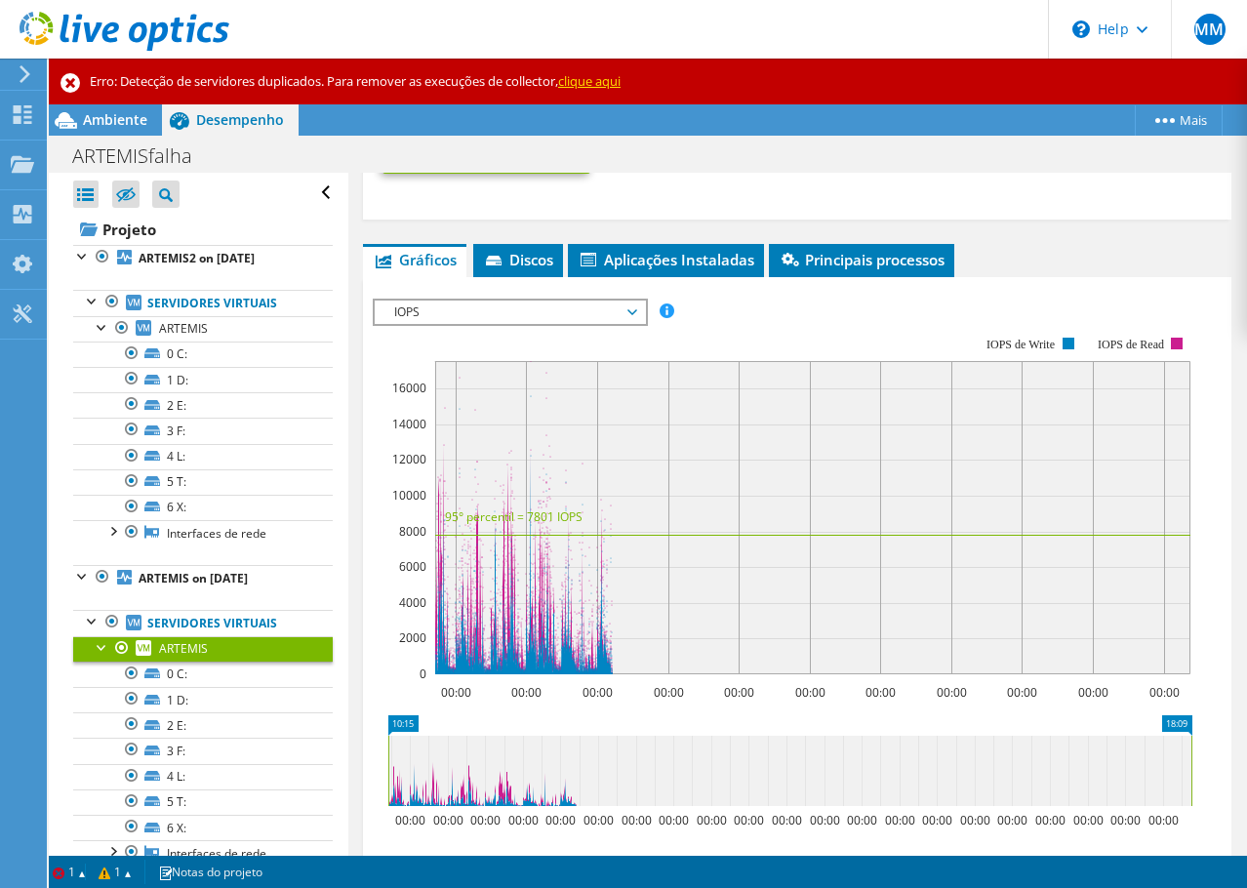
scroll to position [1482, 0]
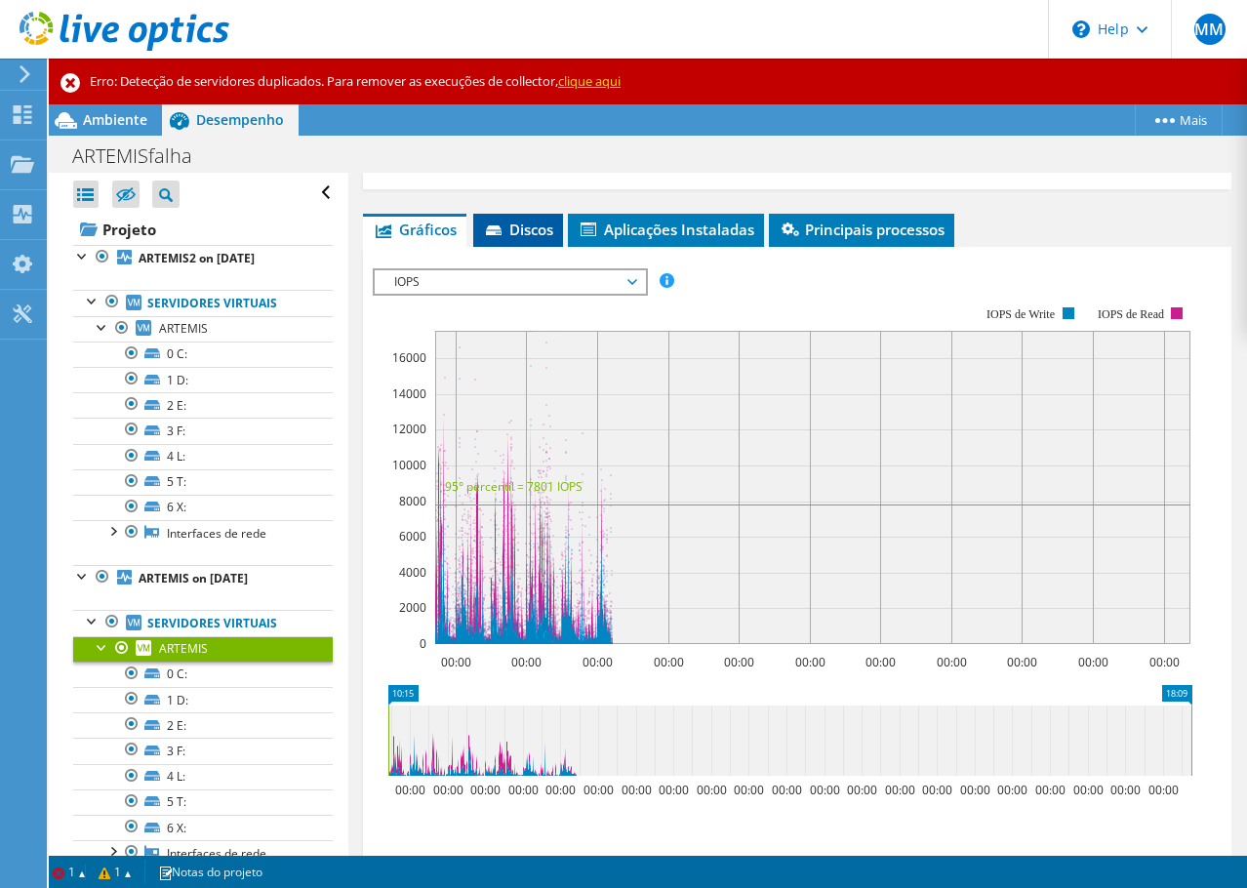
click at [508, 239] on span "Discos" at bounding box center [518, 229] width 70 height 20
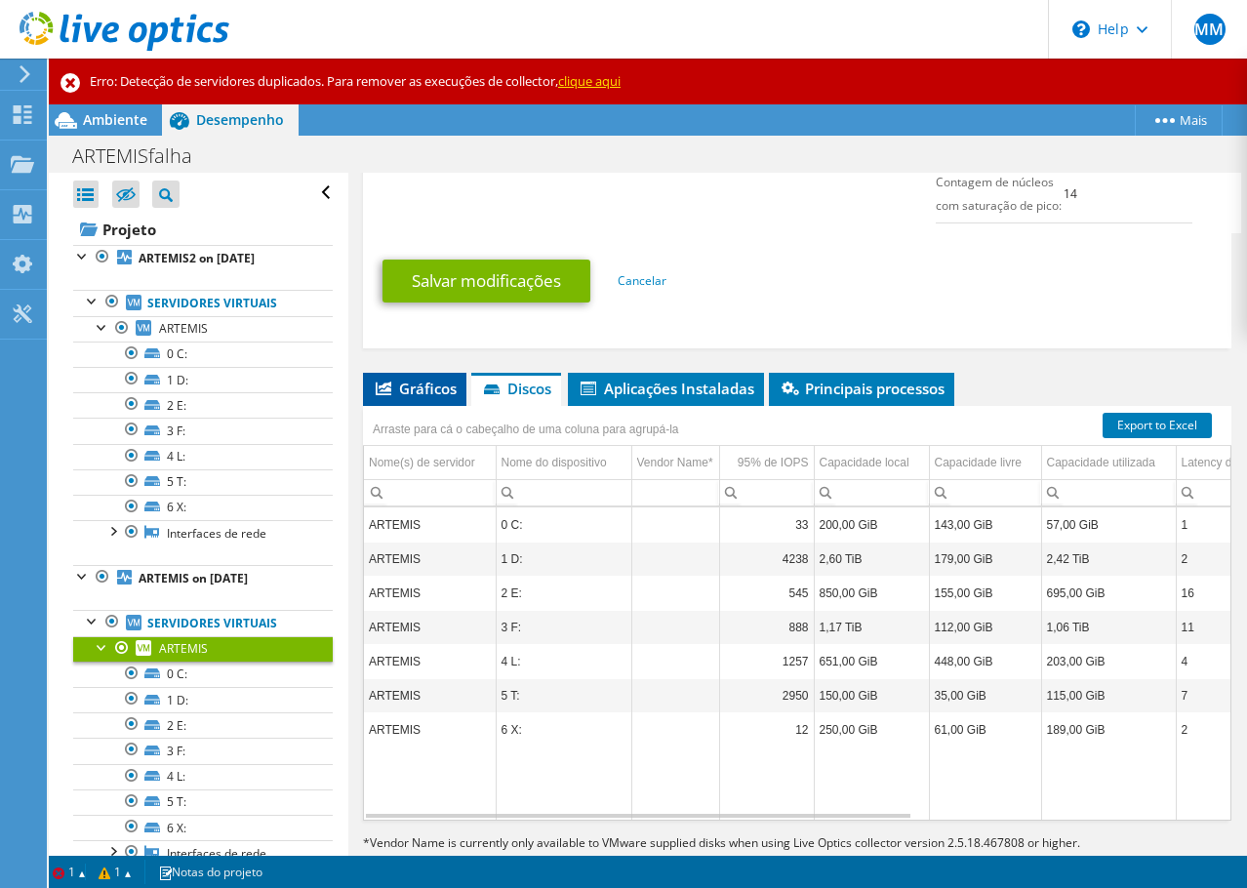
click at [419, 395] on span "Gráficos" at bounding box center [415, 389] width 84 height 20
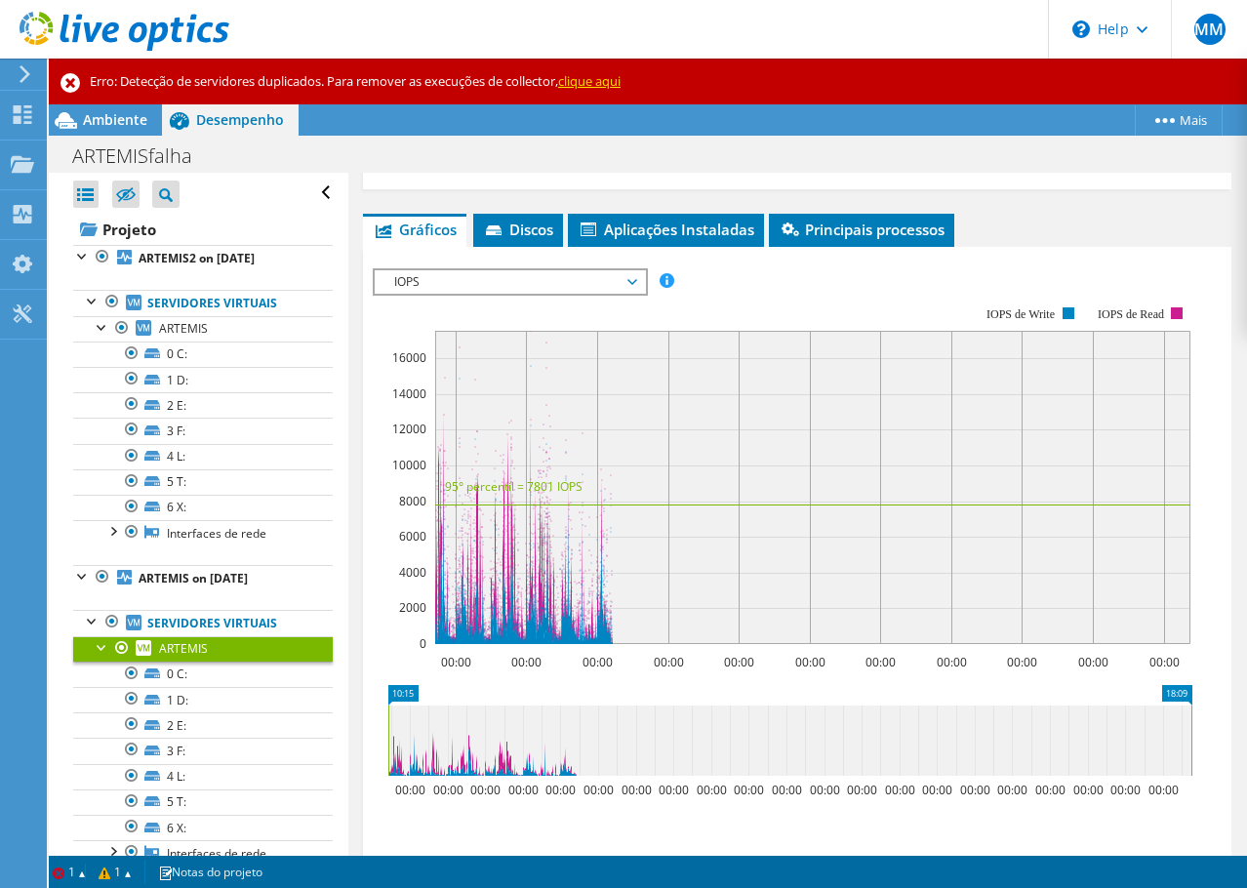
scroll to position [1680, 0]
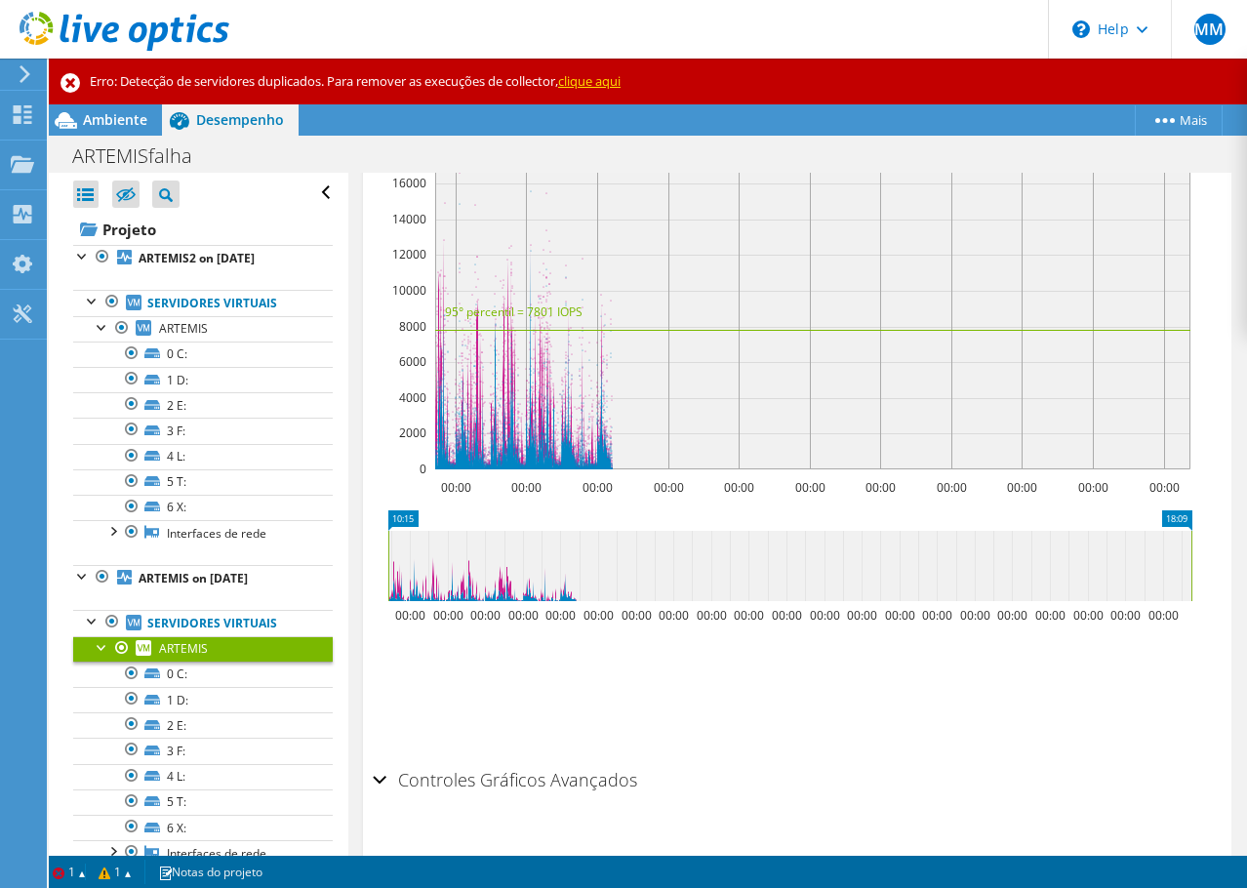
click at [380, 776] on div "Controles Gráficos Avançados" at bounding box center [797, 781] width 849 height 42
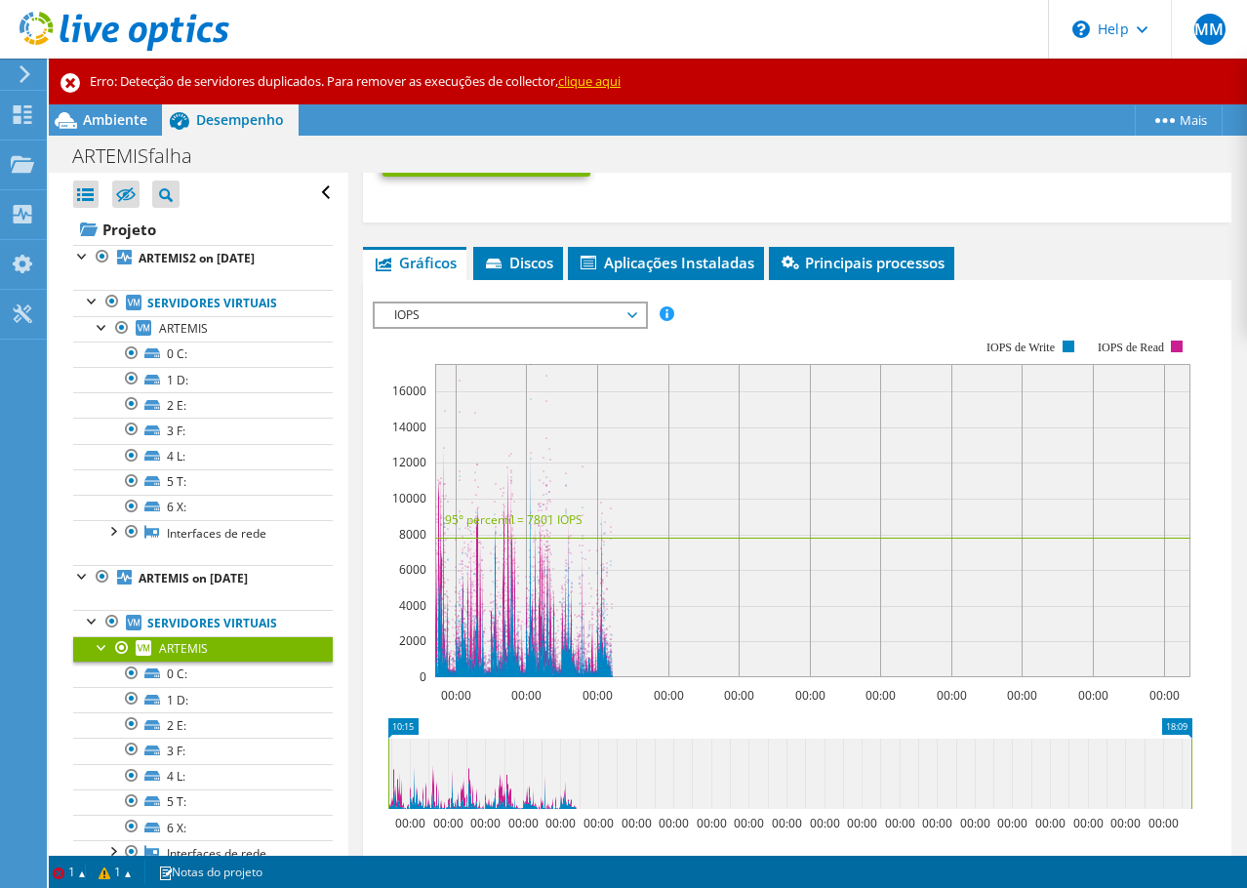
scroll to position [1368, 0]
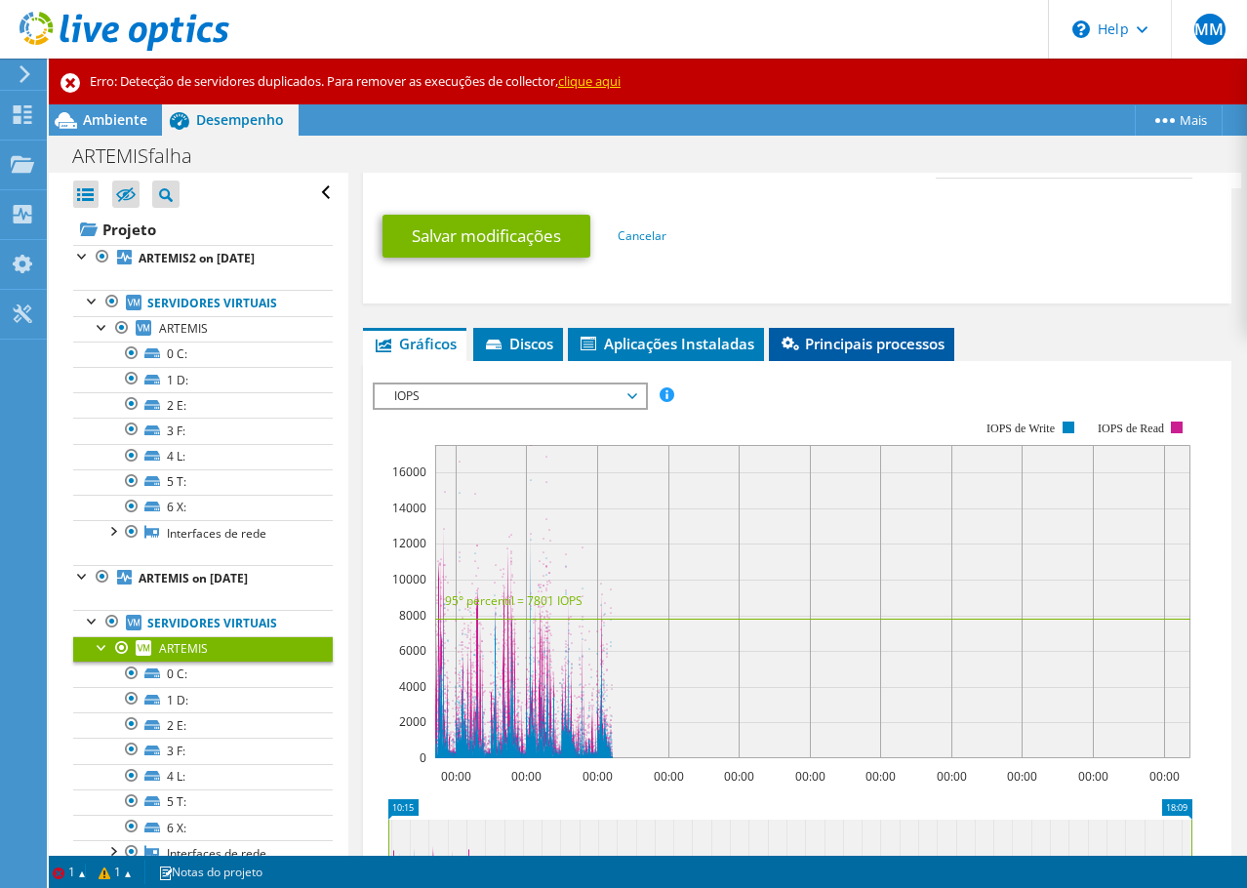
click at [865, 353] on span "Principais processos" at bounding box center [861, 344] width 166 height 20
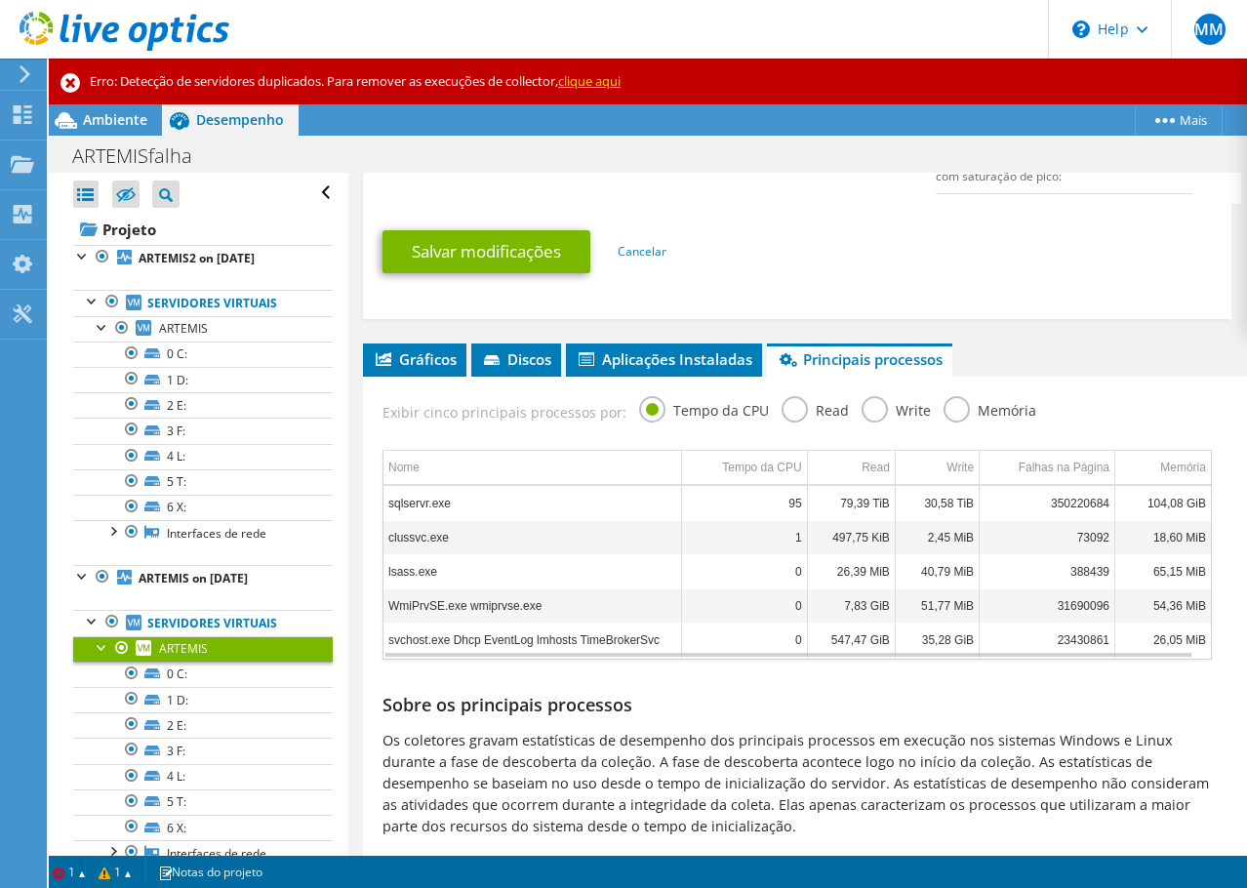
scroll to position [1376, 0]
click at [227, 337] on link "ARTEMIS" at bounding box center [202, 328] width 259 height 25
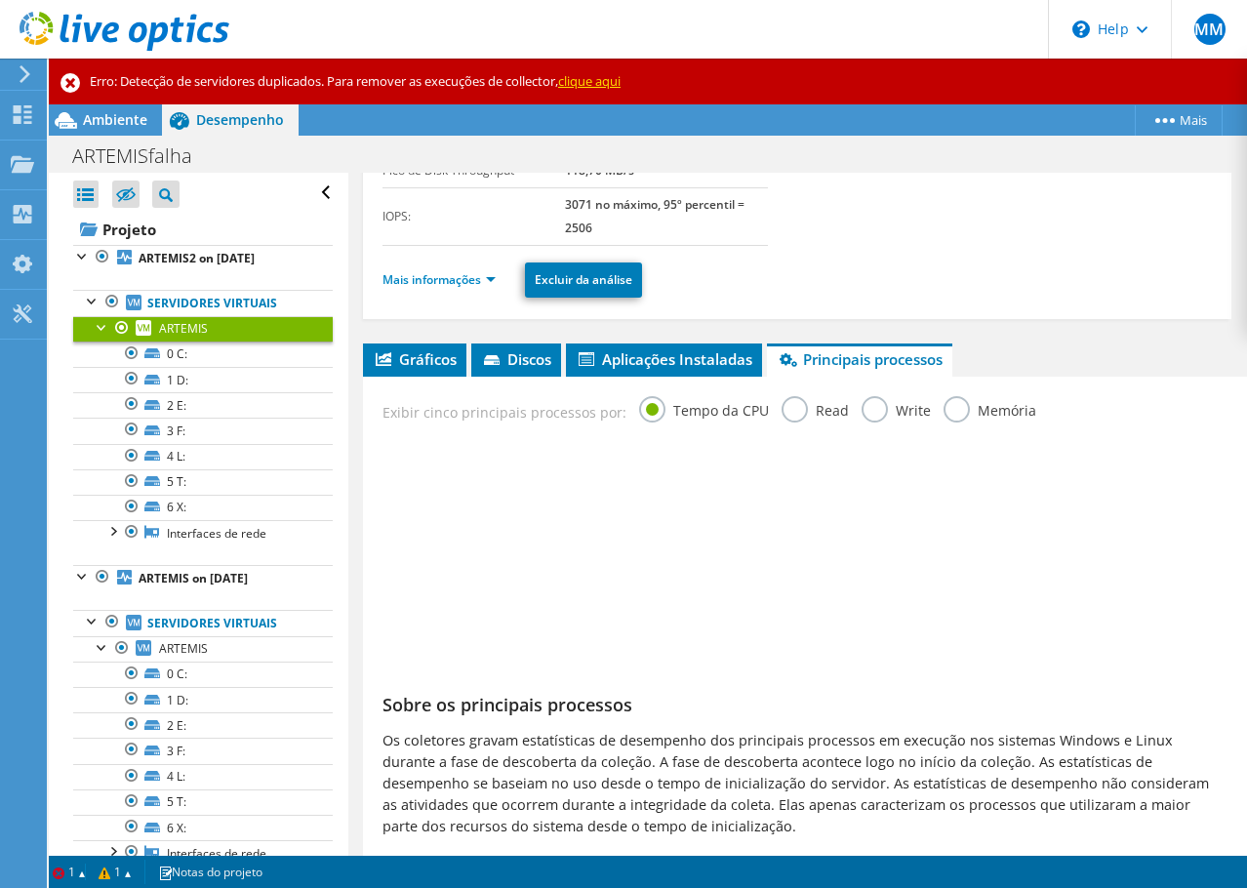
scroll to position [302, 0]
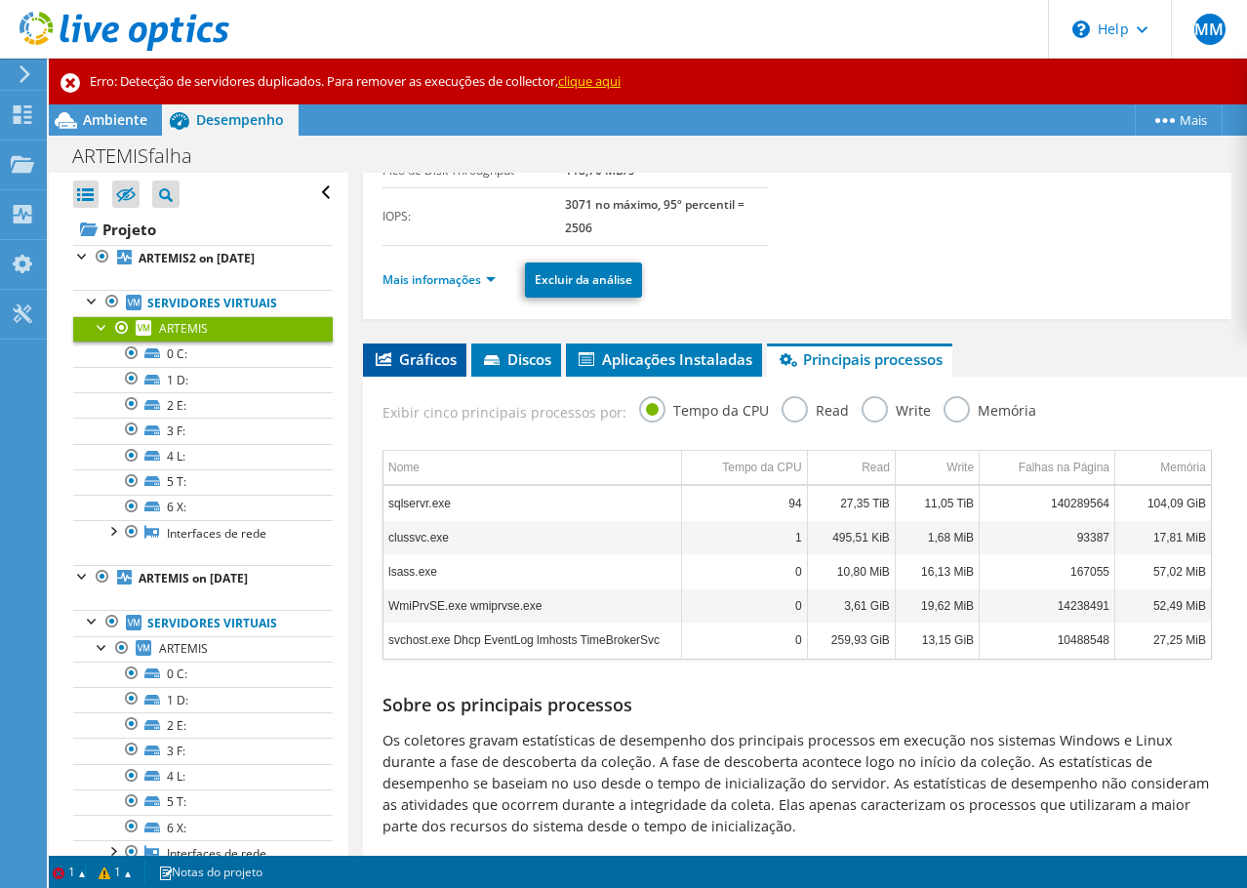
click at [414, 357] on span "Gráficos" at bounding box center [415, 359] width 84 height 20
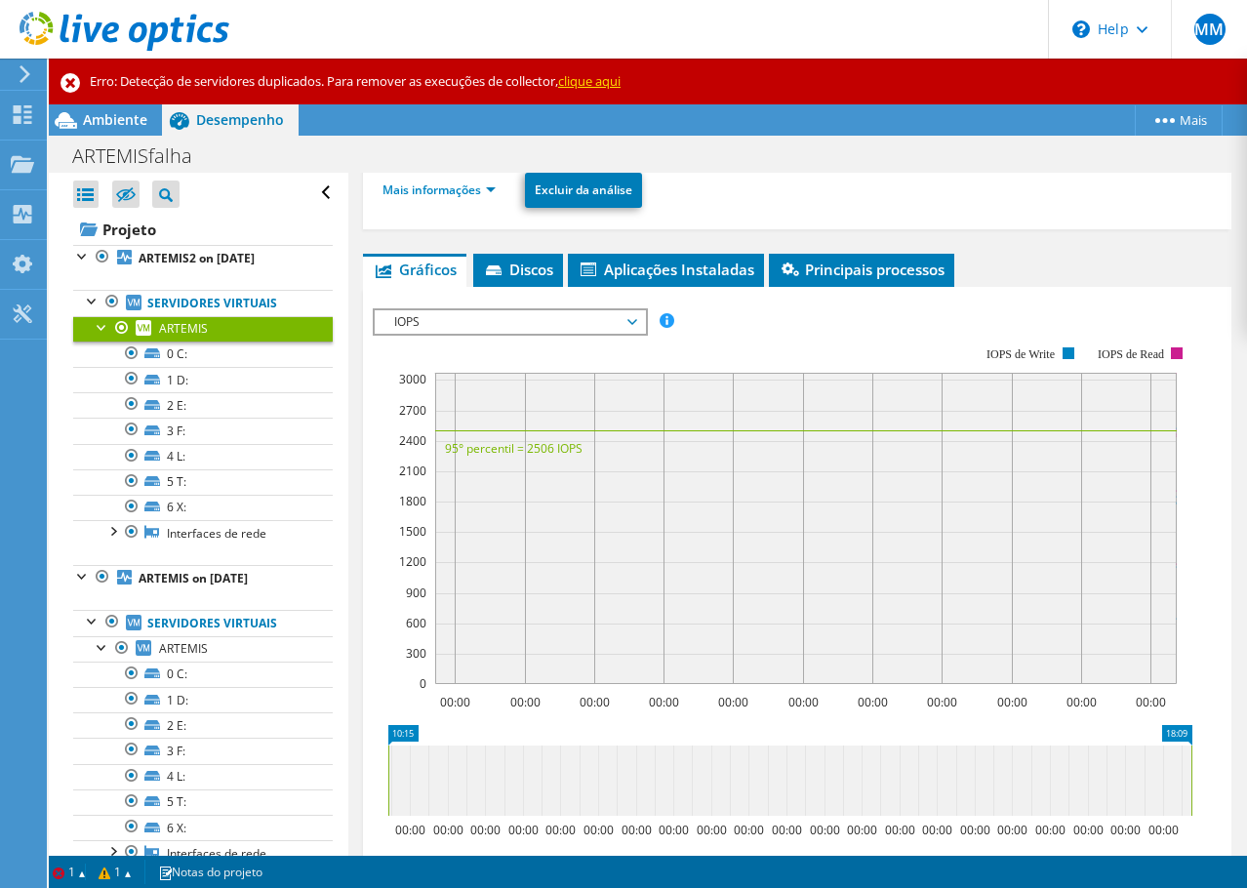
scroll to position [295, 0]
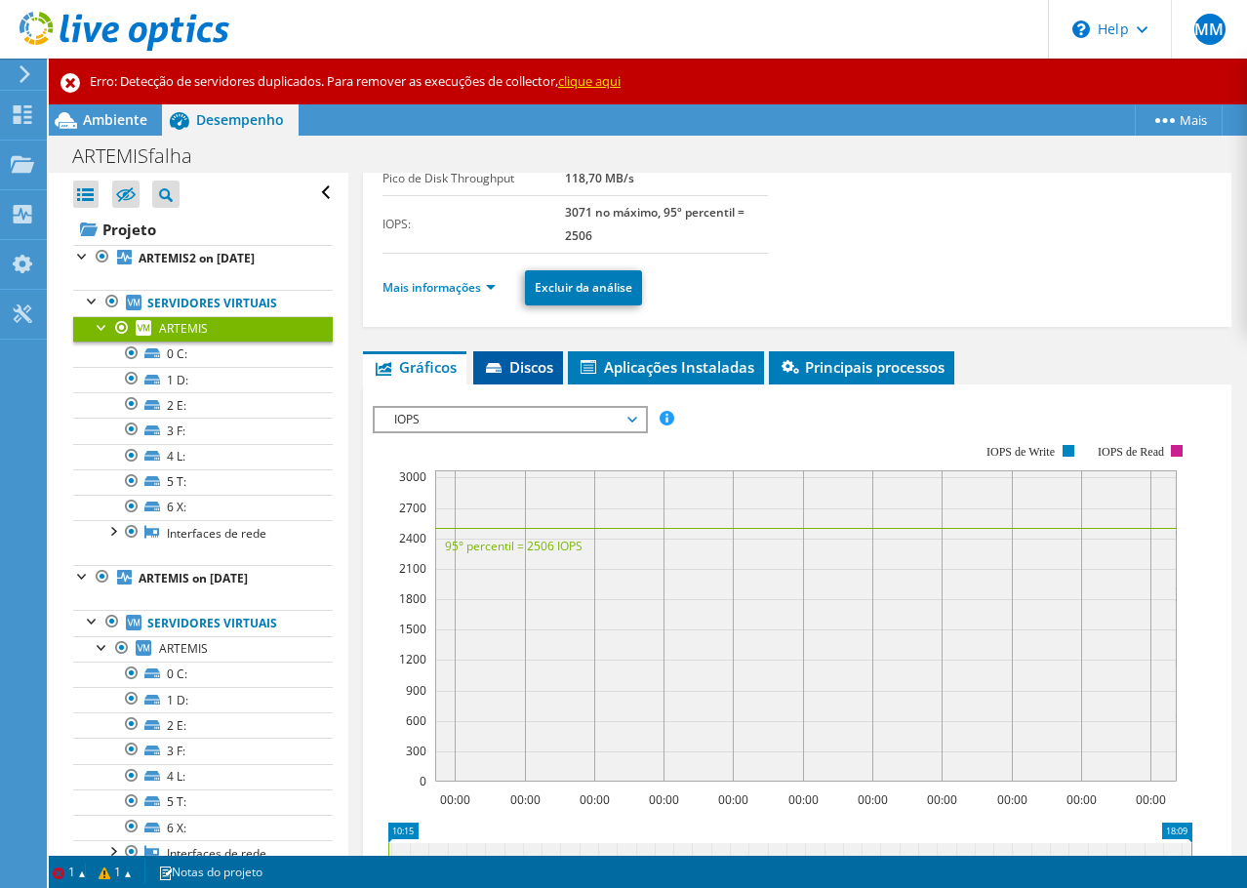
click at [514, 374] on span "Discos" at bounding box center [518, 367] width 70 height 20
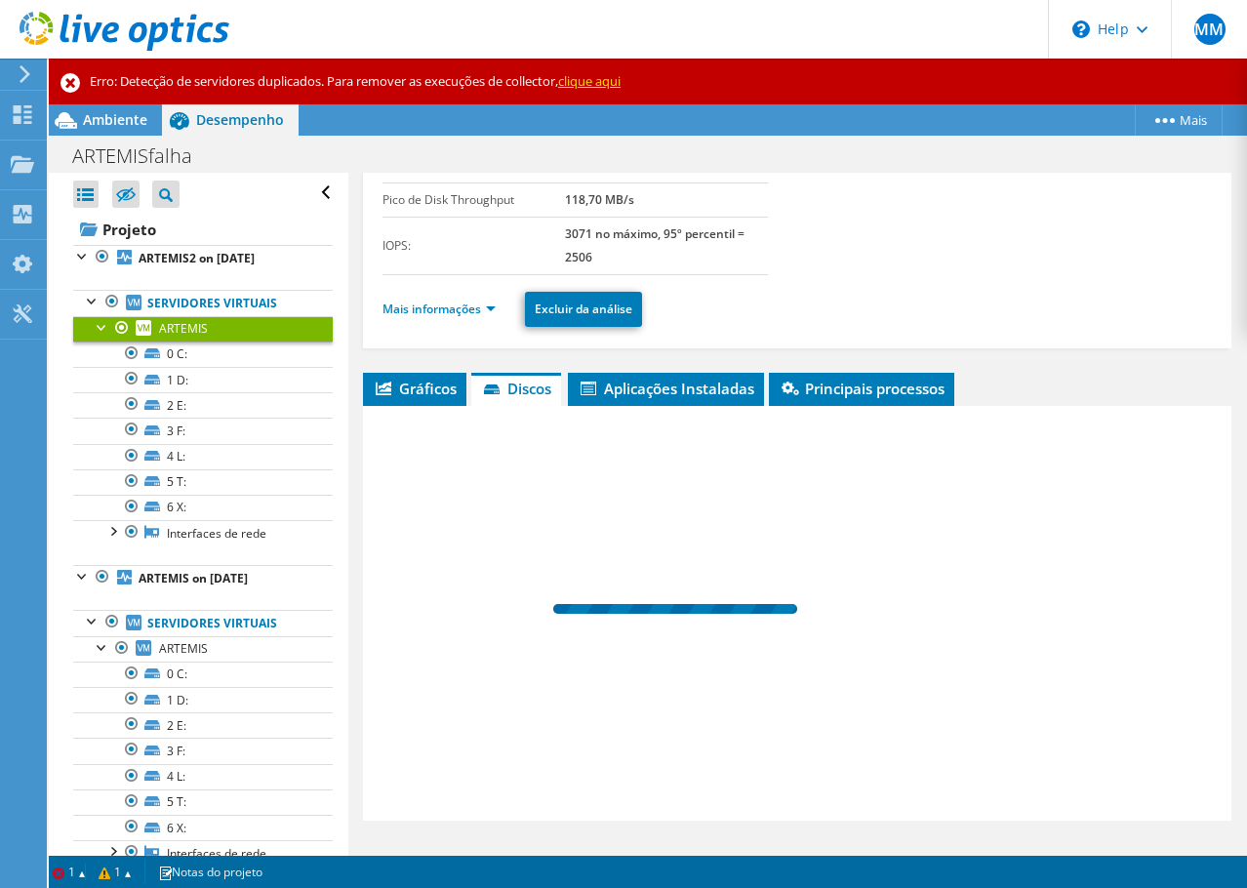
scroll to position [273, 0]
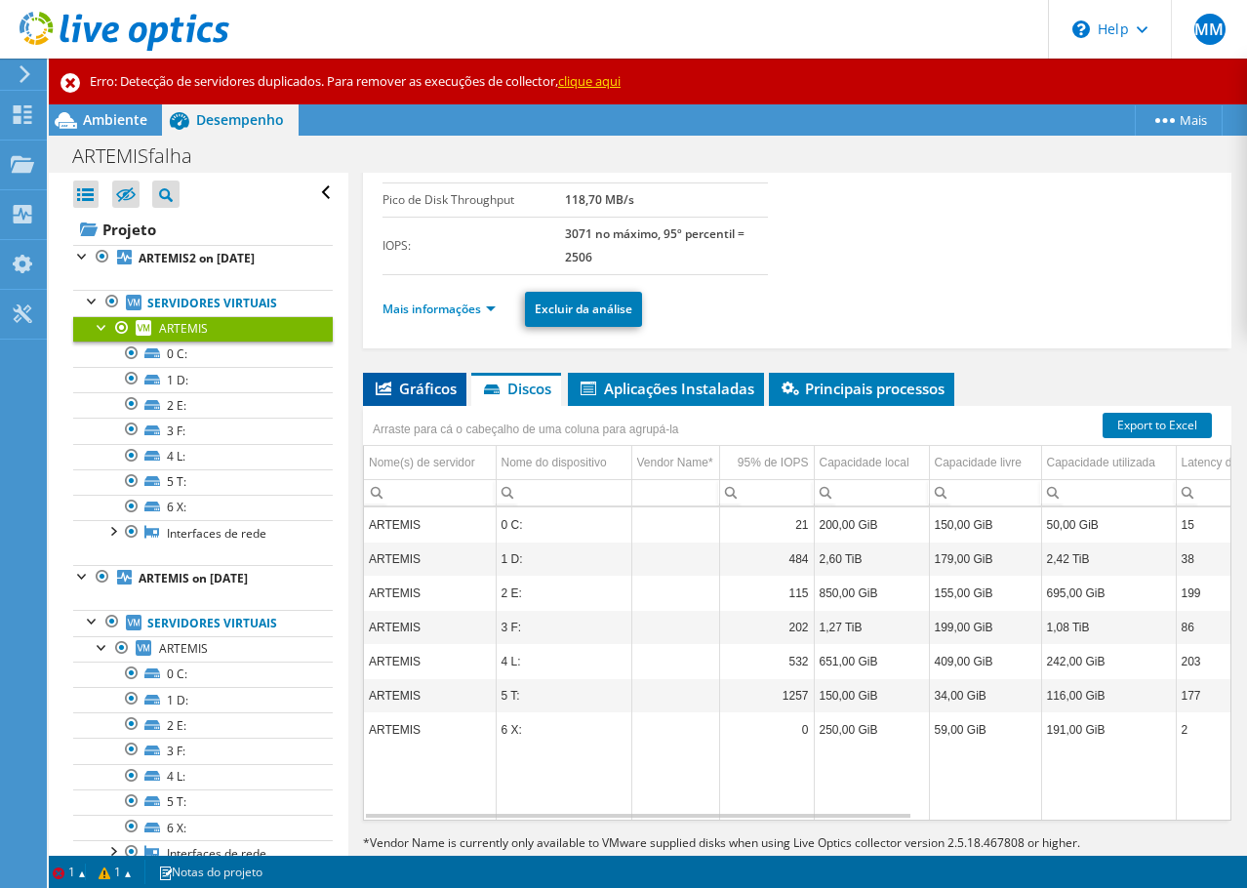
click at [395, 388] on span "Gráficos" at bounding box center [415, 389] width 84 height 20
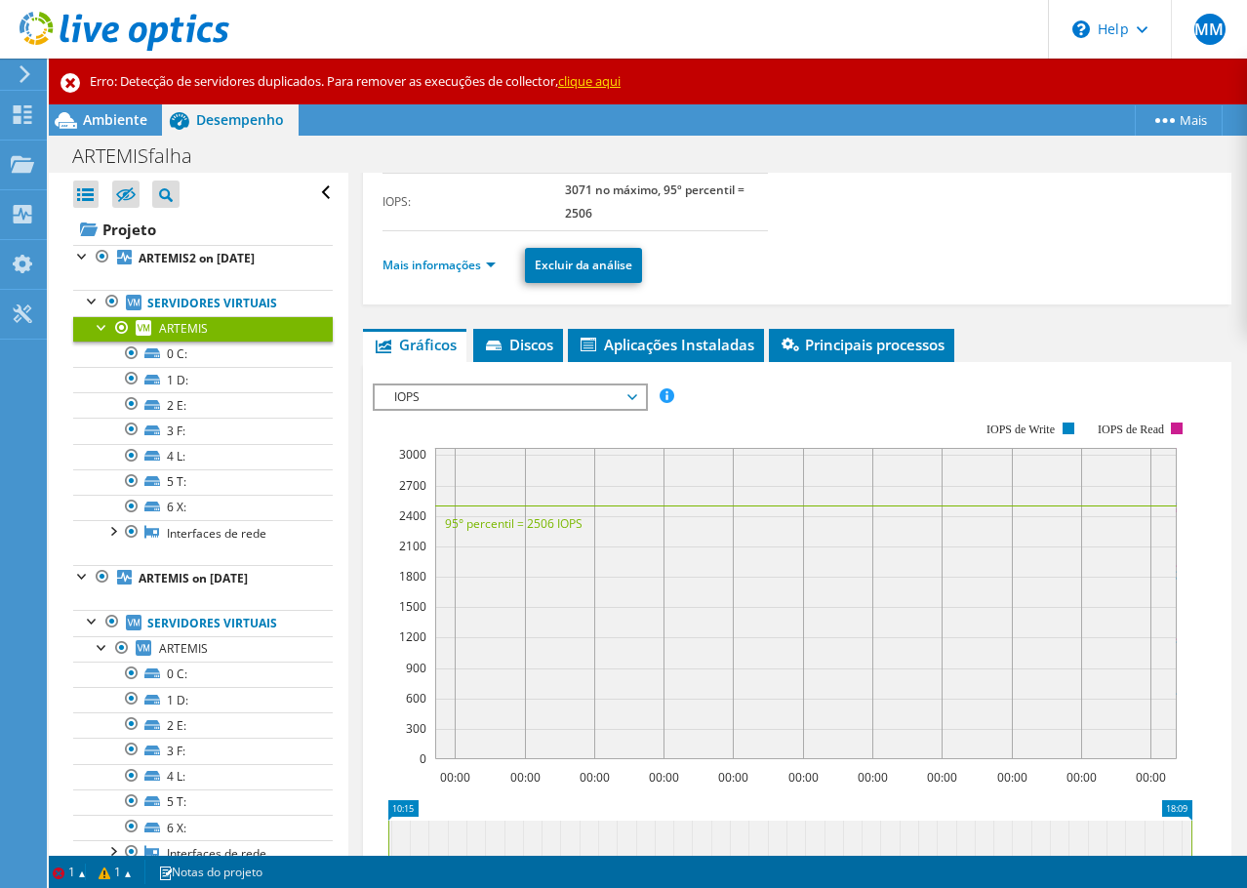
scroll to position [390, 0]
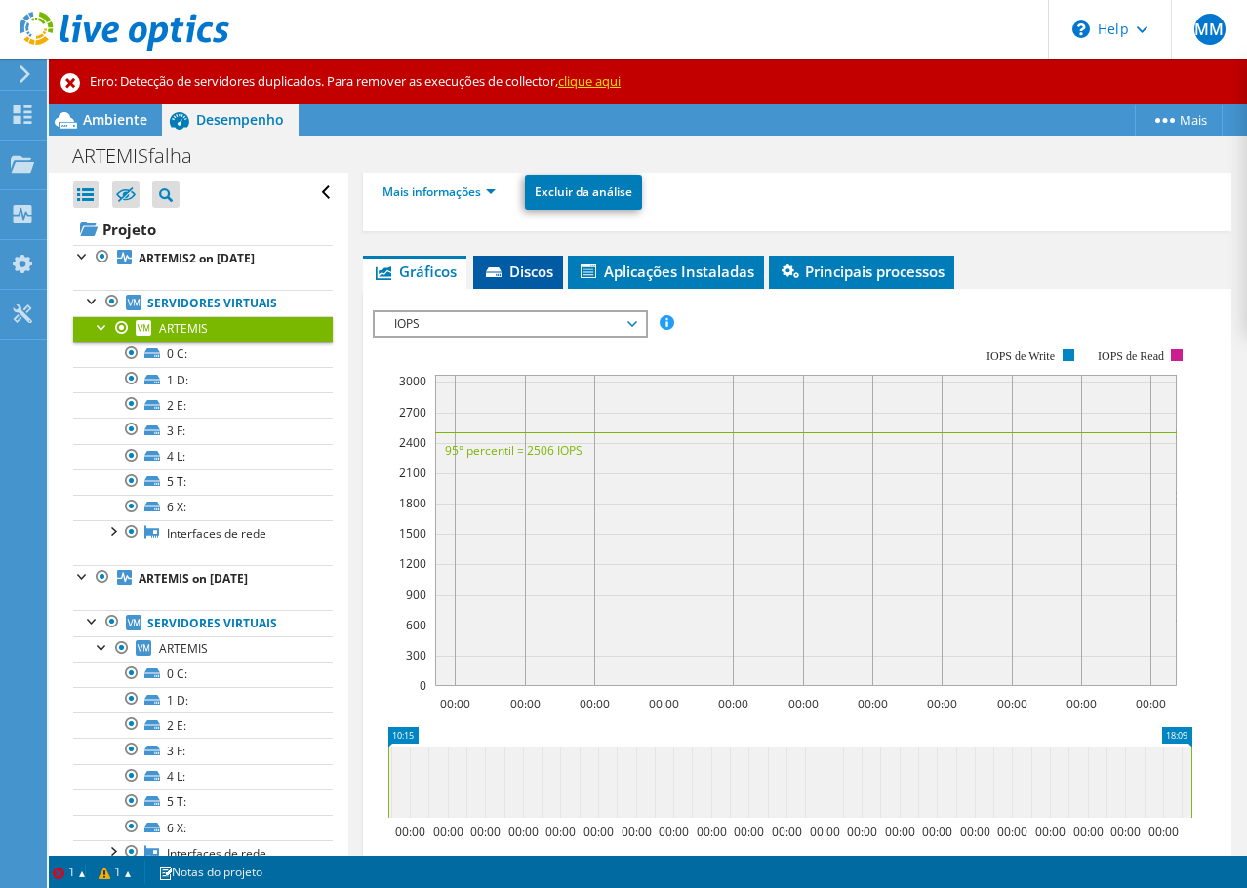
click at [508, 276] on span "Discos" at bounding box center [518, 271] width 70 height 20
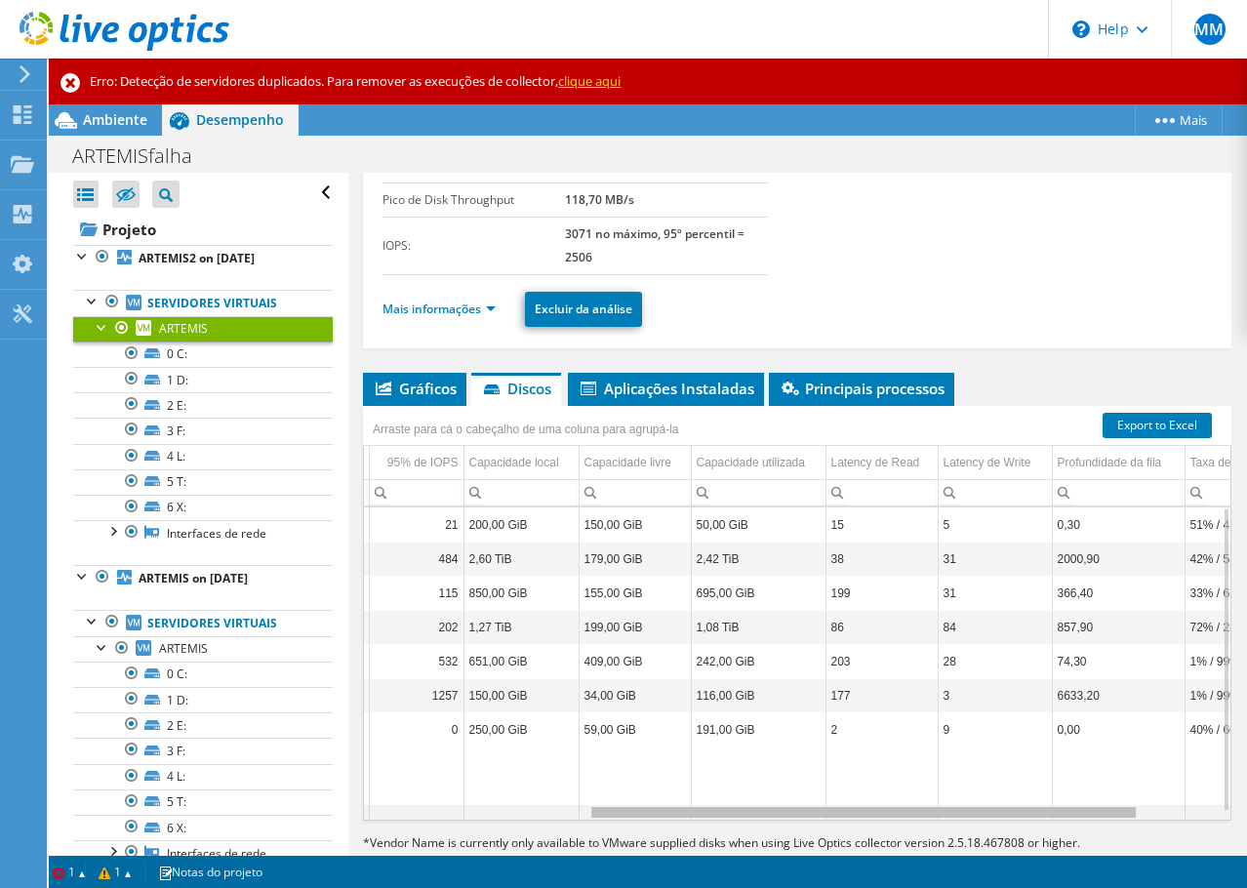
scroll to position [0, 0]
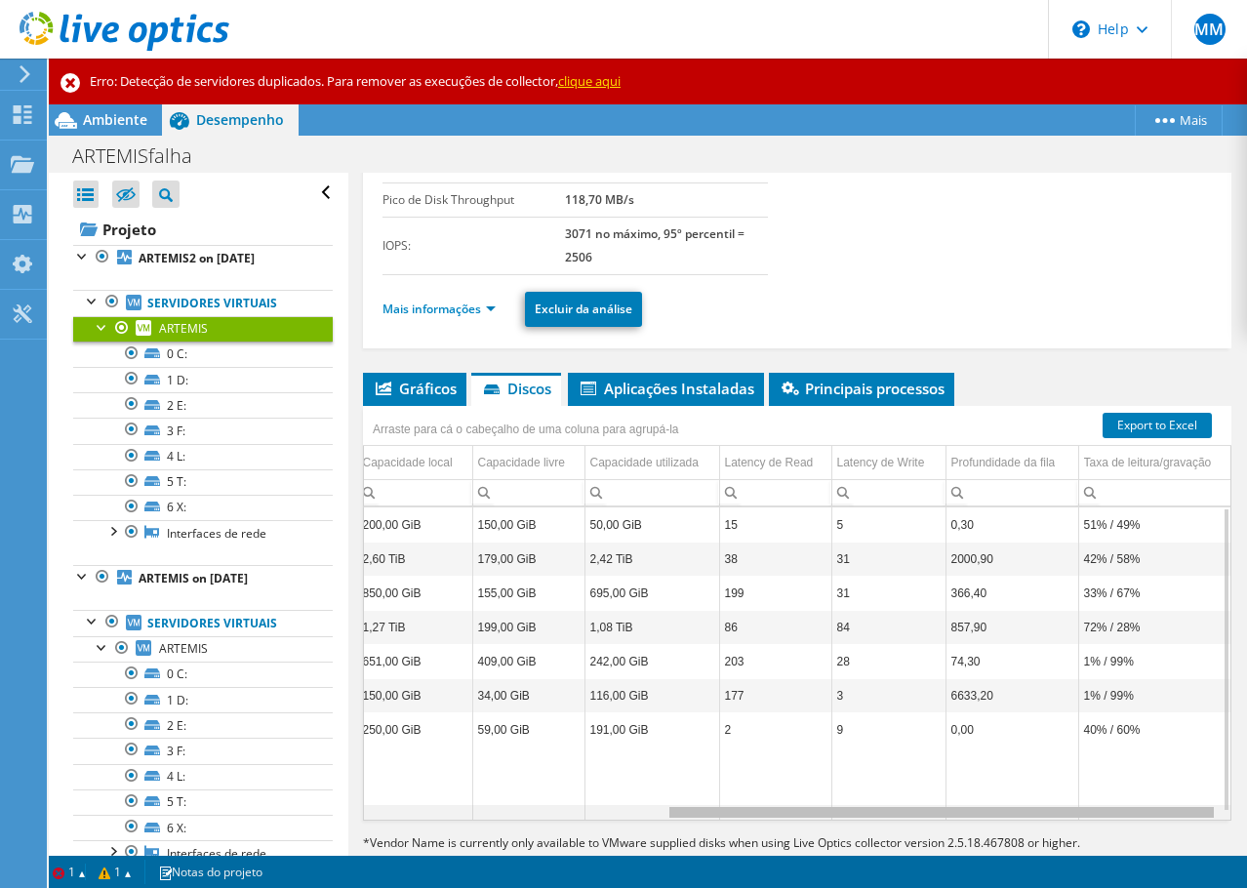
drag, startPoint x: 856, startPoint y: 812, endPoint x: 1244, endPoint y: 796, distance: 388.6
click at [1244, 796] on body "MM Usuário Final [PERSON_NAME] [PERSON_NAME][EMAIL_ADDRESS][DOMAIN_NAME] GPS SA…" at bounding box center [623, 444] width 1247 height 888
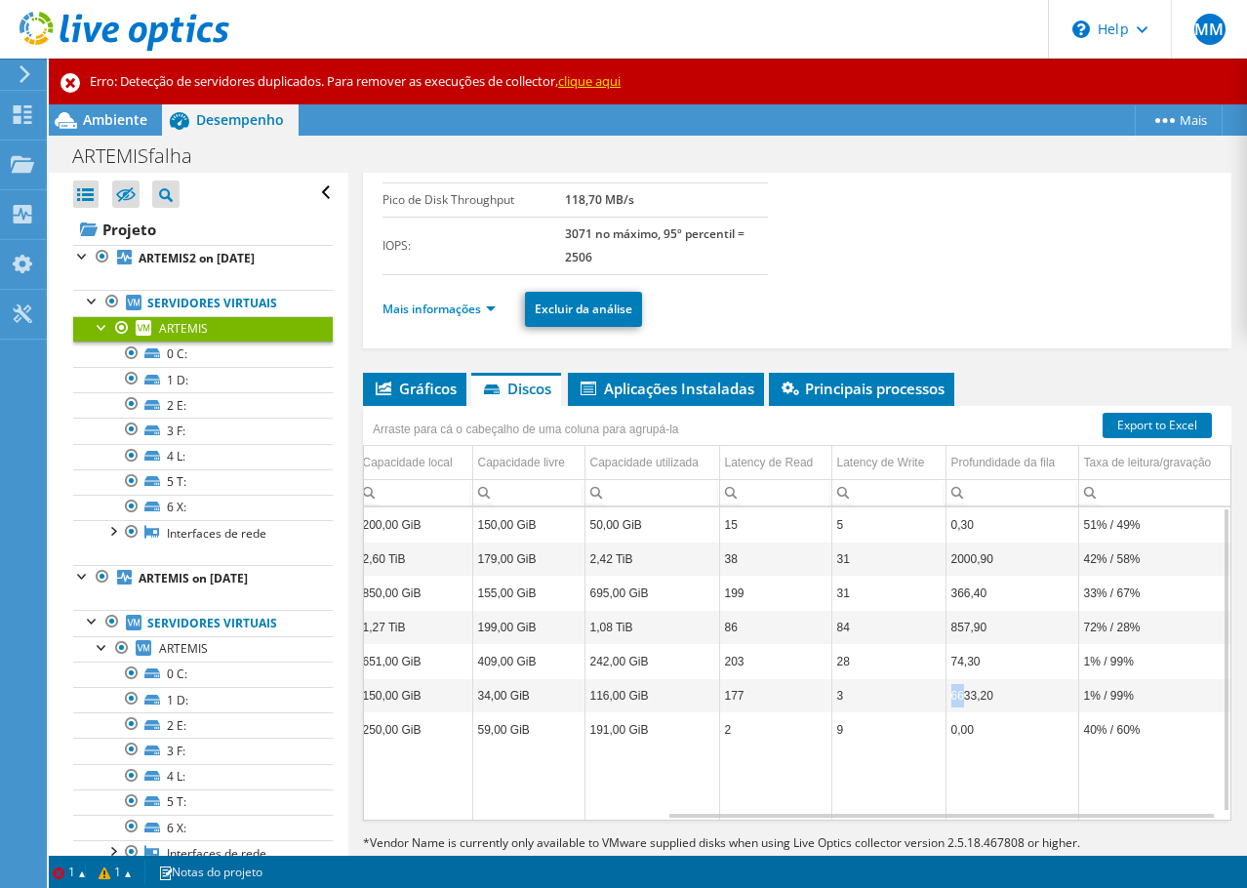
drag, startPoint x: 946, startPoint y: 696, endPoint x: 927, endPoint y: 696, distance: 19.5
click at [927, 696] on tr "ARTEMIS 5 T: 1257 150,00 GiB 34,00 GiB 116,00 GiB 177 3 6633,20 1% / 99%" at bounding box center [568, 696] width 1323 height 34
drag, startPoint x: 939, startPoint y: 559, endPoint x: 970, endPoint y: 559, distance: 30.2
click at [970, 559] on td "2000,90" at bounding box center [1011, 559] width 133 height 34
click at [187, 649] on span "ARTEMIS" at bounding box center [183, 648] width 49 height 17
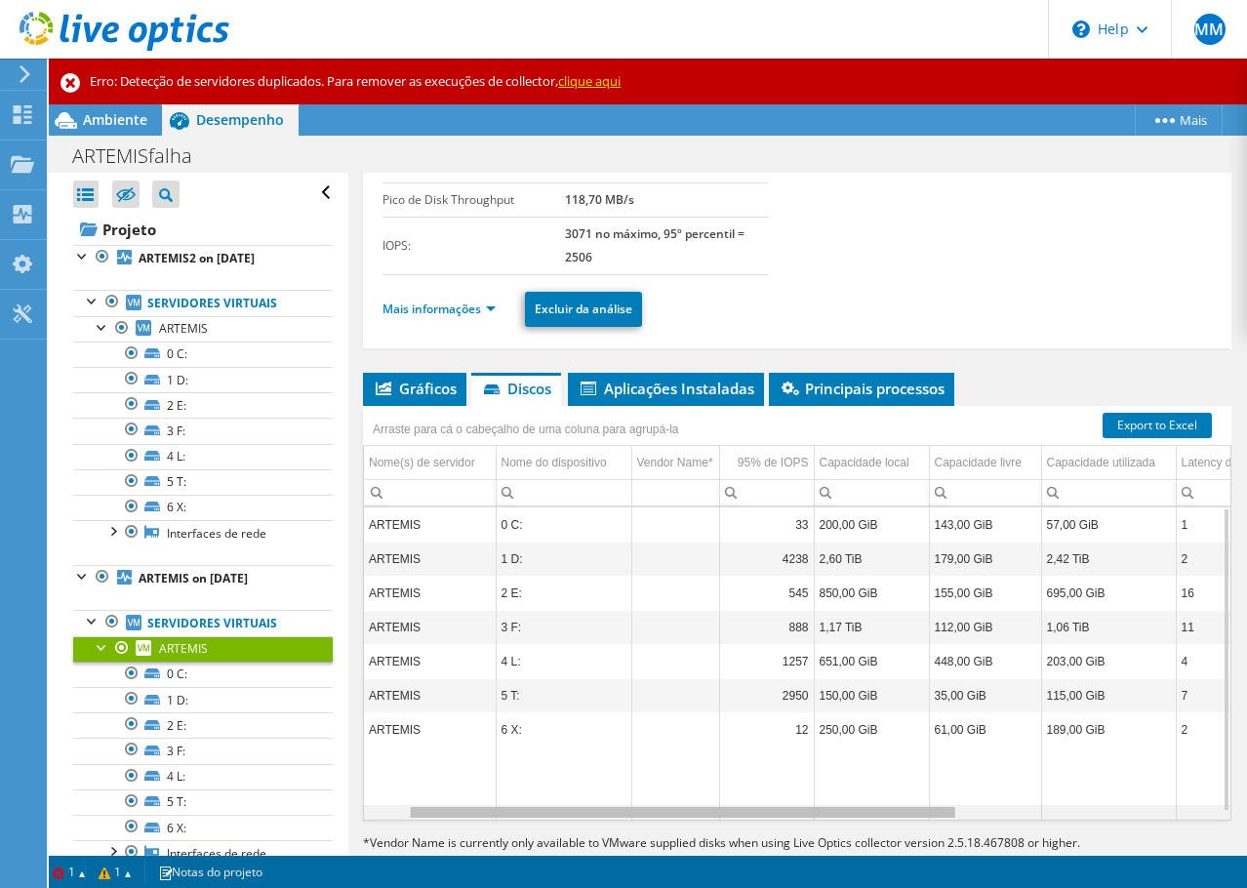
drag, startPoint x: 746, startPoint y: 819, endPoint x: 1020, endPoint y: 800, distance: 274.8
click at [1123, 781] on body "MM Usuário Final [PERSON_NAME] [PERSON_NAME][EMAIL_ADDRESS][DOMAIN_NAME] GPS SA…" at bounding box center [623, 444] width 1247 height 888
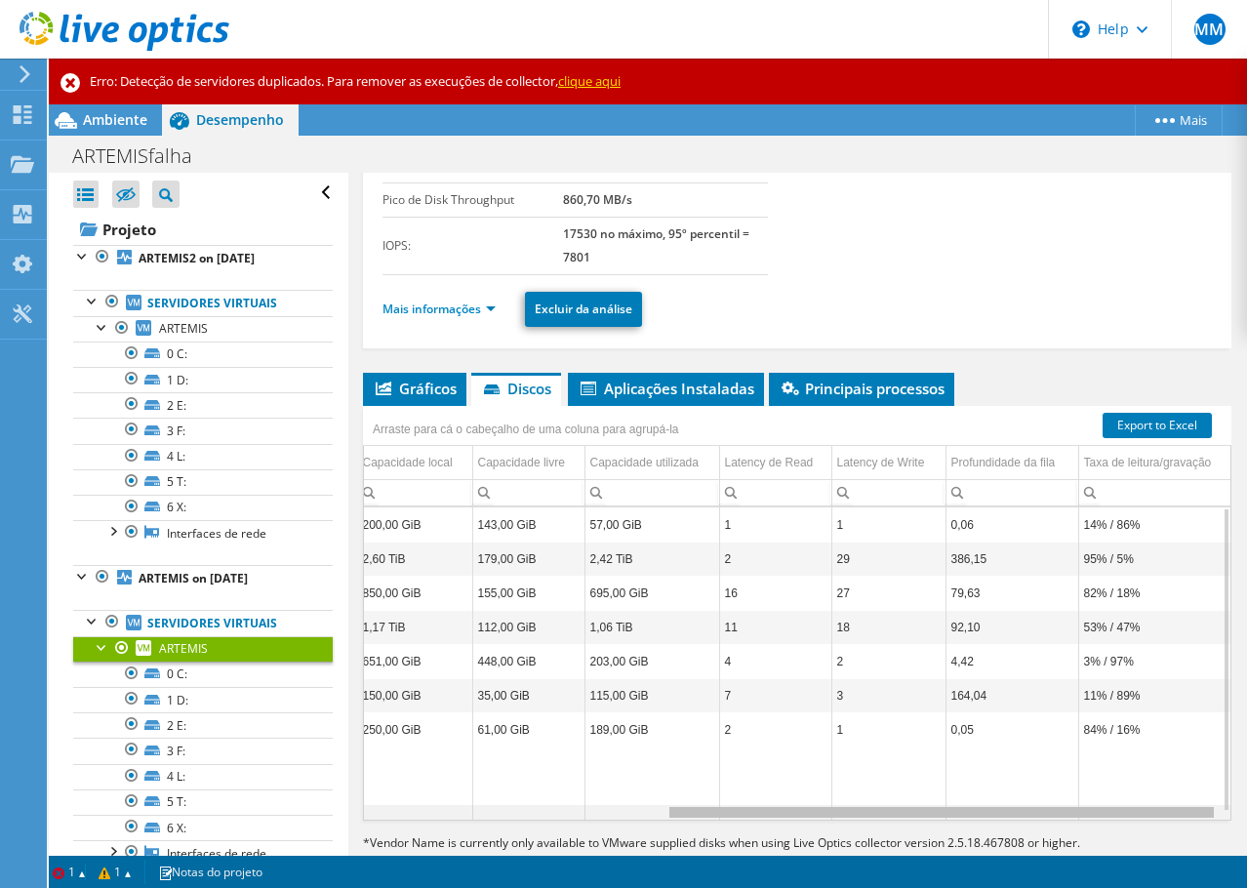
drag, startPoint x: 949, startPoint y: 818, endPoint x: 994, endPoint y: 794, distance: 50.6
click at [994, 802] on body "MM Usuário Final [PERSON_NAME] [PERSON_NAME][EMAIL_ADDRESS][DOMAIN_NAME] GPS SA…" at bounding box center [623, 444] width 1247 height 888
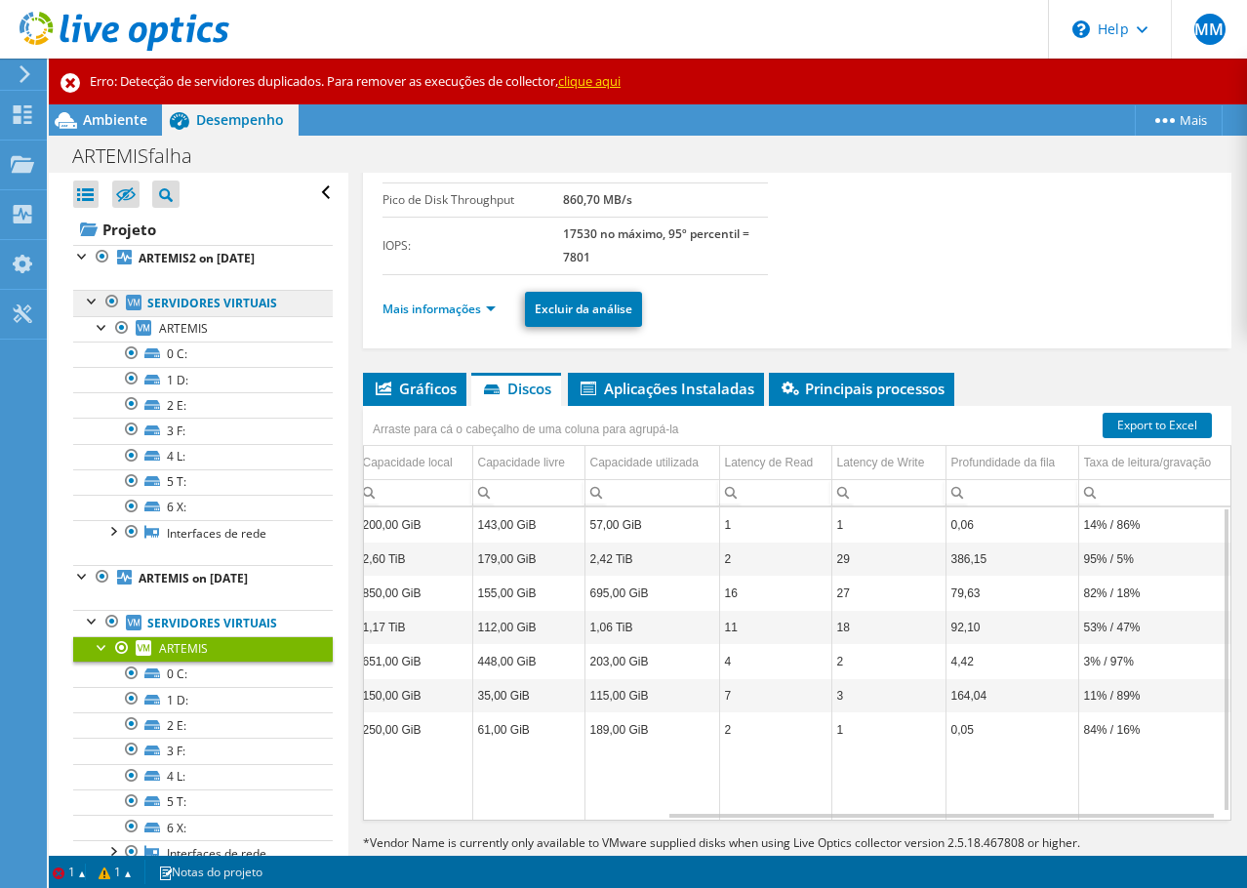
click at [217, 307] on link "Servidores virtuais" at bounding box center [202, 302] width 259 height 25
click at [193, 335] on span "ARTEMIS" at bounding box center [183, 328] width 49 height 17
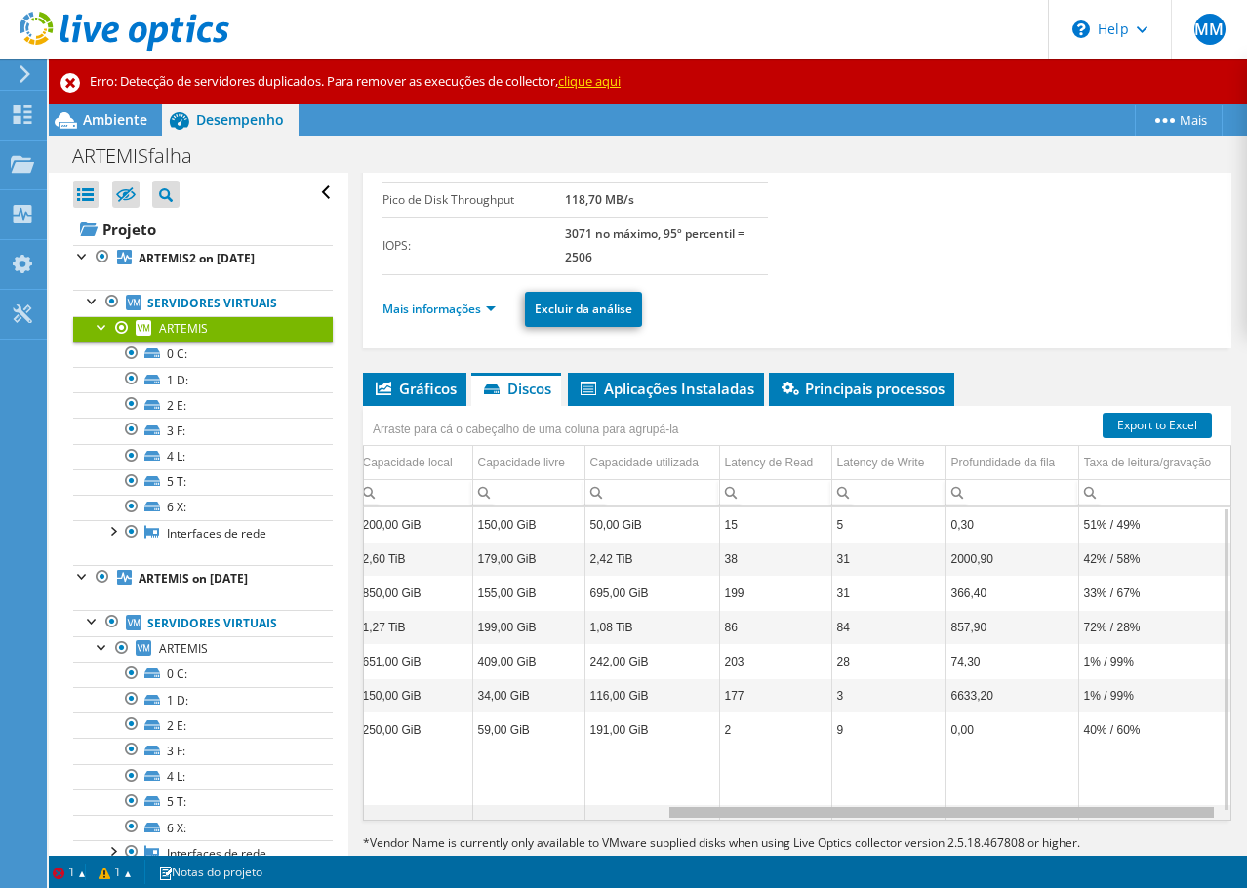
drag, startPoint x: 869, startPoint y: 815, endPoint x: 1195, endPoint y: 802, distance: 326.1
click at [1195, 802] on body "MM Usuário Final [PERSON_NAME] [PERSON_NAME][EMAIL_ADDRESS][DOMAIN_NAME] GPS SA…" at bounding box center [623, 444] width 1247 height 888
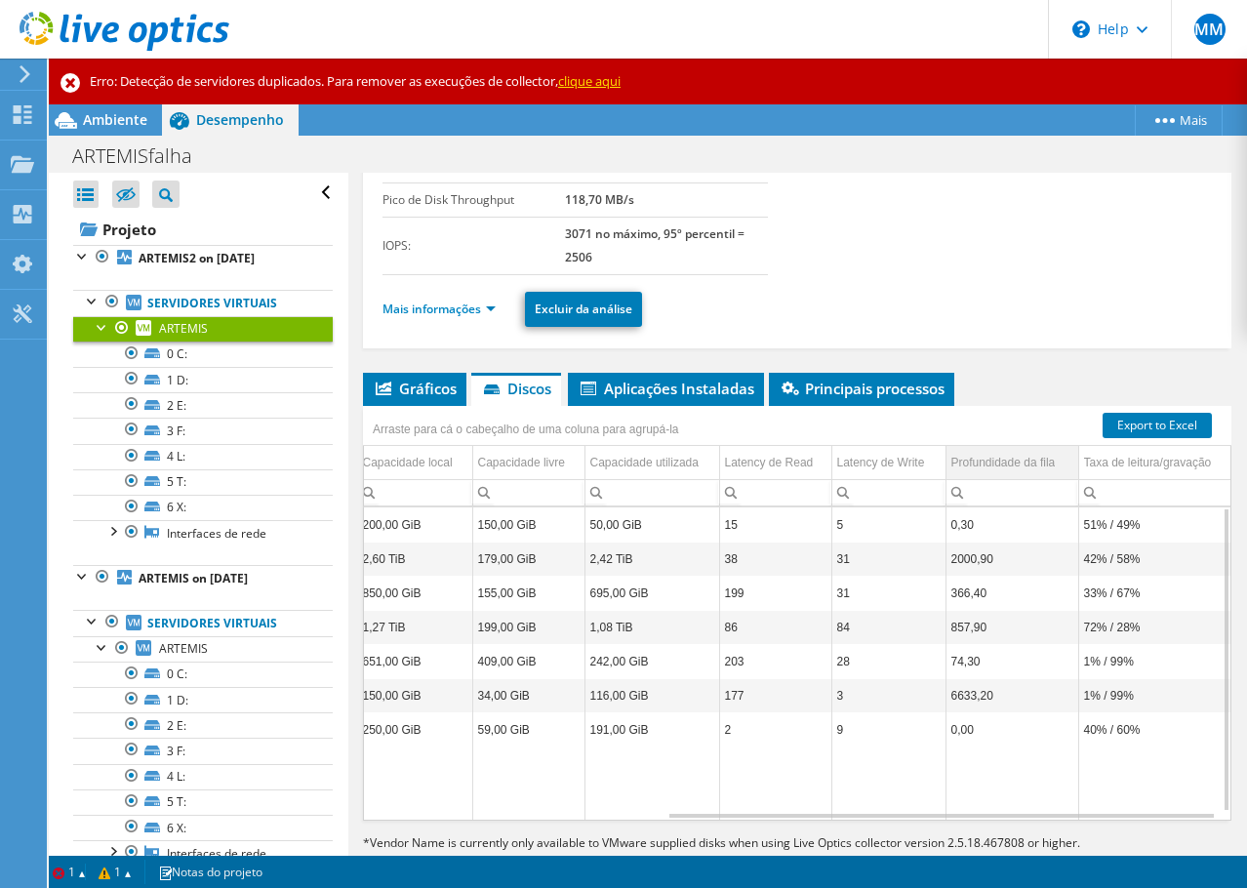
click at [981, 456] on div "Profundidade da fila" at bounding box center [1003, 462] width 104 height 23
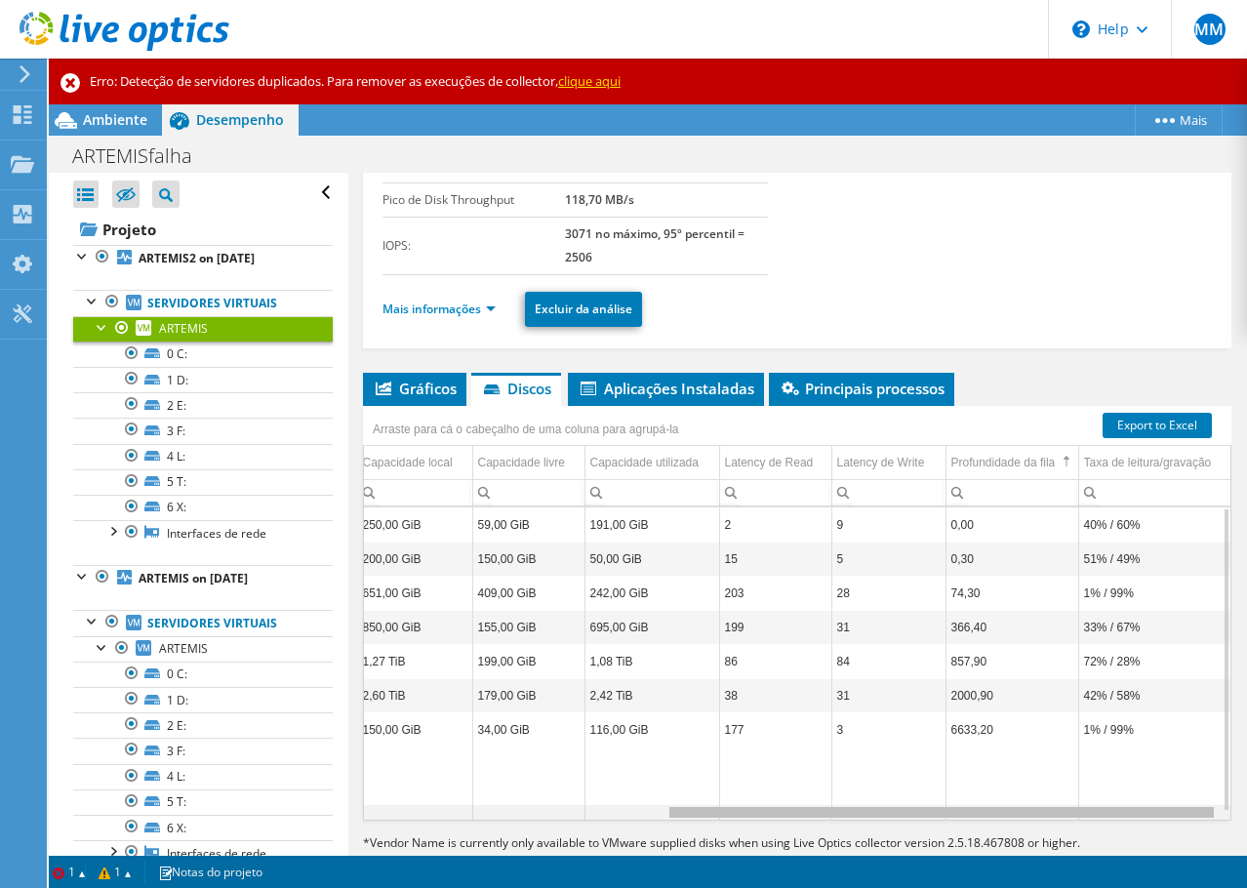
drag, startPoint x: 993, startPoint y: 810, endPoint x: 1131, endPoint y: 829, distance: 138.9
click at [1131, 829] on body "MM Usuário Final [PERSON_NAME] [PERSON_NAME][EMAIL_ADDRESS][DOMAIN_NAME] GPS SA…" at bounding box center [623, 444] width 1247 height 888
